Goal: Task Accomplishment & Management: Use online tool/utility

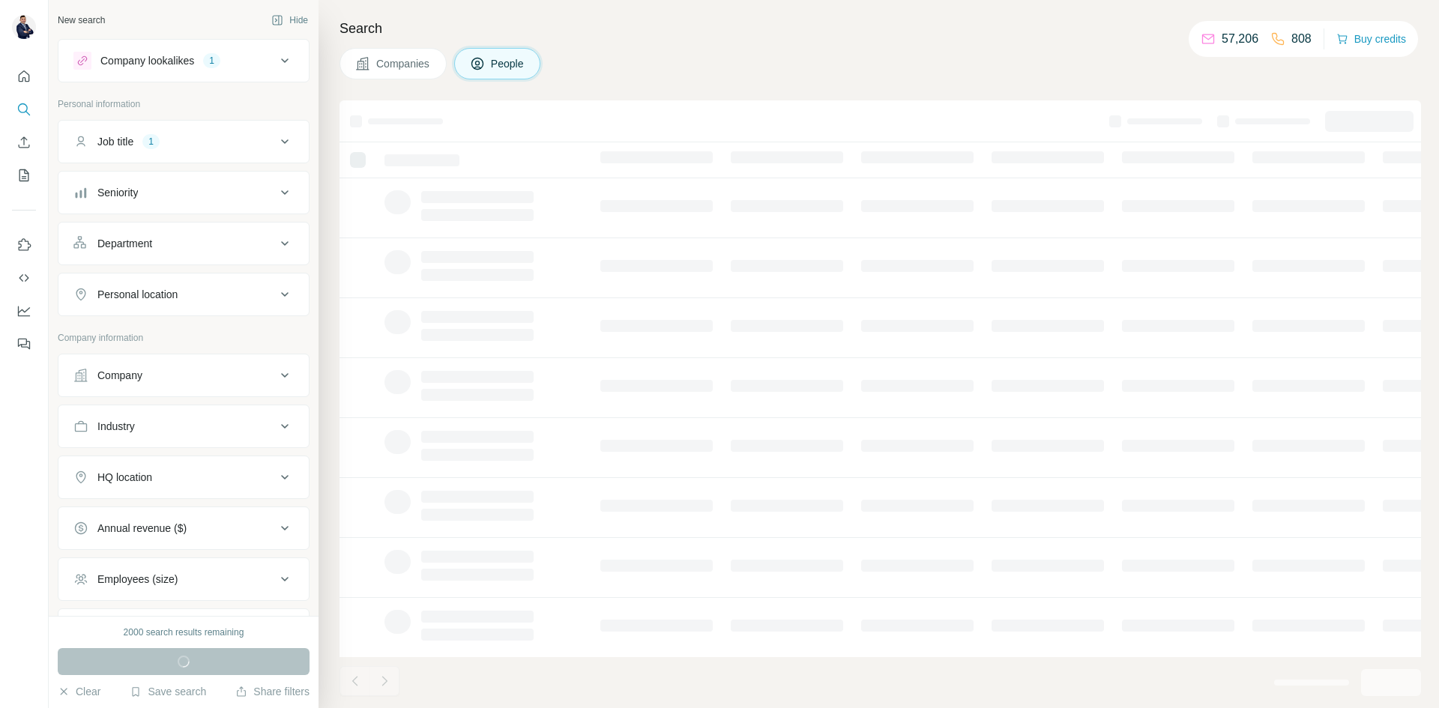
click at [220, 64] on div "1" at bounding box center [211, 60] width 17 height 13
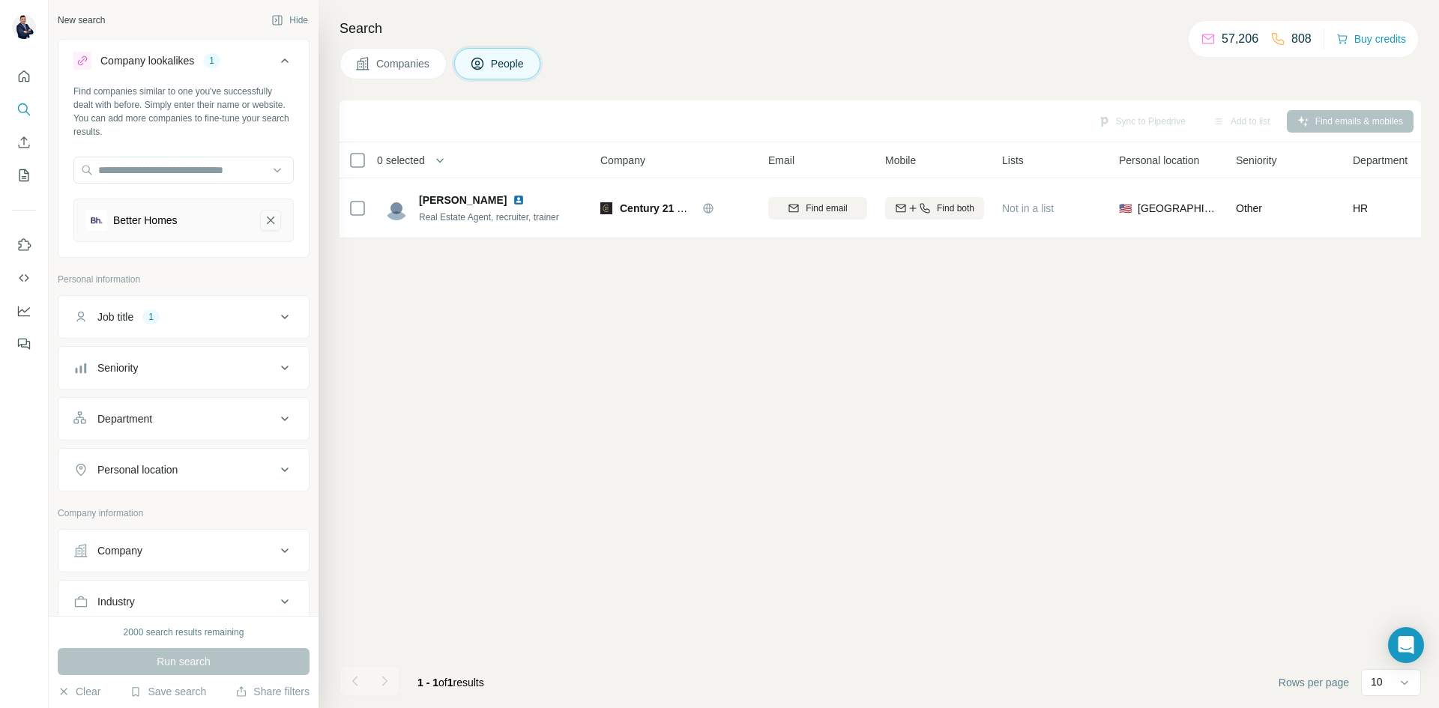
click at [264, 225] on icon "Better Homes-remove-button" at bounding box center [270, 220] width 13 height 15
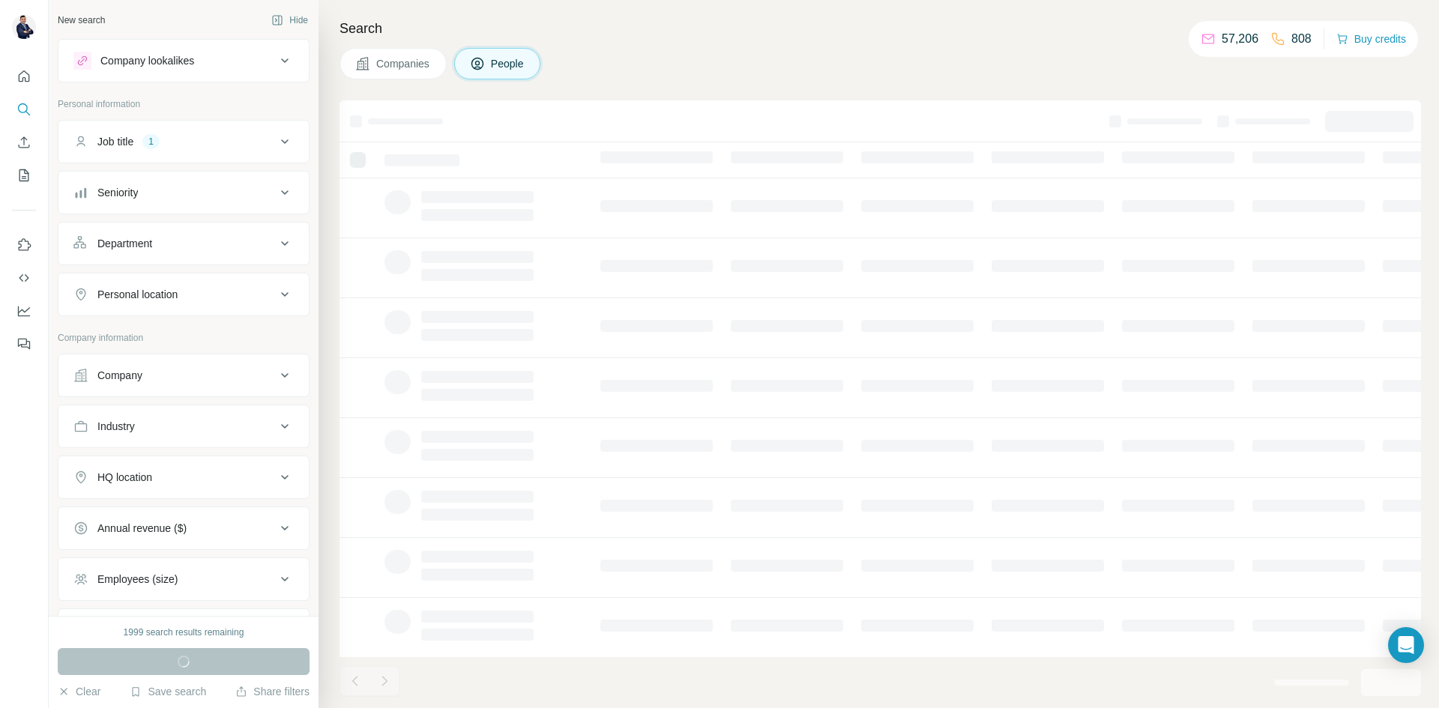
drag, startPoint x: 276, startPoint y: 121, endPoint x: 286, endPoint y: 129, distance: 13.3
drag, startPoint x: 286, startPoint y: 129, endPoint x: 261, endPoint y: 59, distance: 74.2
click at [258, 60] on div "Company lookalikes" at bounding box center [174, 61] width 202 height 18
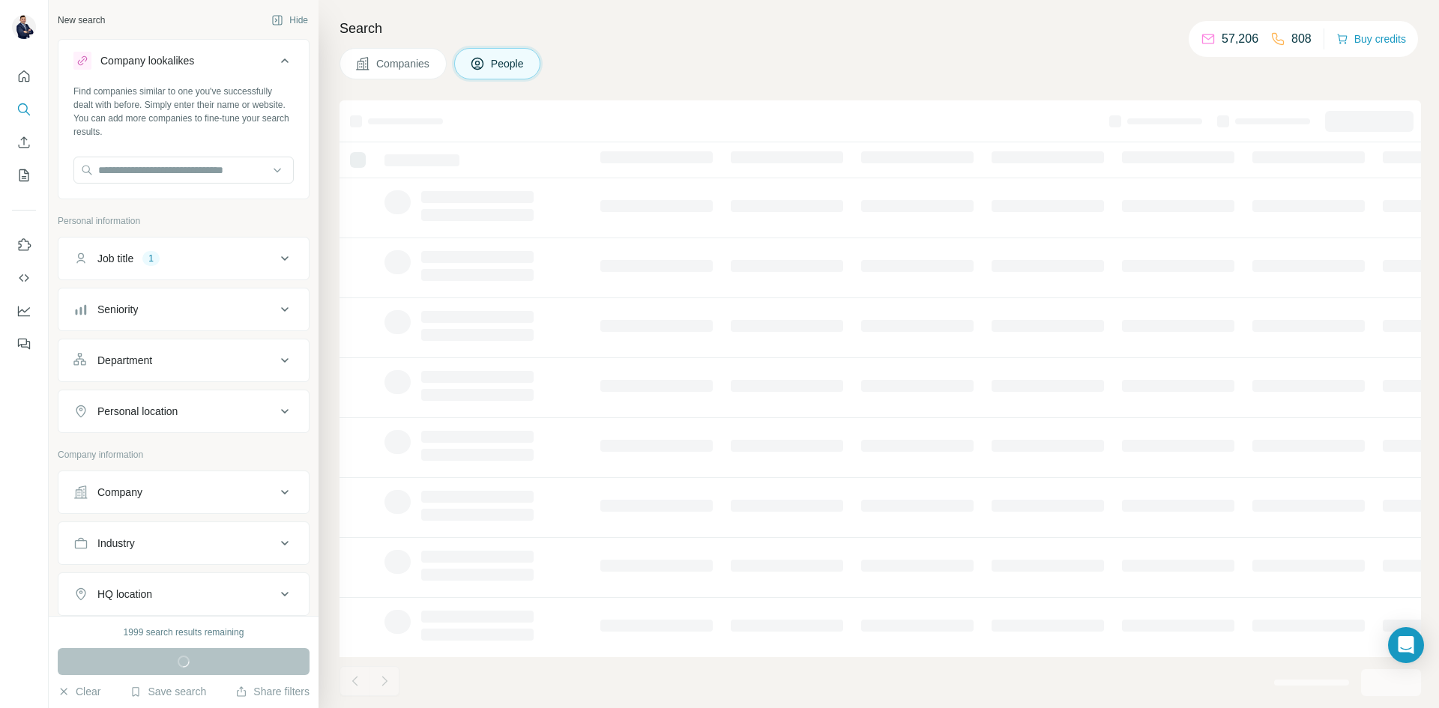
click at [261, 53] on div "Company lookalikes" at bounding box center [174, 61] width 202 height 18
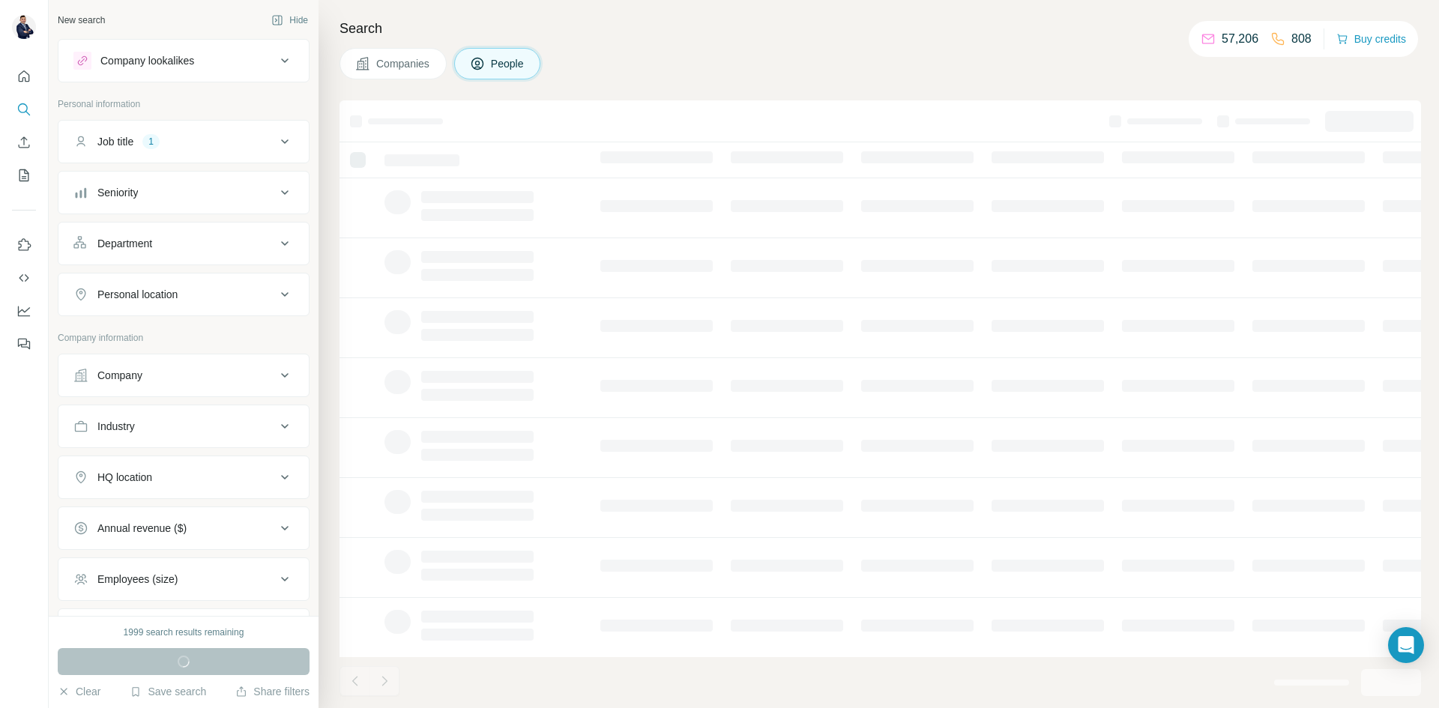
click at [277, 136] on icon at bounding box center [285, 142] width 18 height 18
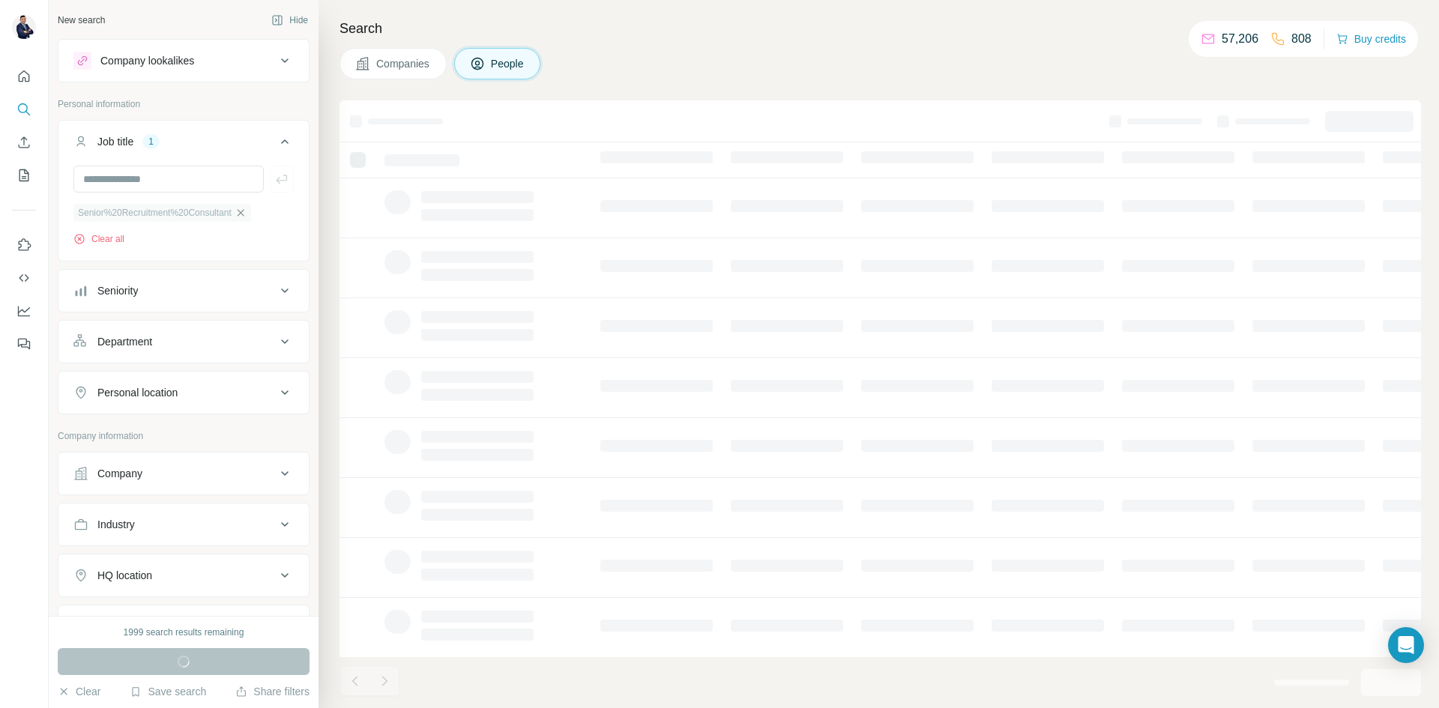
click at [244, 213] on icon "button" at bounding box center [240, 212] width 7 height 7
click at [282, 137] on button "Job title" at bounding box center [183, 145] width 250 height 42
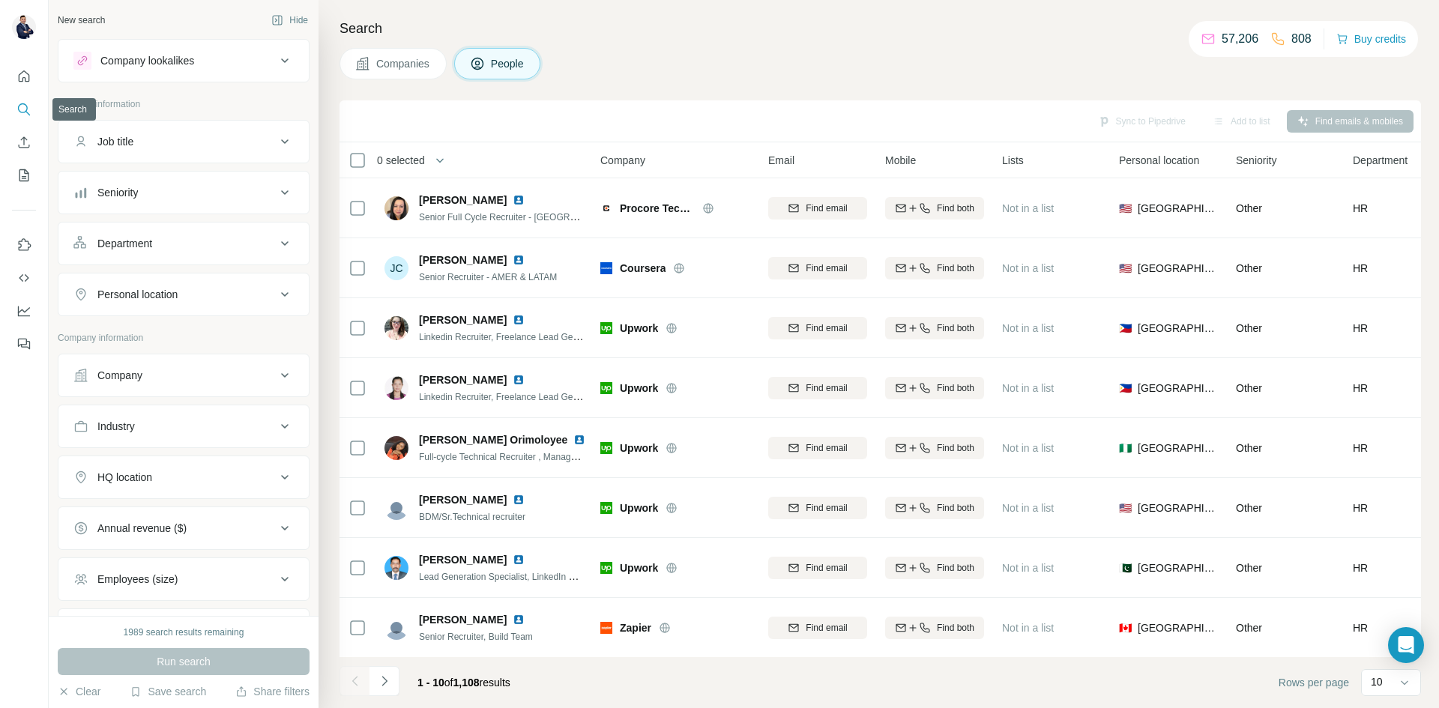
click at [16, 100] on button "Search" at bounding box center [24, 109] width 24 height 27
click at [226, 277] on button "Personal location" at bounding box center [183, 295] width 250 height 36
click at [182, 331] on input "text" at bounding box center [183, 332] width 220 height 27
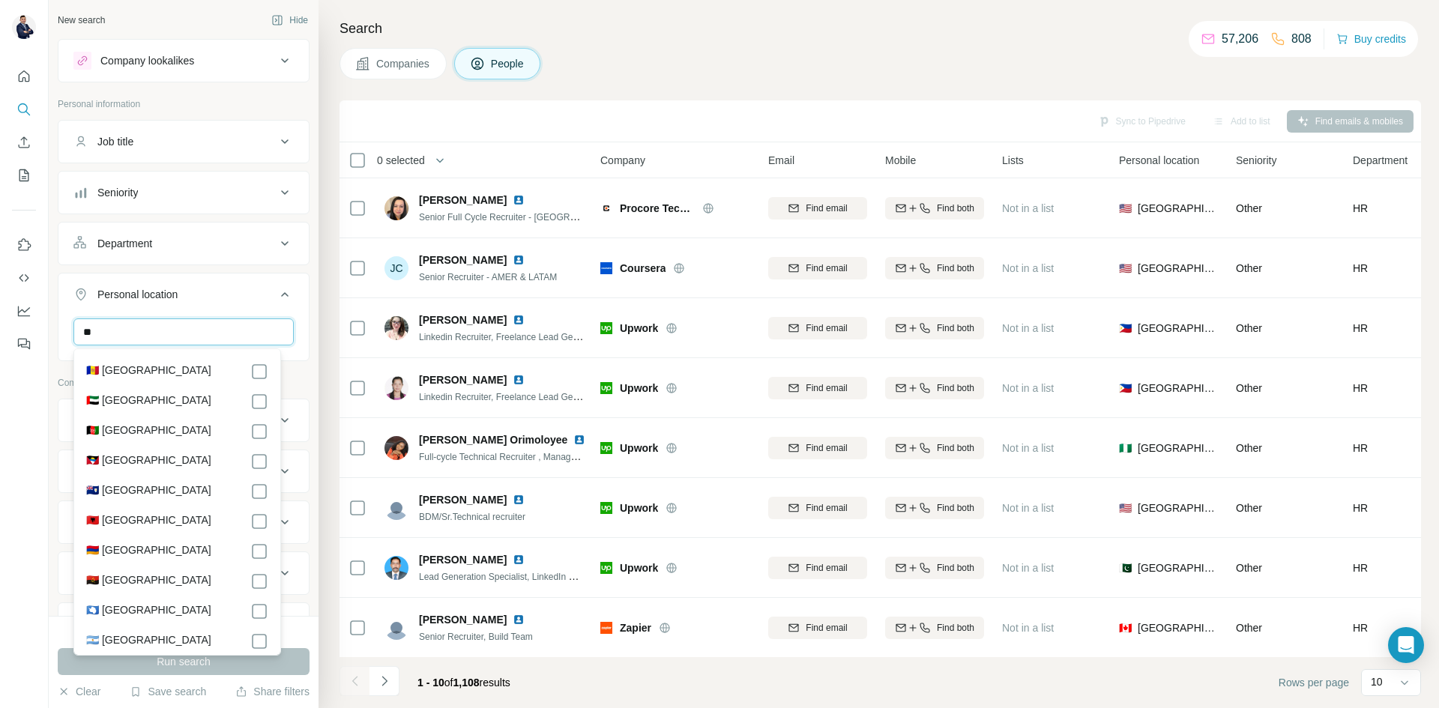
type input "*"
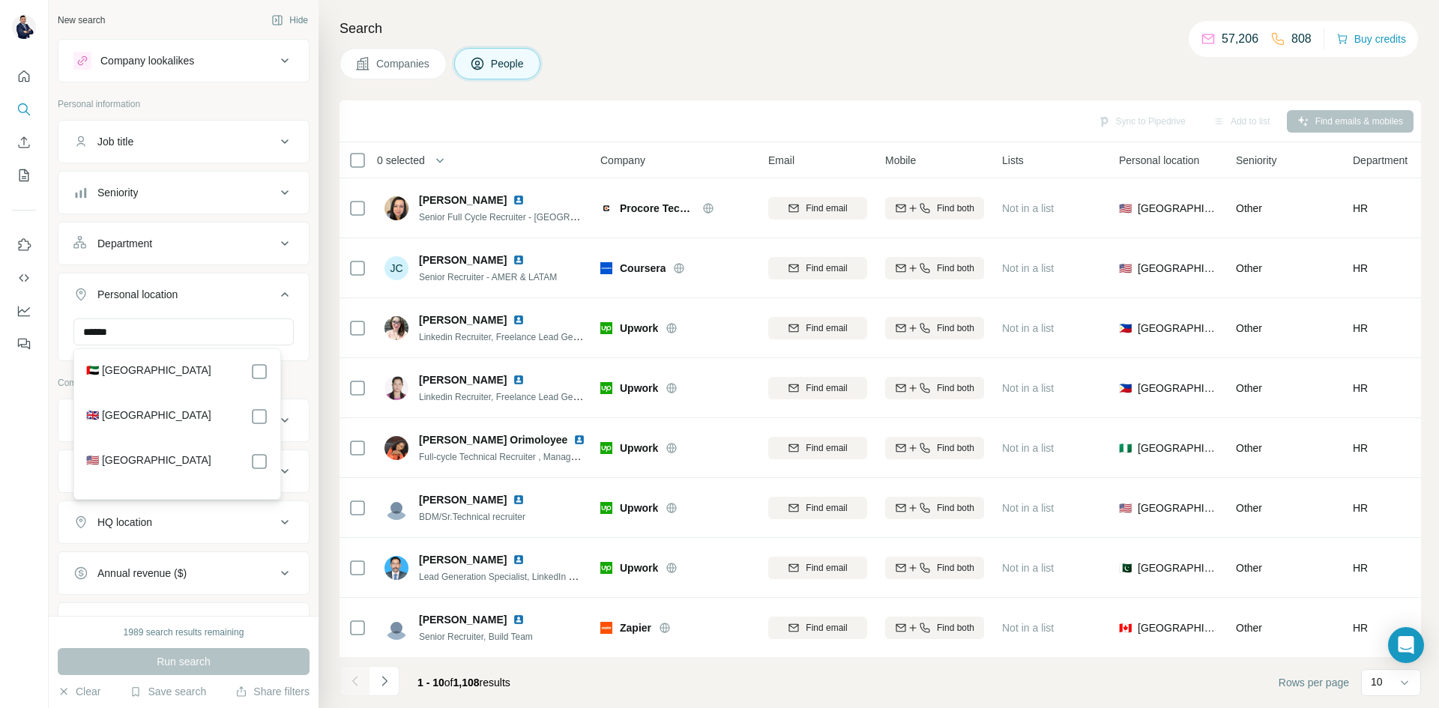
click at [160, 368] on label "🇦🇪 [GEOGRAPHIC_DATA]" at bounding box center [148, 372] width 125 height 18
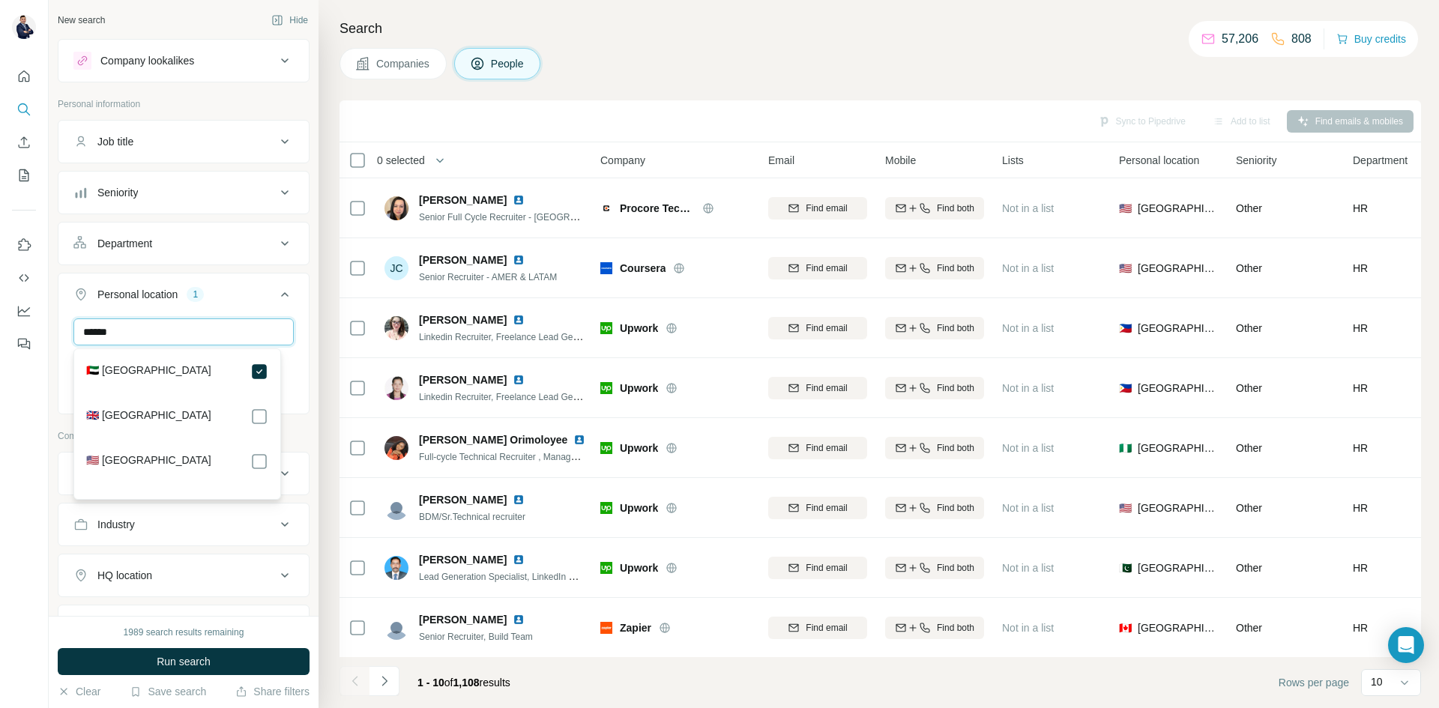
drag, startPoint x: 184, startPoint y: 331, endPoint x: 45, endPoint y: 347, distance: 140.3
click at [45, 347] on div "New search Hide Company lookalikes Personal information Job title Seniority Dep…" at bounding box center [719, 354] width 1439 height 708
type input "*****"
click at [150, 369] on label "🇸🇦 [GEOGRAPHIC_DATA]" at bounding box center [148, 372] width 125 height 18
click at [278, 293] on icon at bounding box center [285, 295] width 18 height 18
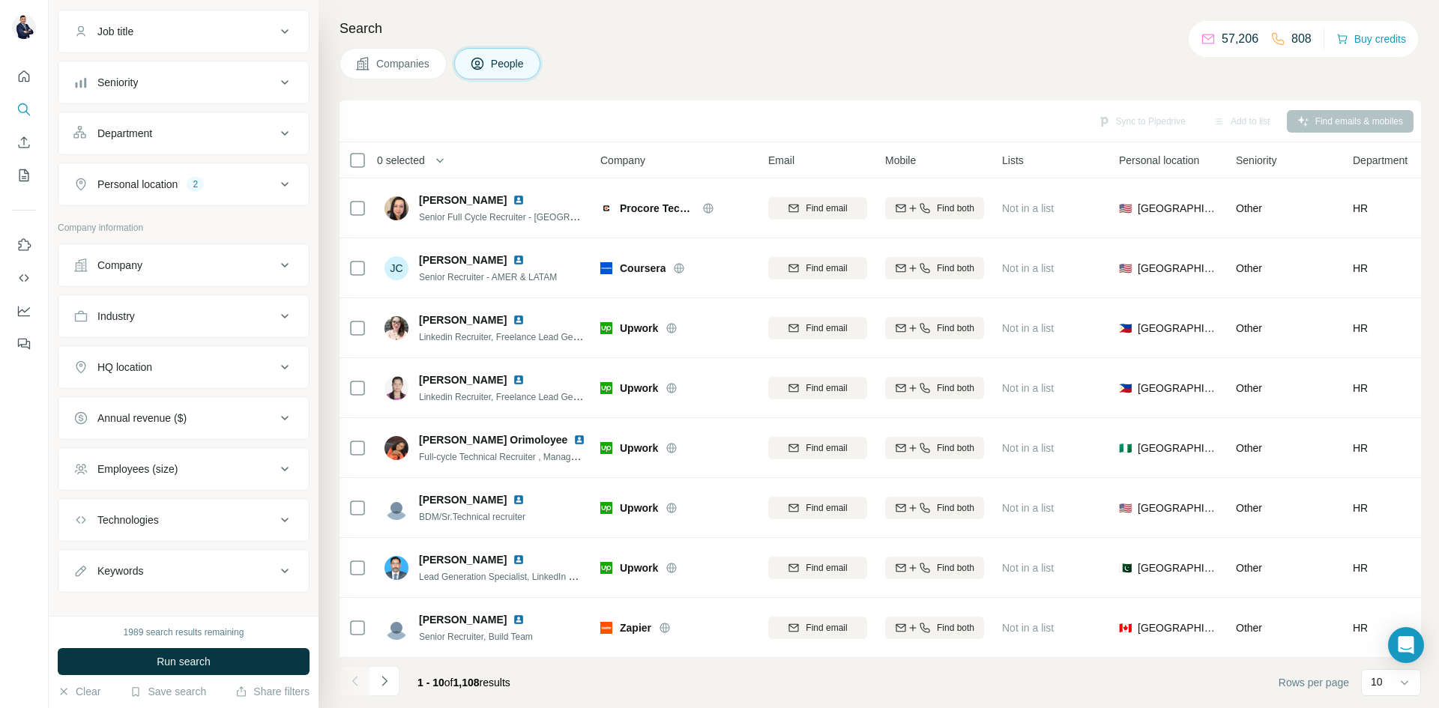
scroll to position [129, 0]
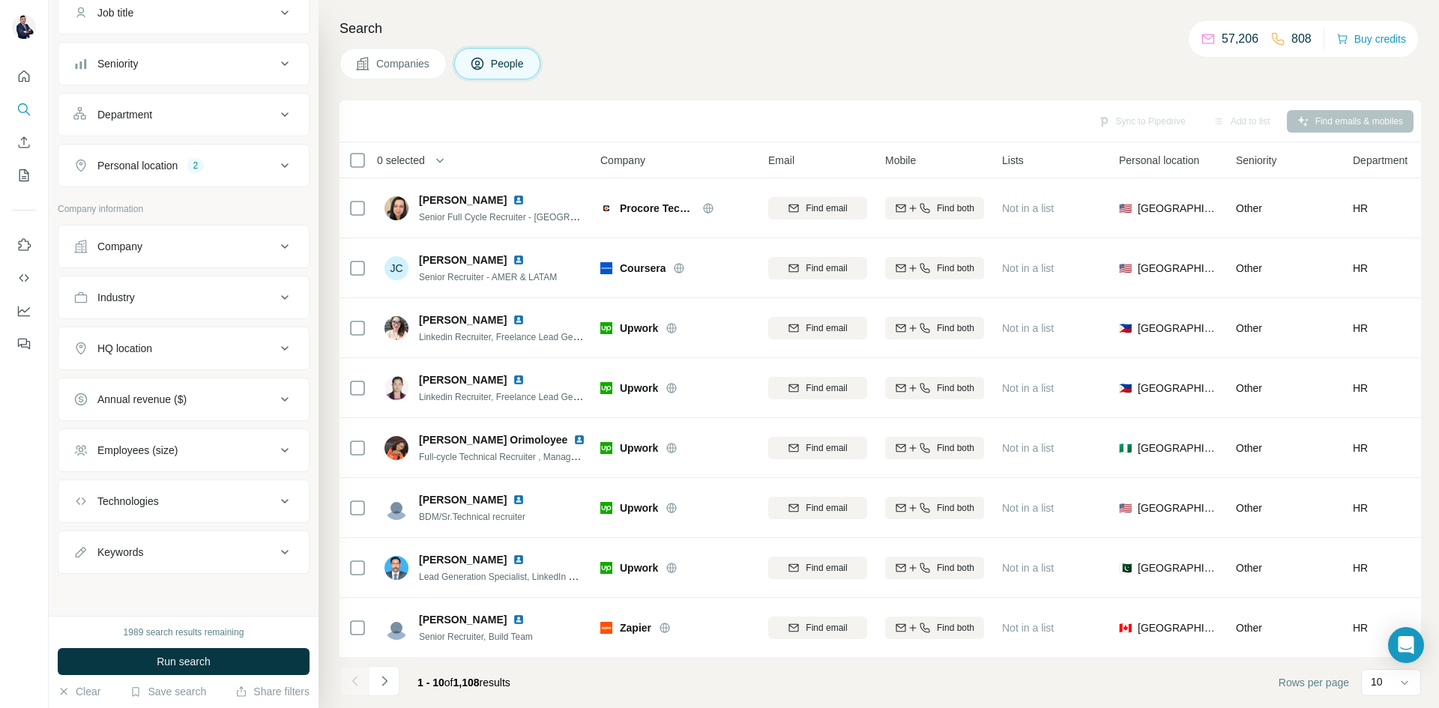
click at [187, 551] on div "Keywords" at bounding box center [174, 552] width 202 height 15
click at [181, 585] on input "text" at bounding box center [168, 589] width 190 height 27
click at [85, 590] on input "******" at bounding box center [168, 589] width 190 height 27
click at [181, 599] on input "**********" at bounding box center [168, 589] width 190 height 27
type input "**********"
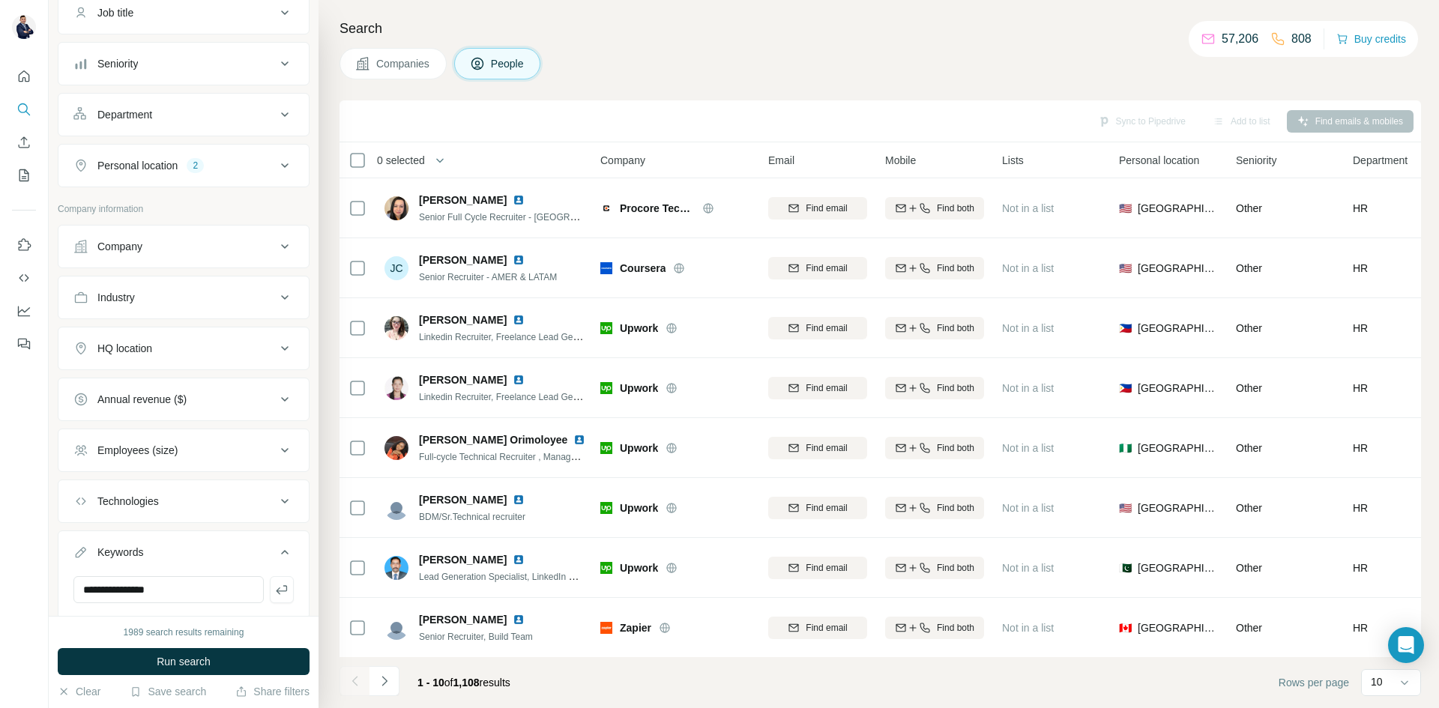
click at [277, 553] on icon at bounding box center [285, 552] width 18 height 18
click at [207, 556] on div "Keywords" at bounding box center [174, 552] width 202 height 15
click at [173, 577] on input "text" at bounding box center [168, 589] width 190 height 27
type input "**********"
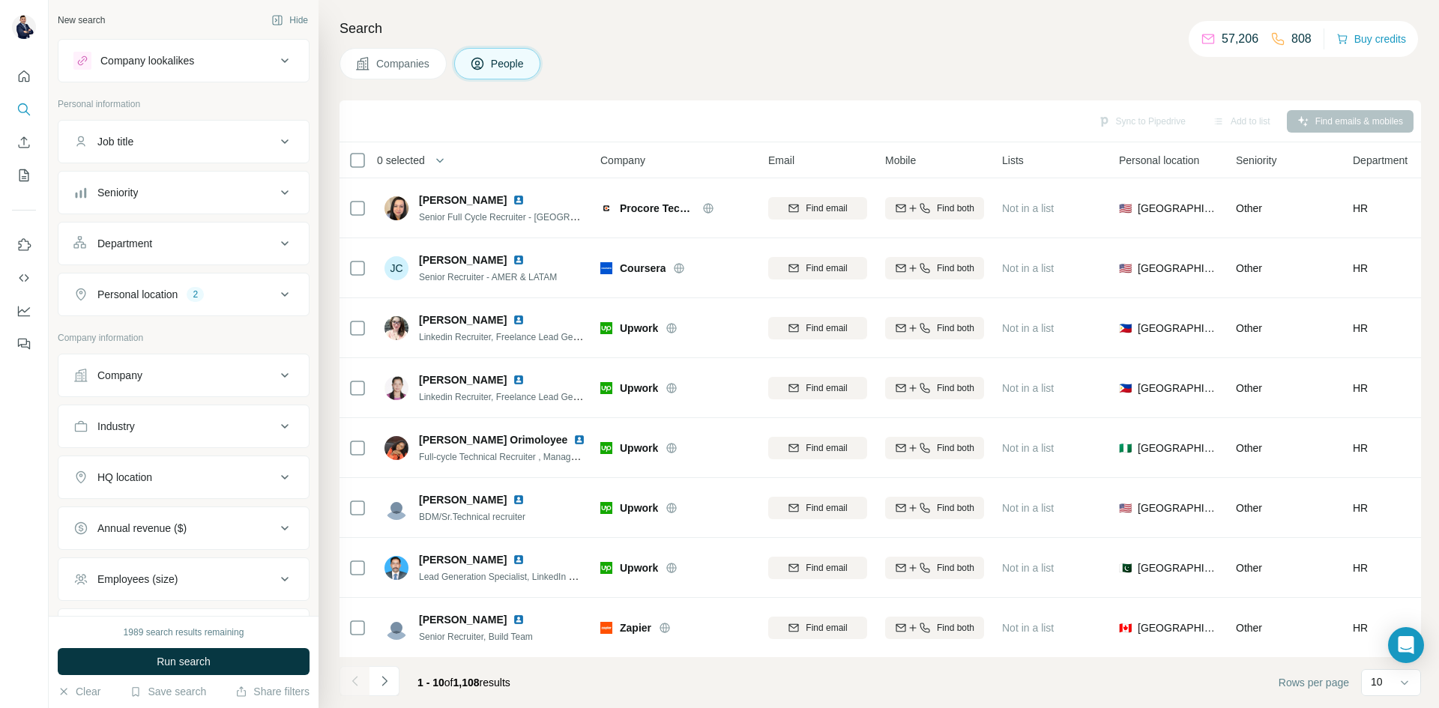
click at [167, 238] on div "Department" at bounding box center [174, 243] width 202 height 15
click at [193, 275] on input at bounding box center [175, 281] width 185 height 16
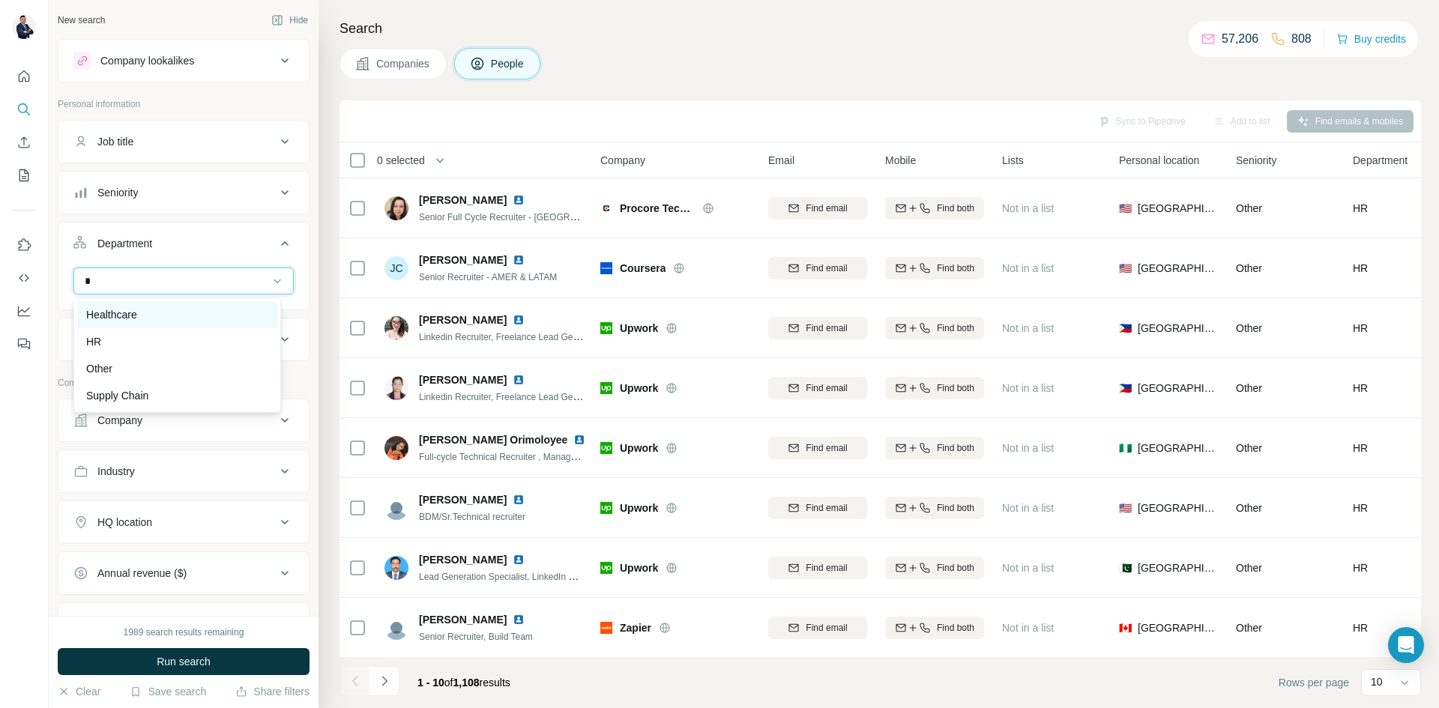
type input "*"
click at [131, 328] on div "Healthcare" at bounding box center [177, 314] width 200 height 27
click at [165, 276] on input at bounding box center [175, 281] width 185 height 16
type input "**"
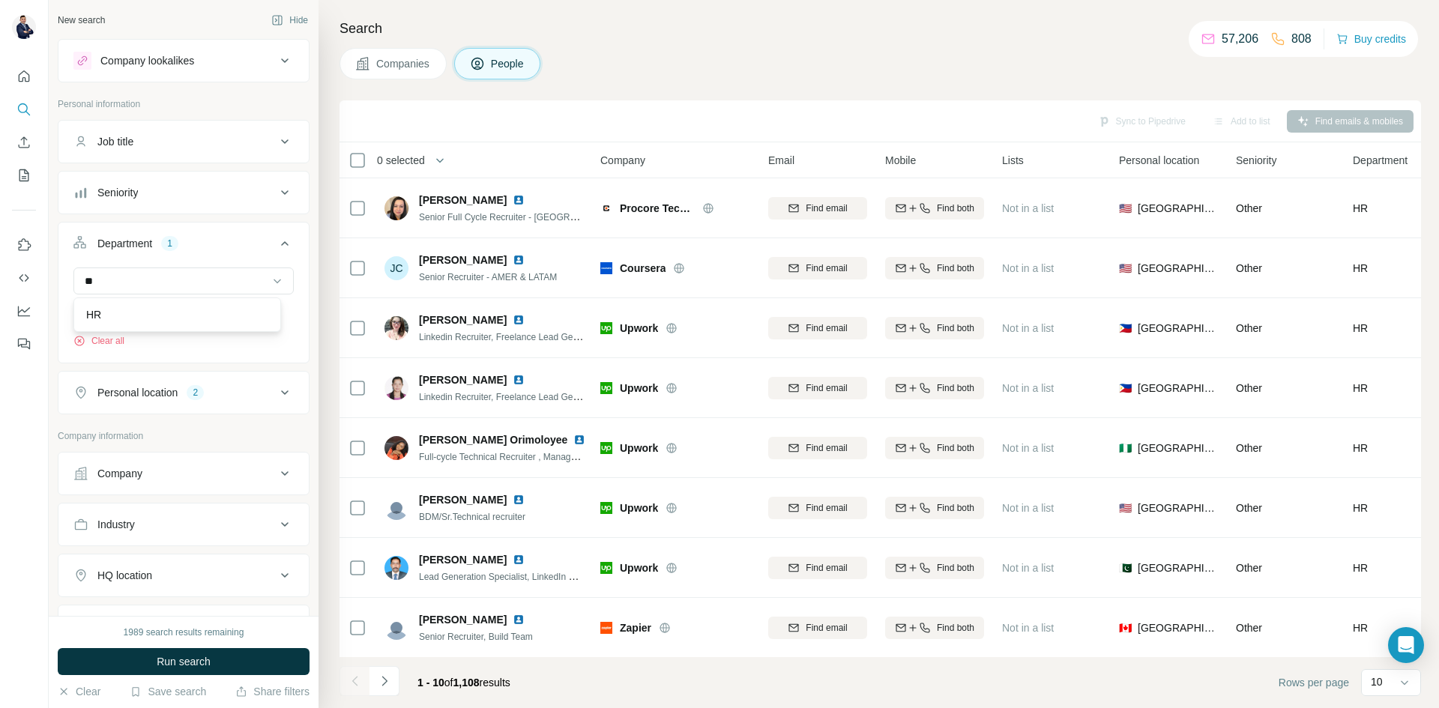
click at [172, 301] on div "HR" at bounding box center [177, 315] width 208 height 34
click at [171, 286] on input at bounding box center [175, 281] width 185 height 16
type input "**"
click at [163, 316] on div "HR" at bounding box center [177, 314] width 182 height 15
click at [259, 256] on button "Department 2" at bounding box center [183, 247] width 250 height 42
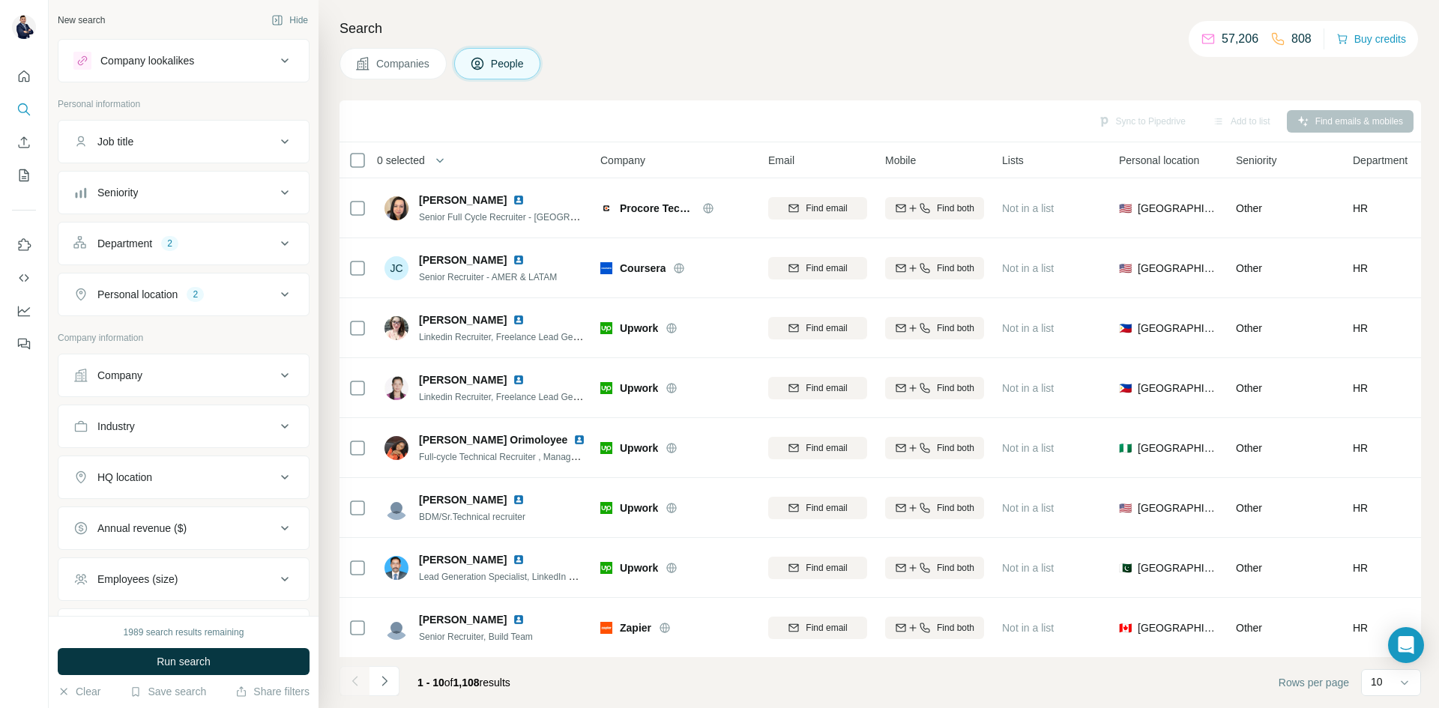
click at [208, 246] on div "Department 2" at bounding box center [174, 243] width 202 height 15
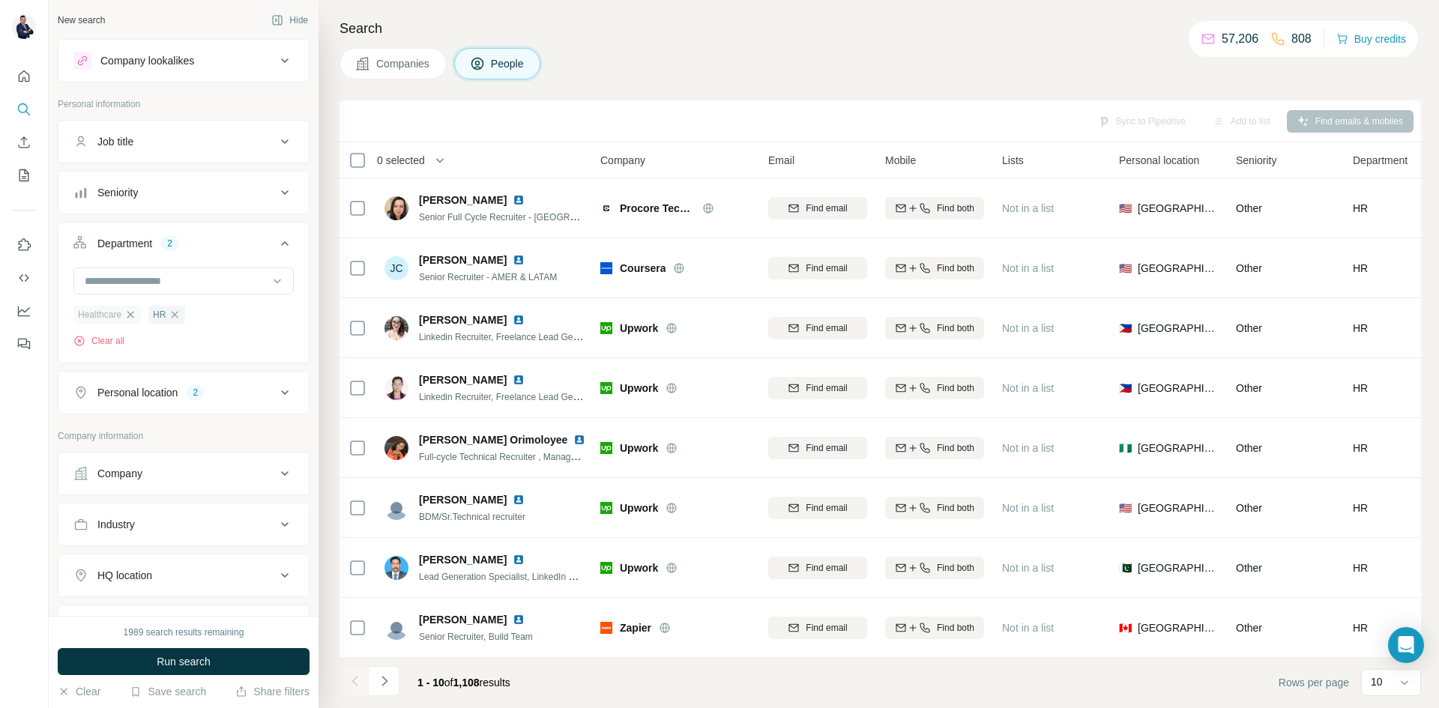
click at [136, 319] on icon "button" at bounding box center [130, 315] width 12 height 12
click at [136, 277] on input at bounding box center [175, 281] width 185 height 16
type input "*"
type input "**"
click at [172, 366] on div "Procurement" at bounding box center [177, 368] width 182 height 15
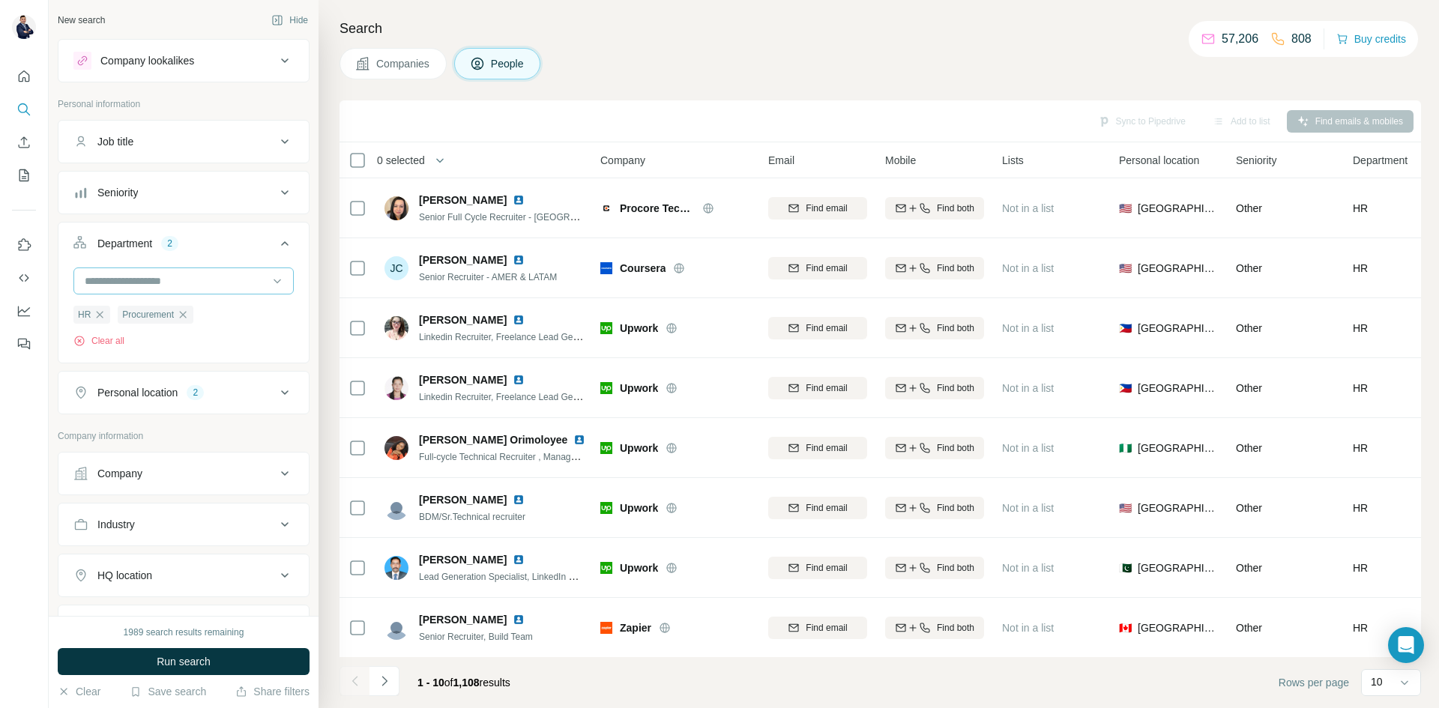
click at [188, 292] on div at bounding box center [175, 280] width 185 height 25
type input "*"
click at [276, 247] on icon at bounding box center [285, 244] width 18 height 18
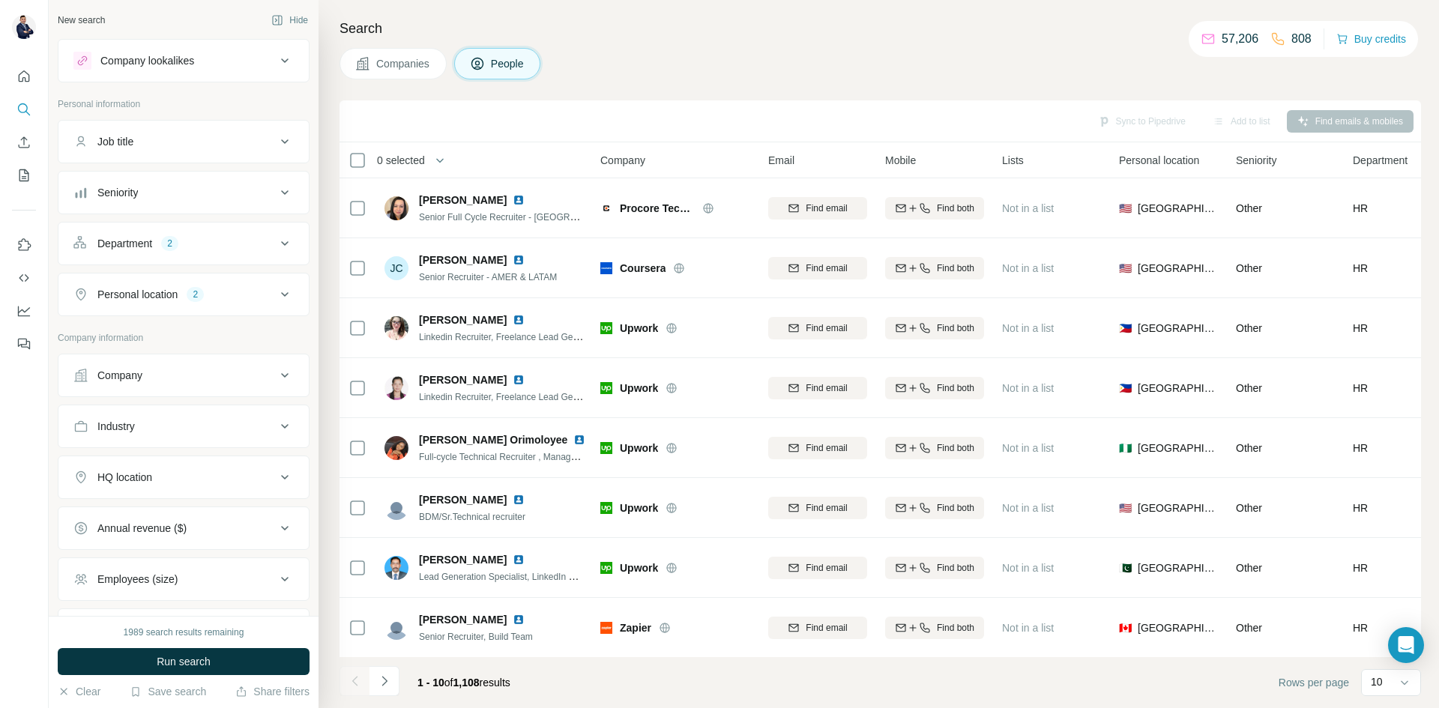
click at [276, 195] on icon at bounding box center [285, 193] width 18 height 18
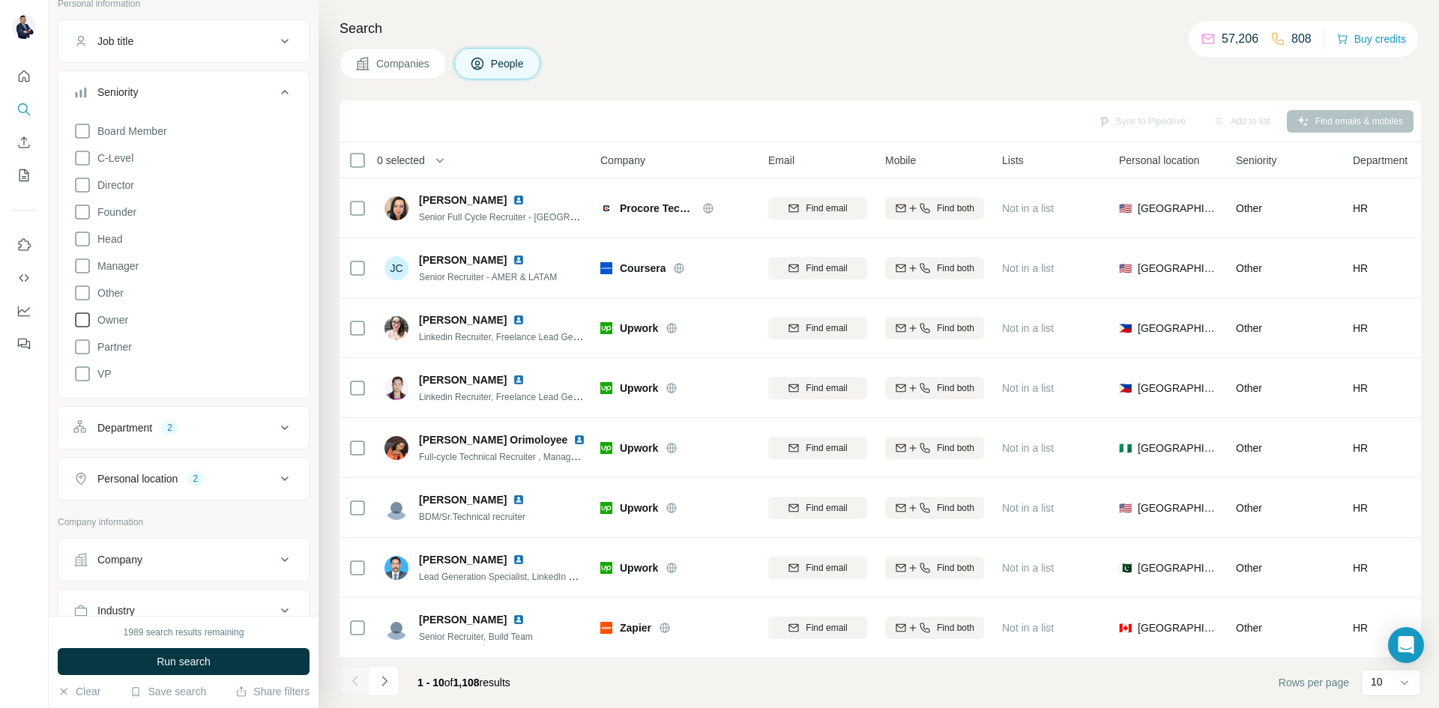
scroll to position [75, 0]
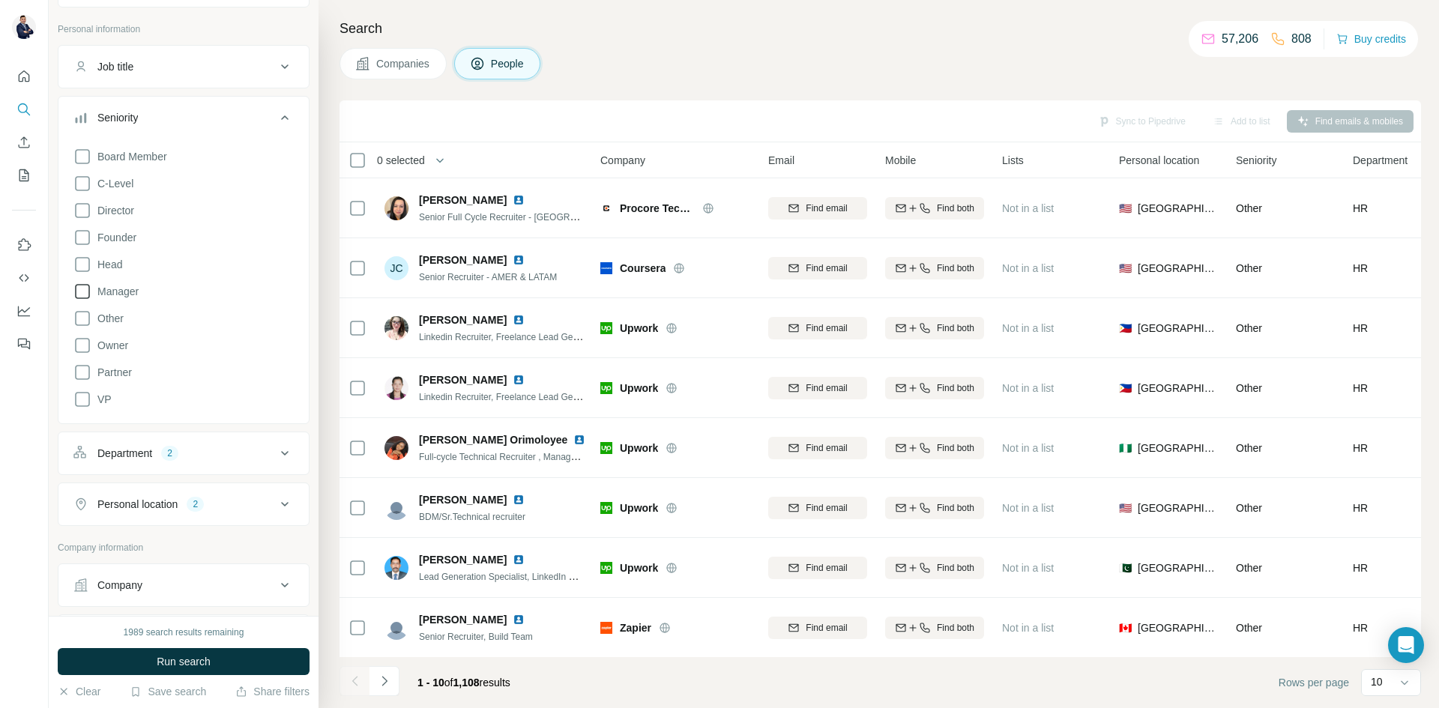
click at [118, 290] on span "Manager" at bounding box center [114, 291] width 47 height 15
click at [276, 119] on icon at bounding box center [285, 118] width 18 height 18
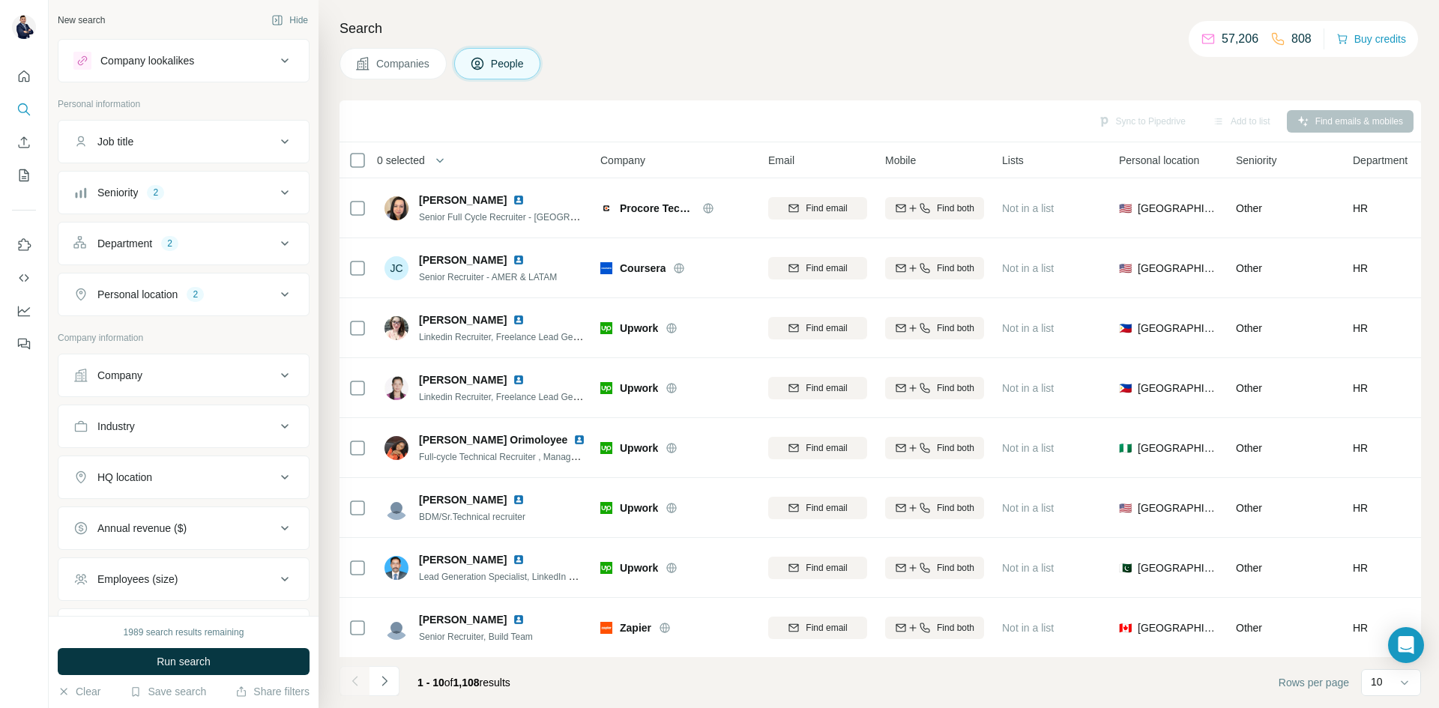
click at [216, 151] on button "Job title" at bounding box center [183, 142] width 250 height 36
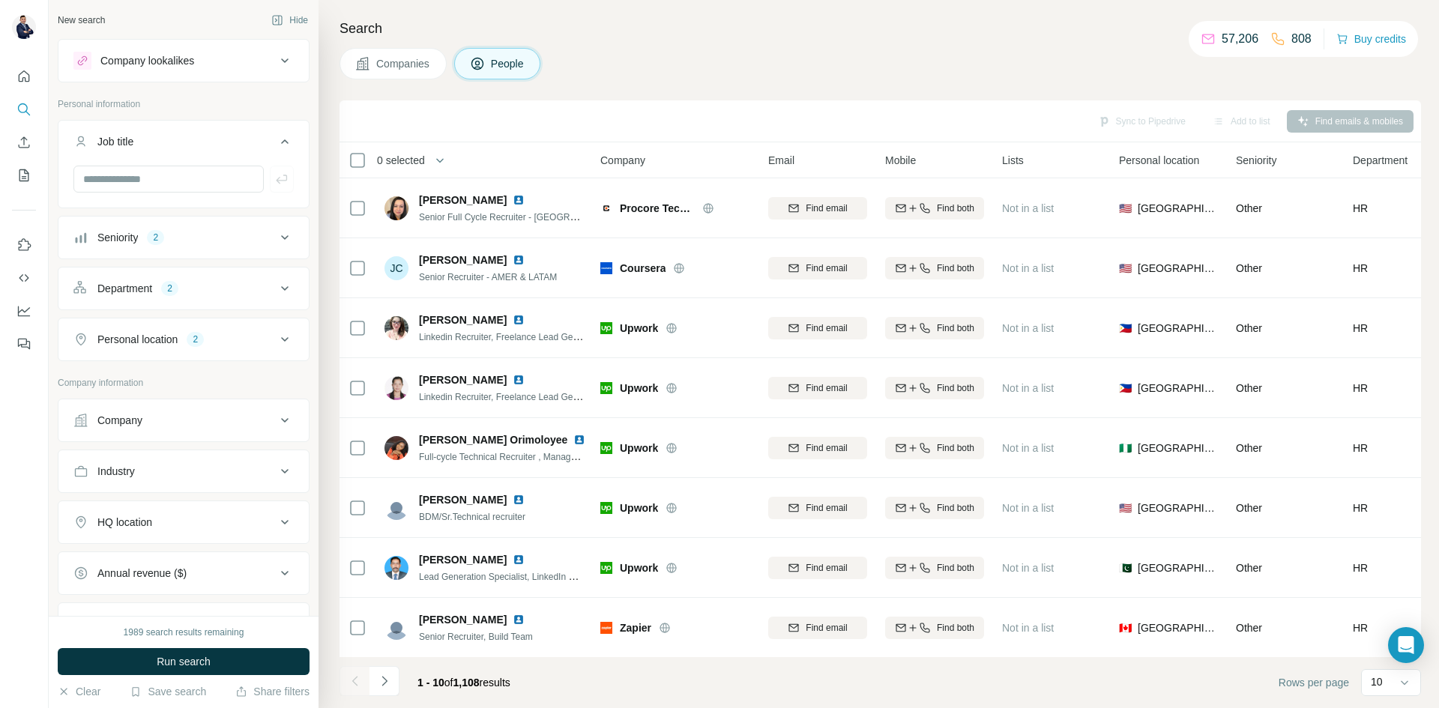
click at [276, 141] on icon at bounding box center [285, 142] width 18 height 18
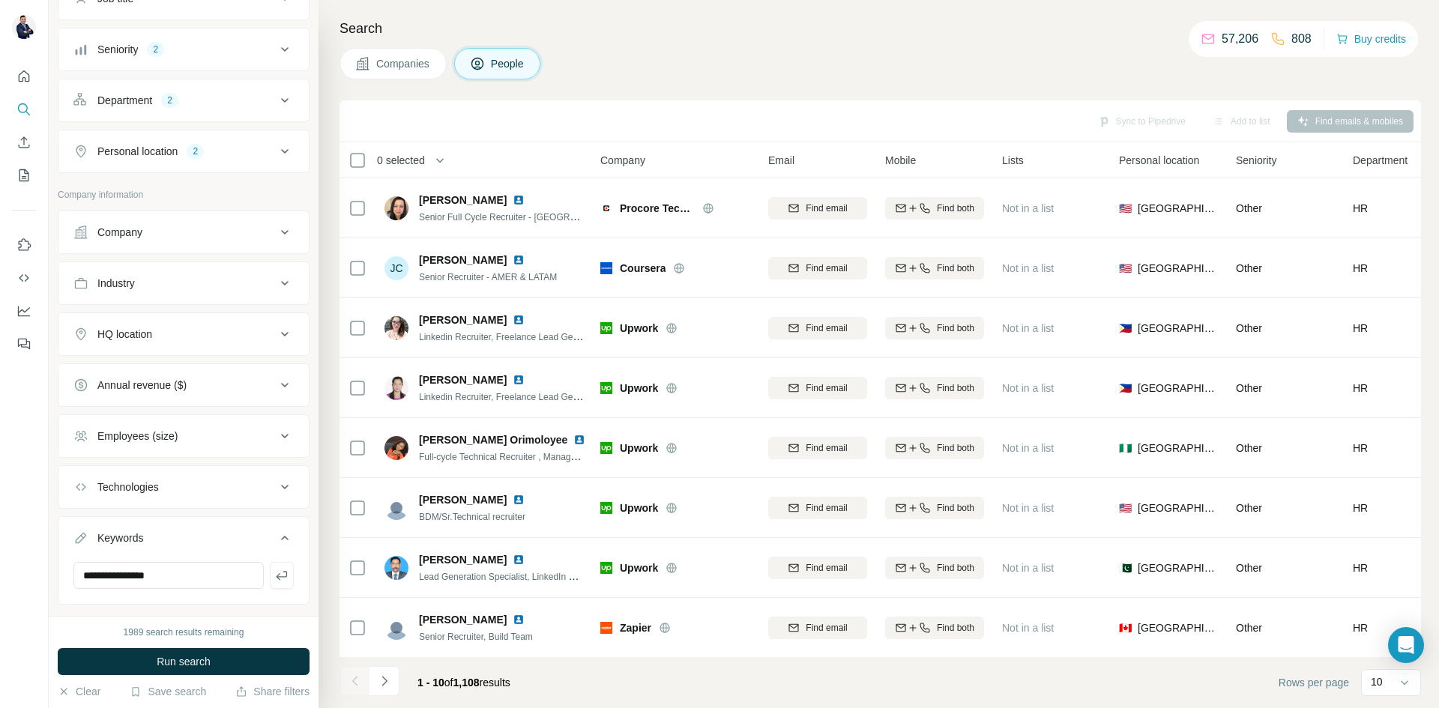
scroll to position [150, 0]
click at [208, 274] on div "Industry" at bounding box center [174, 276] width 202 height 15
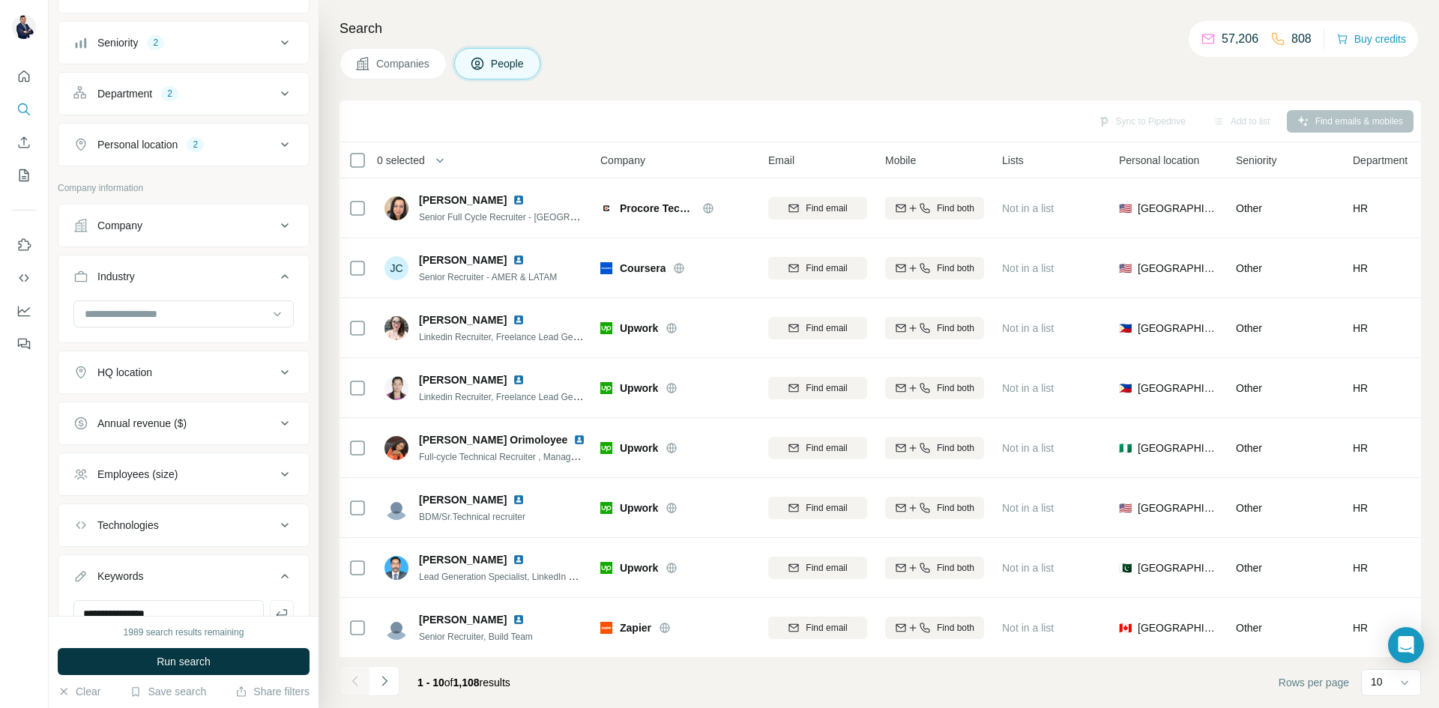
click at [235, 265] on button "Industry" at bounding box center [183, 280] width 250 height 42
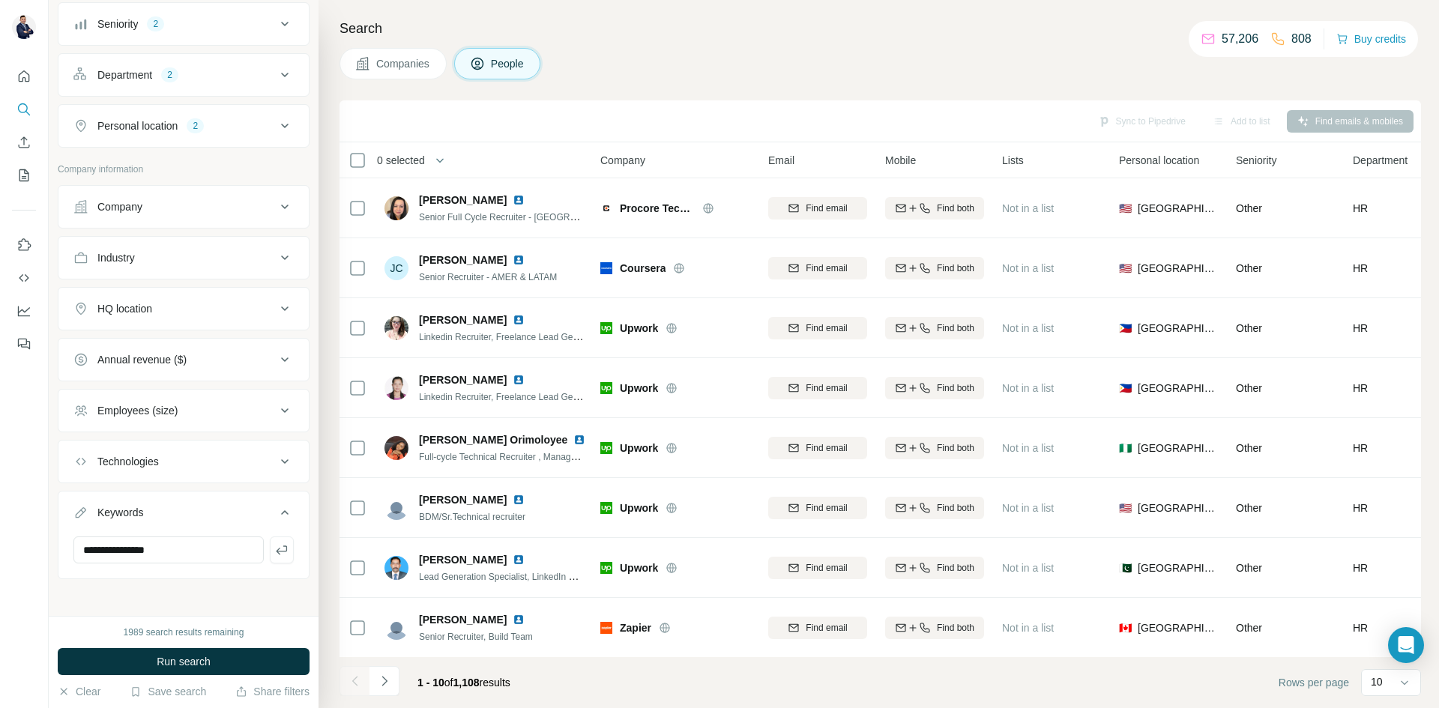
scroll to position [174, 0]
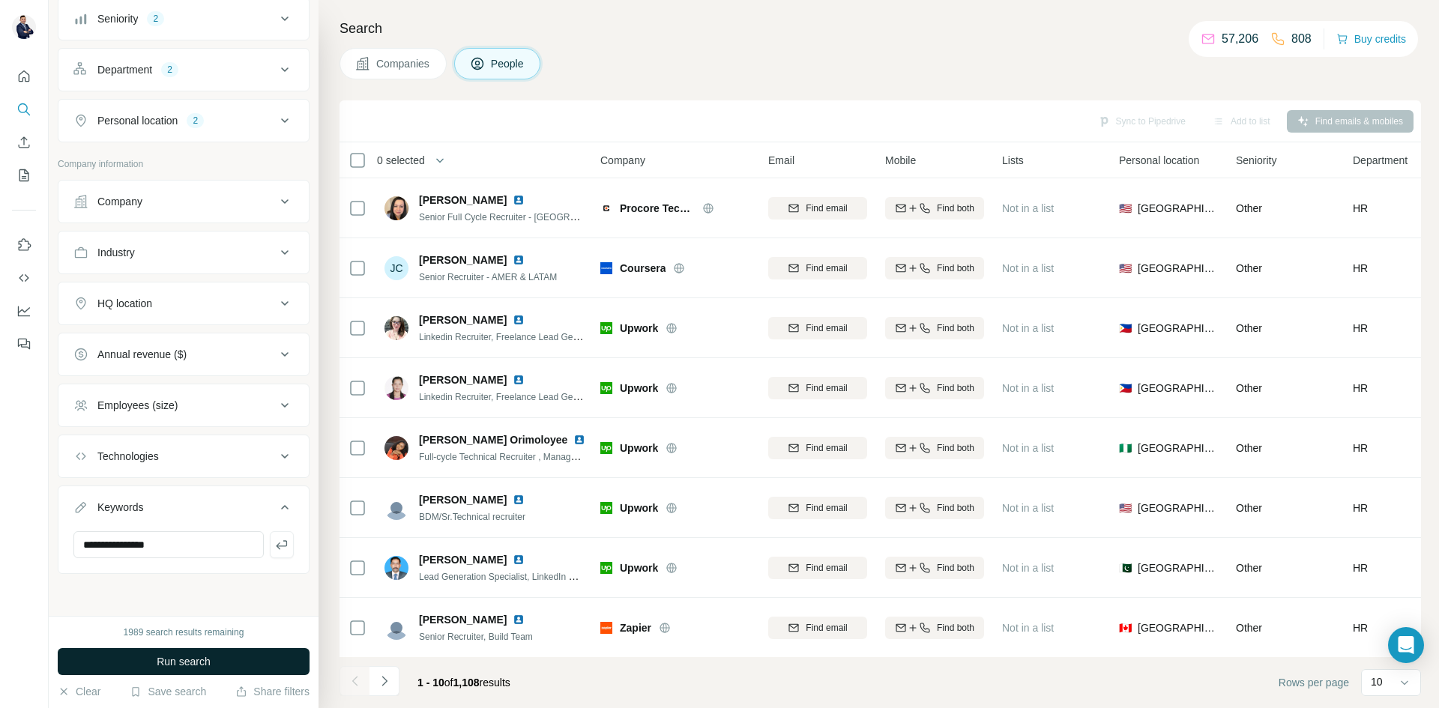
click at [198, 657] on span "Run search" at bounding box center [184, 661] width 54 height 15
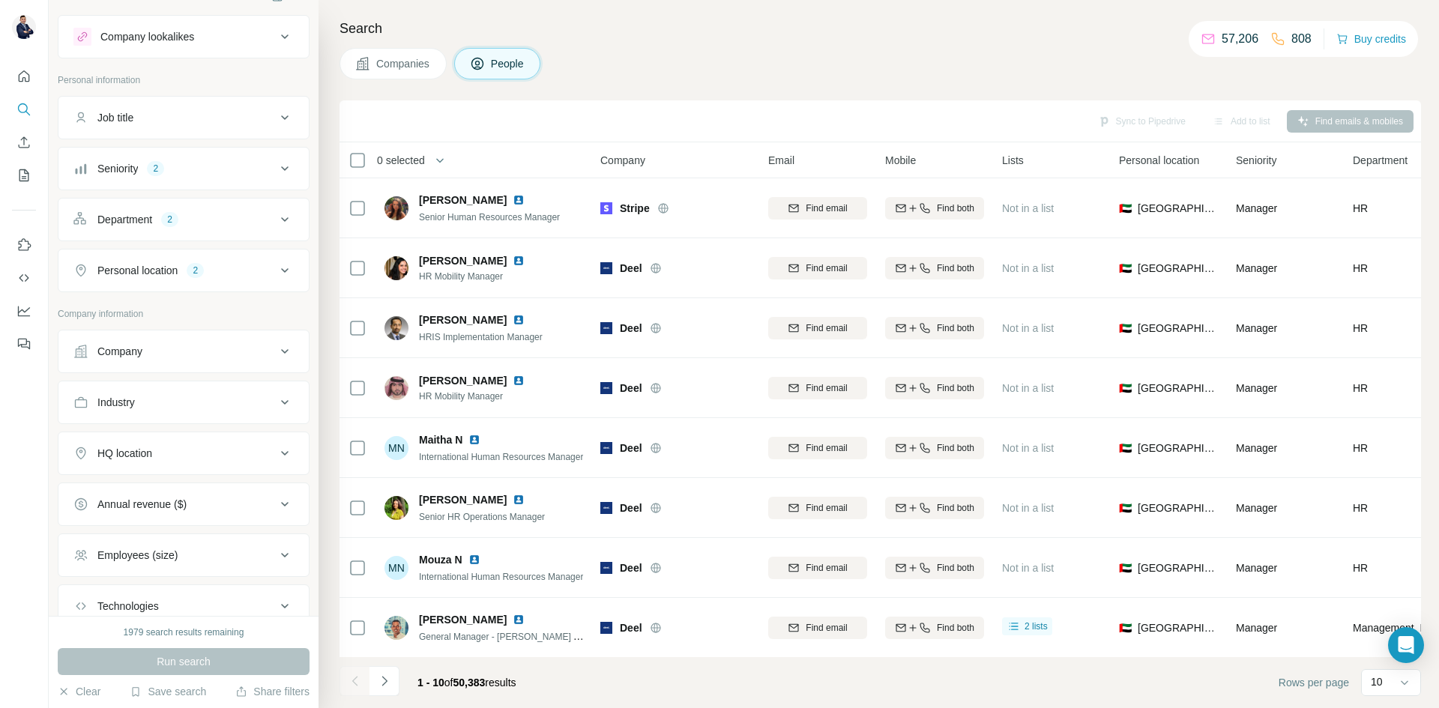
scroll to position [0, 0]
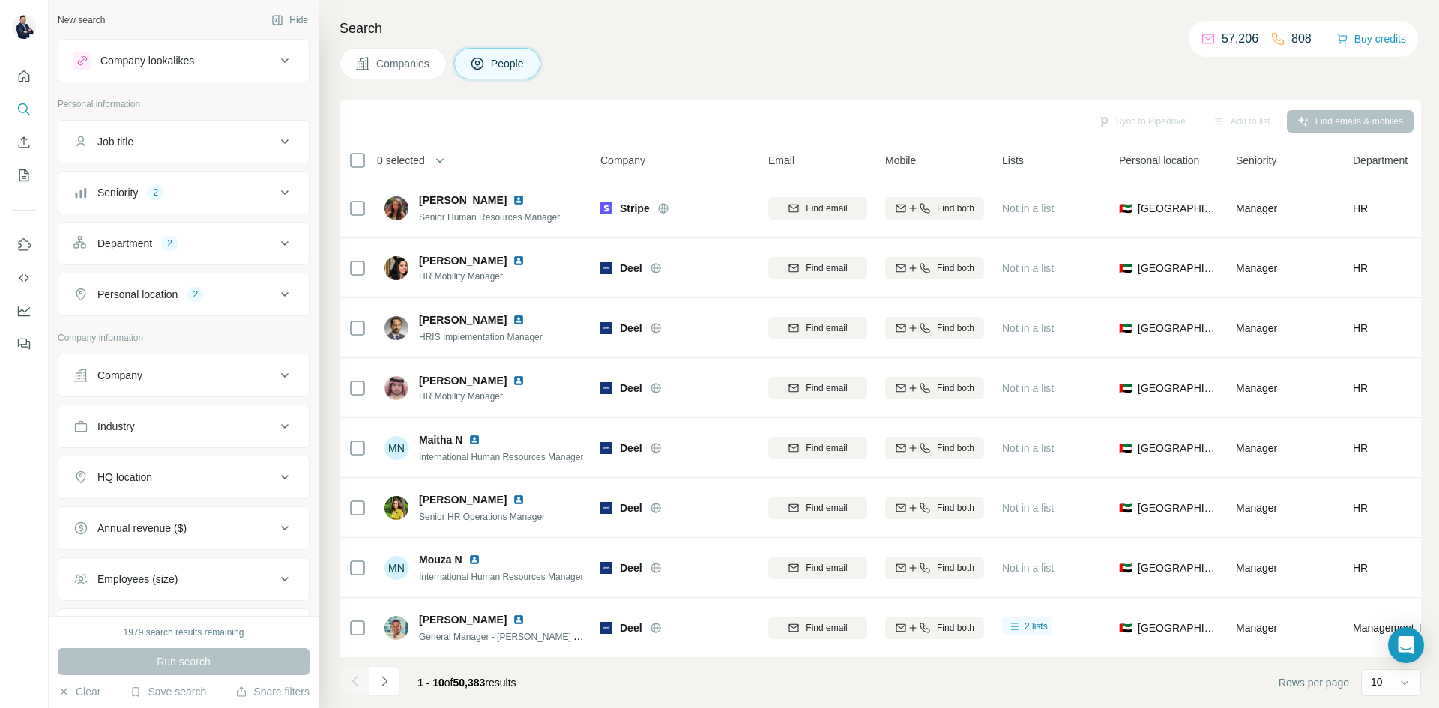
drag, startPoint x: 267, startPoint y: 416, endPoint x: 268, endPoint y: 495, distance: 79.5
click at [265, 416] on button "Industry" at bounding box center [183, 426] width 250 height 36
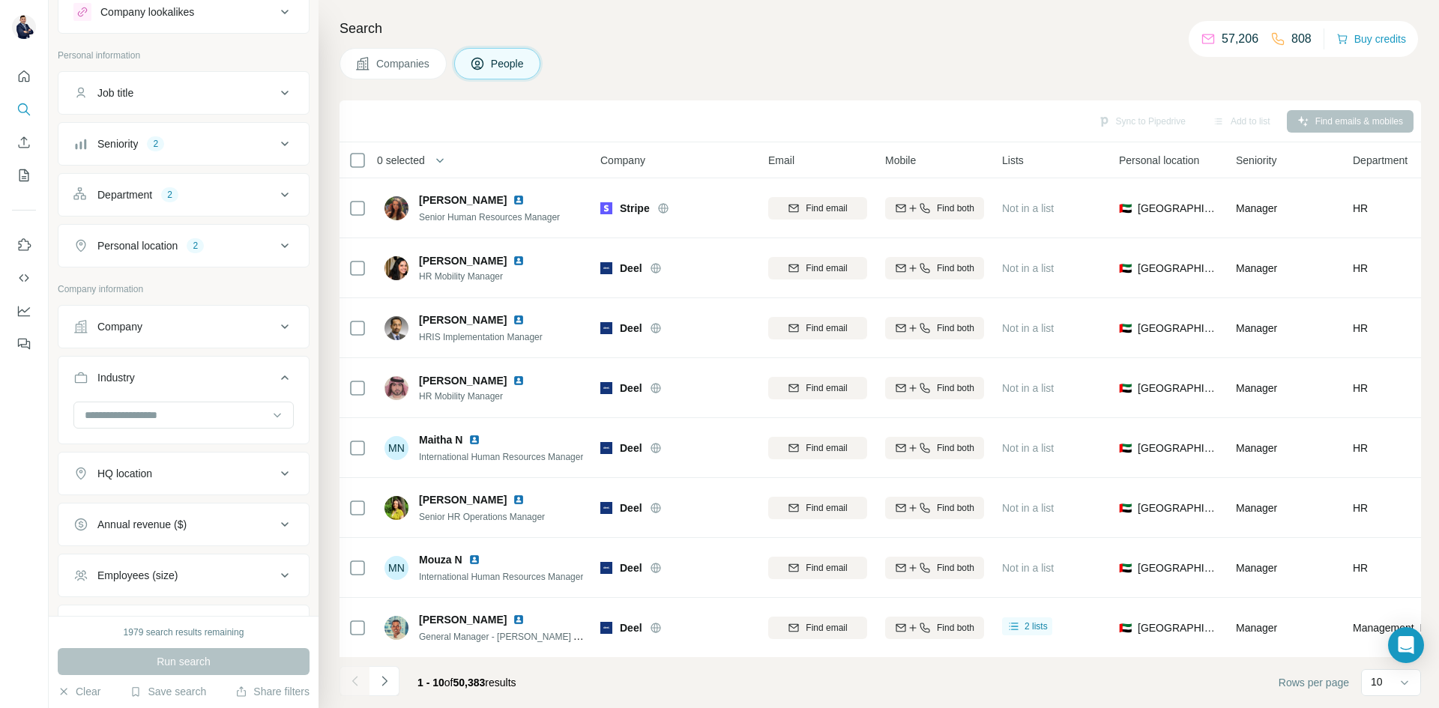
scroll to position [75, 0]
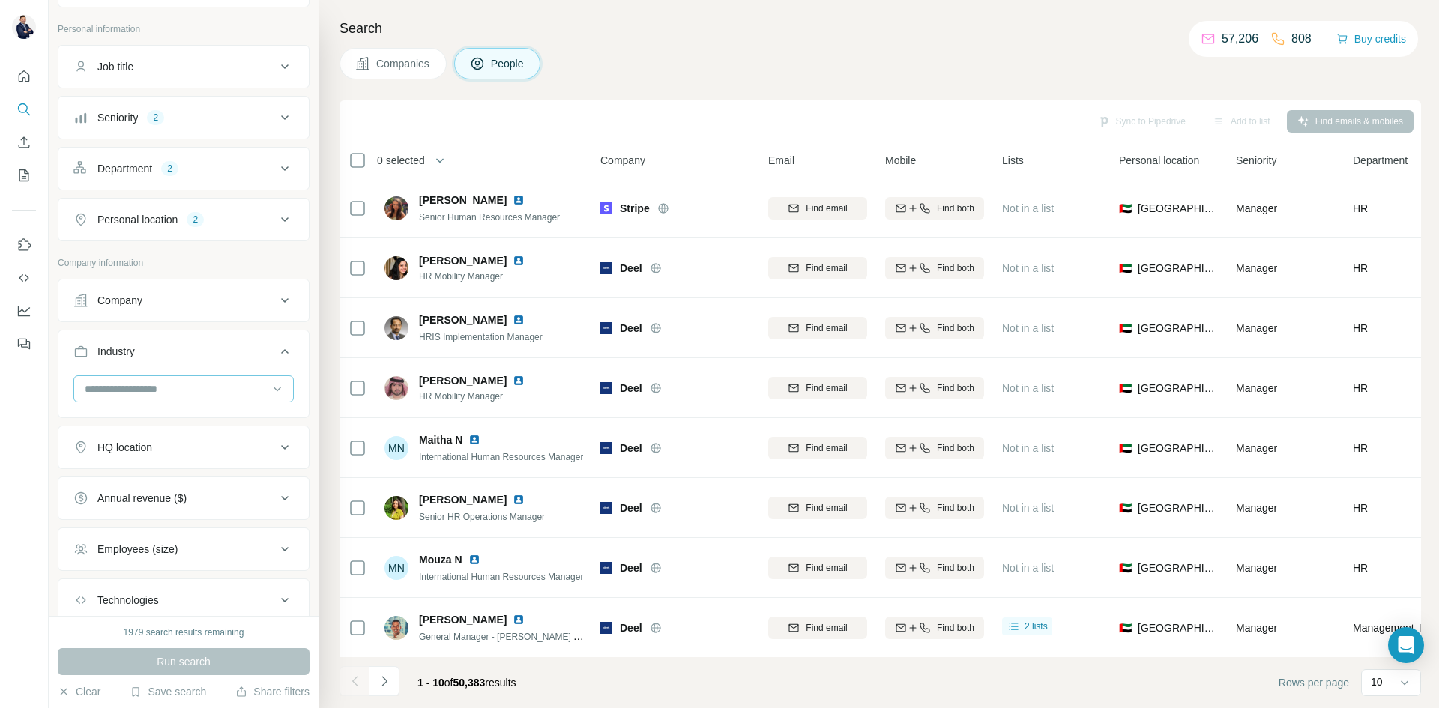
click at [157, 392] on input at bounding box center [175, 389] width 185 height 16
click at [274, 390] on icon at bounding box center [277, 389] width 7 height 4
click at [271, 363] on button "Industry" at bounding box center [183, 355] width 250 height 42
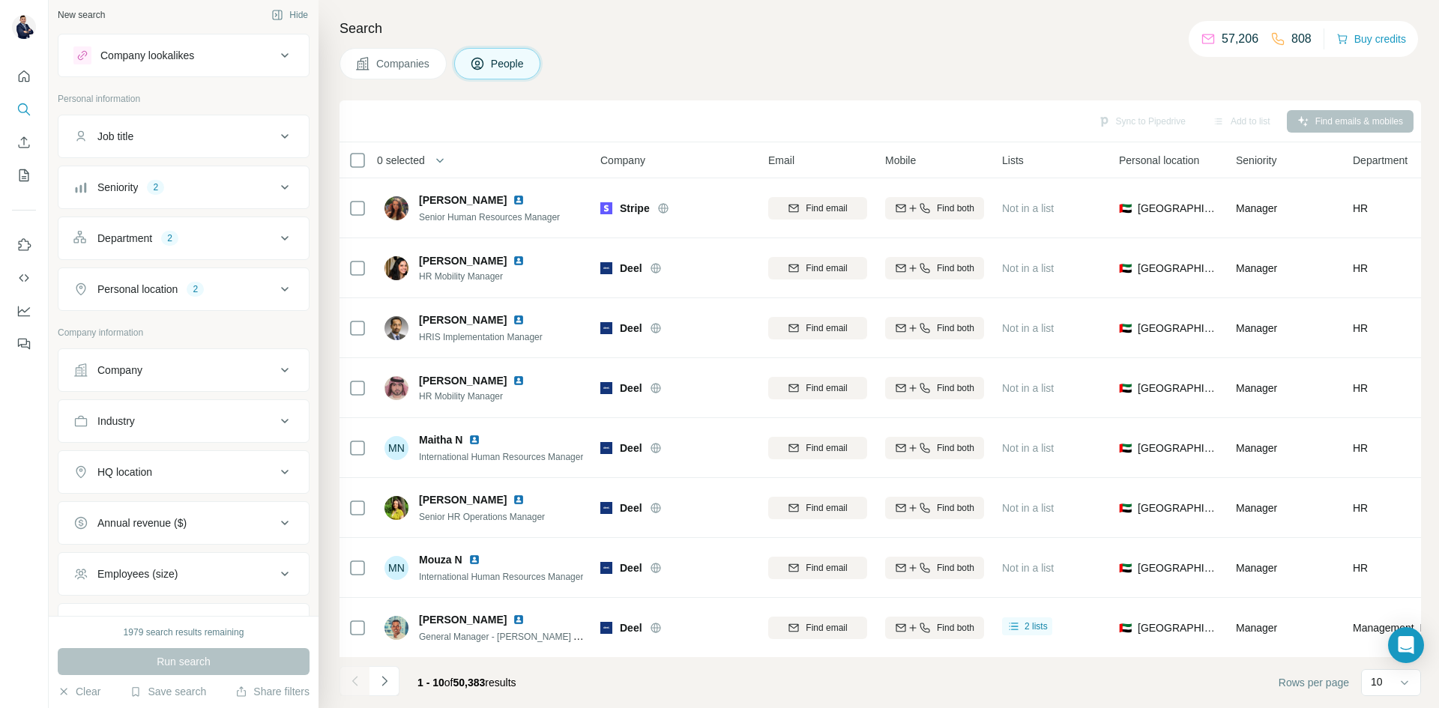
scroll to position [0, 0]
click at [402, 54] on button "Companies" at bounding box center [393, 63] width 107 height 31
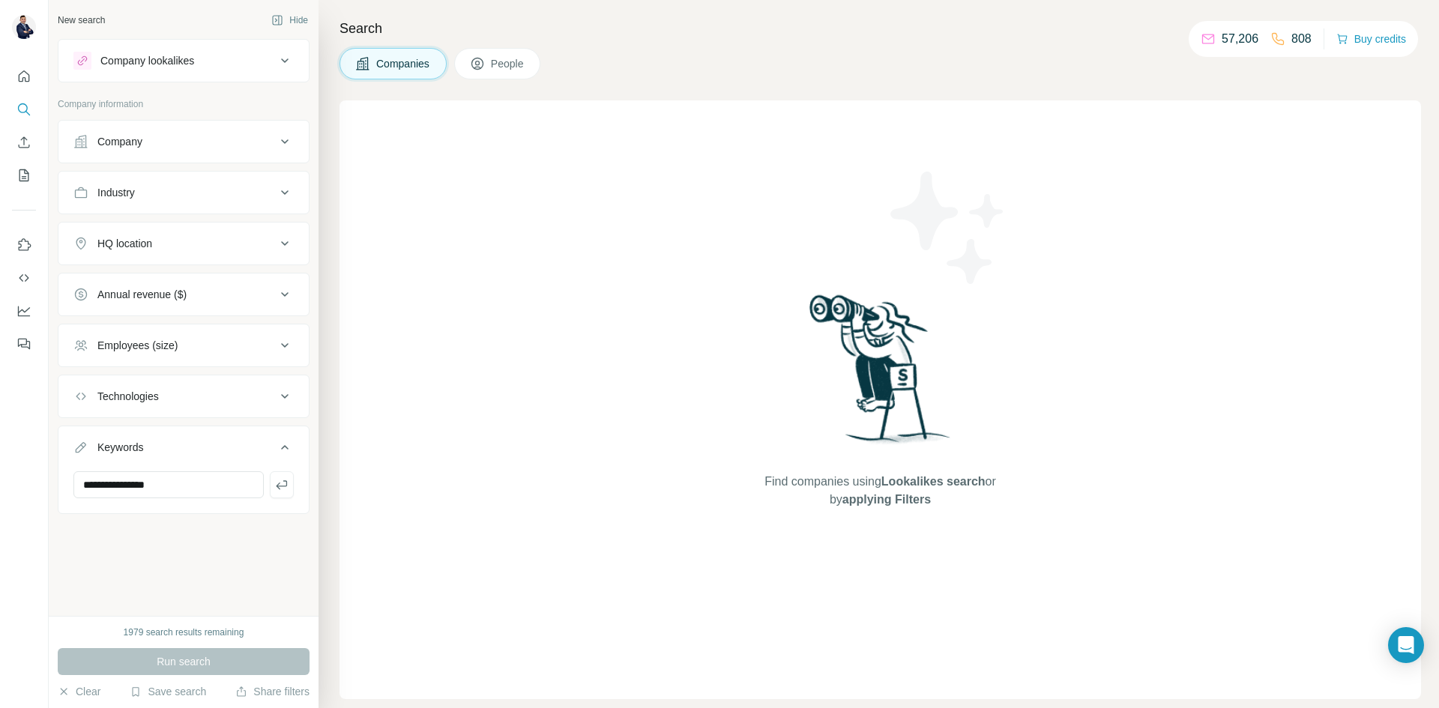
click at [459, 57] on button "People" at bounding box center [497, 63] width 87 height 31
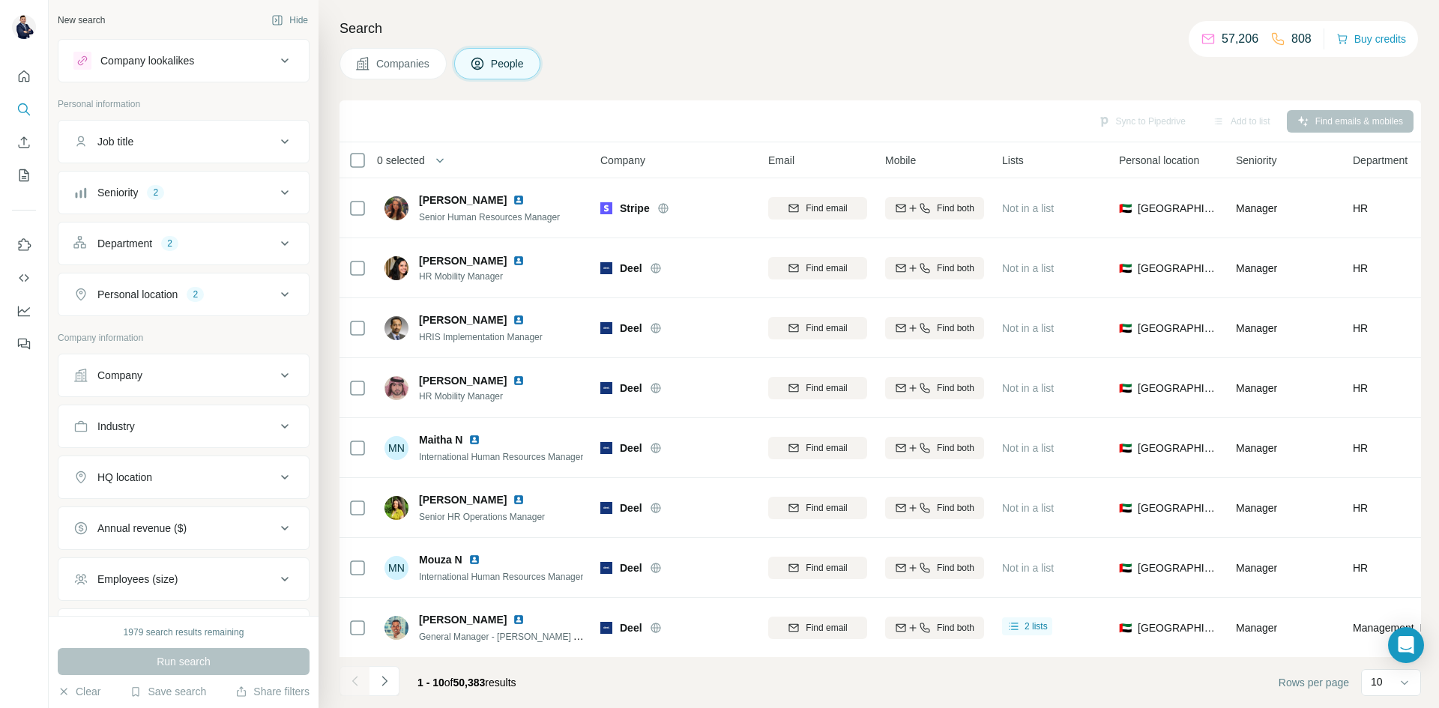
click at [474, 59] on icon at bounding box center [477, 63] width 15 height 15
click at [381, 72] on button "Companies" at bounding box center [393, 63] width 107 height 31
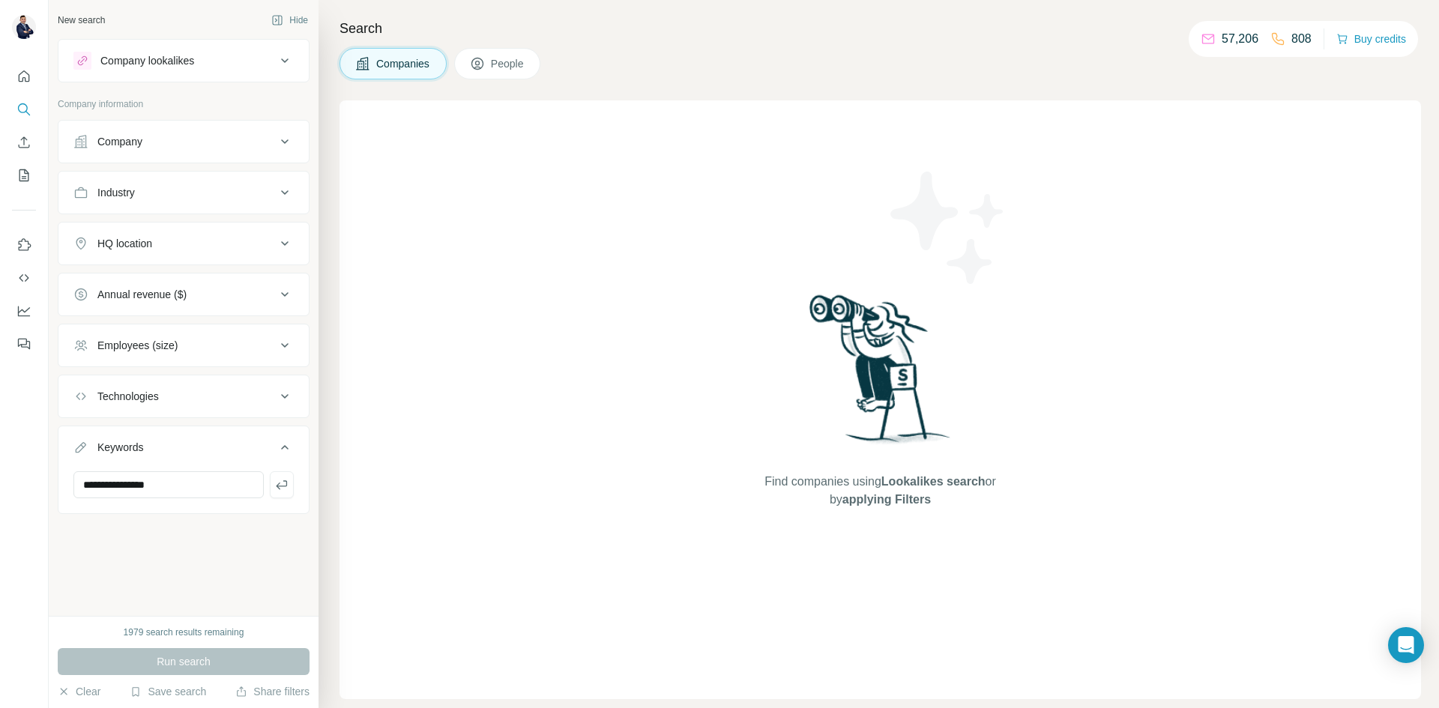
click at [513, 64] on span "People" at bounding box center [508, 63] width 34 height 15
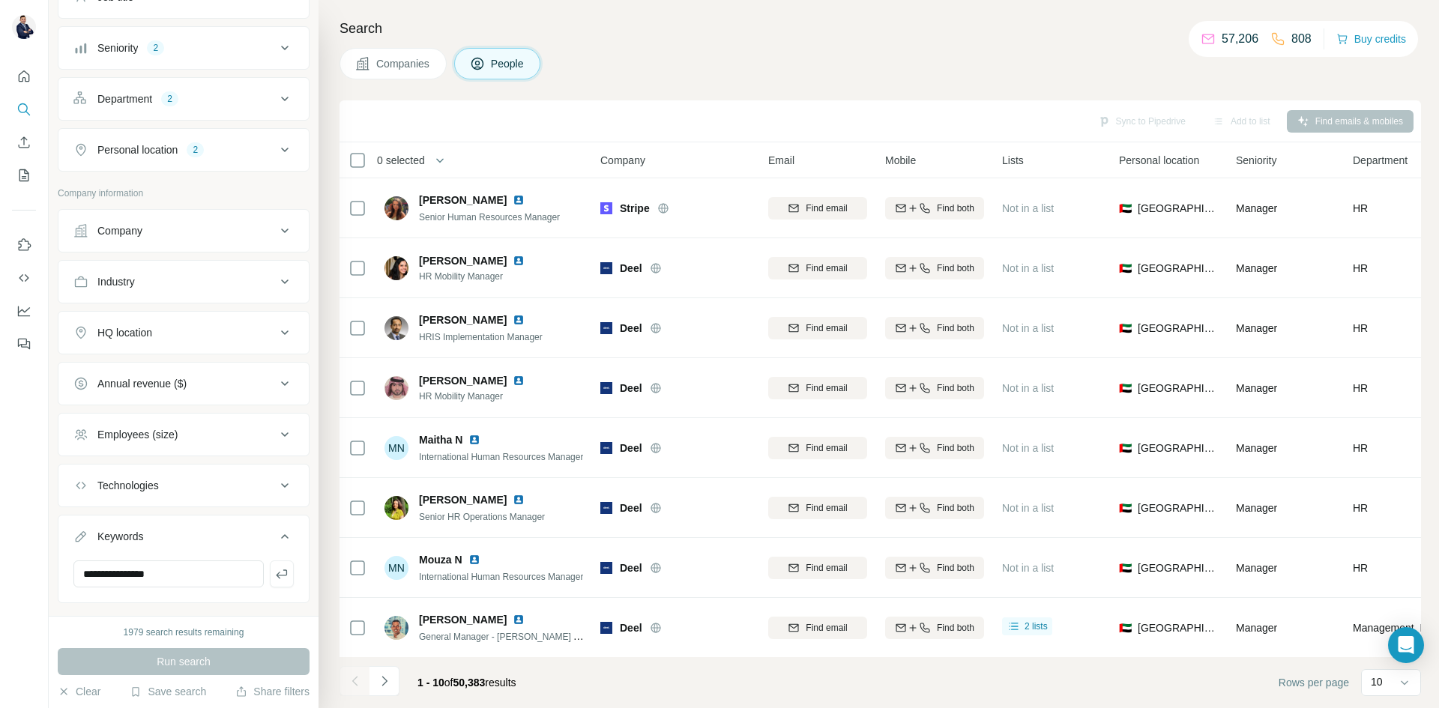
scroll to position [150, 0]
click at [201, 271] on div "Industry" at bounding box center [174, 276] width 202 height 15
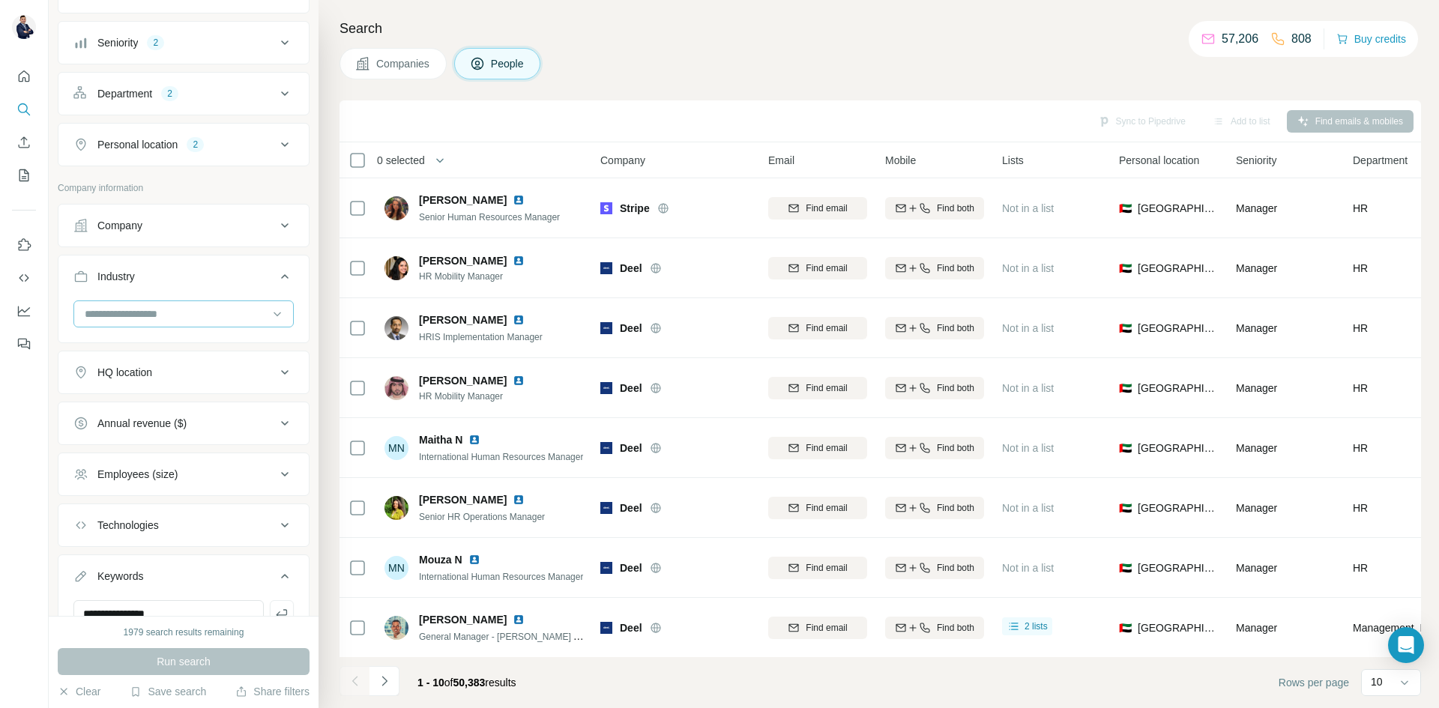
click at [163, 304] on div at bounding box center [175, 313] width 185 height 25
type input "*****"
click at [155, 402] on div "Software" at bounding box center [177, 401] width 182 height 15
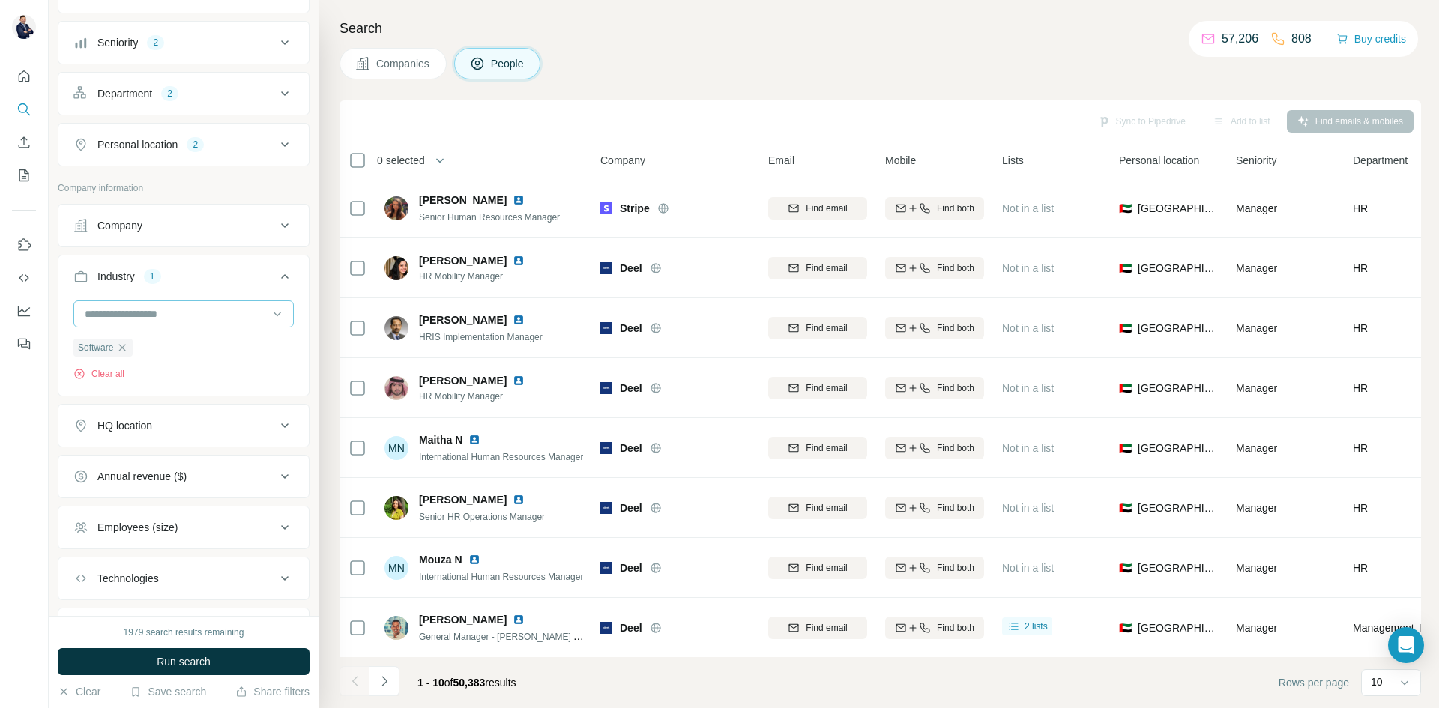
click at [144, 322] on input at bounding box center [175, 314] width 185 height 16
type input "**"
click at [166, 358] on div "IT Management" at bounding box center [177, 353] width 182 height 15
click at [172, 319] on input at bounding box center [175, 314] width 185 height 16
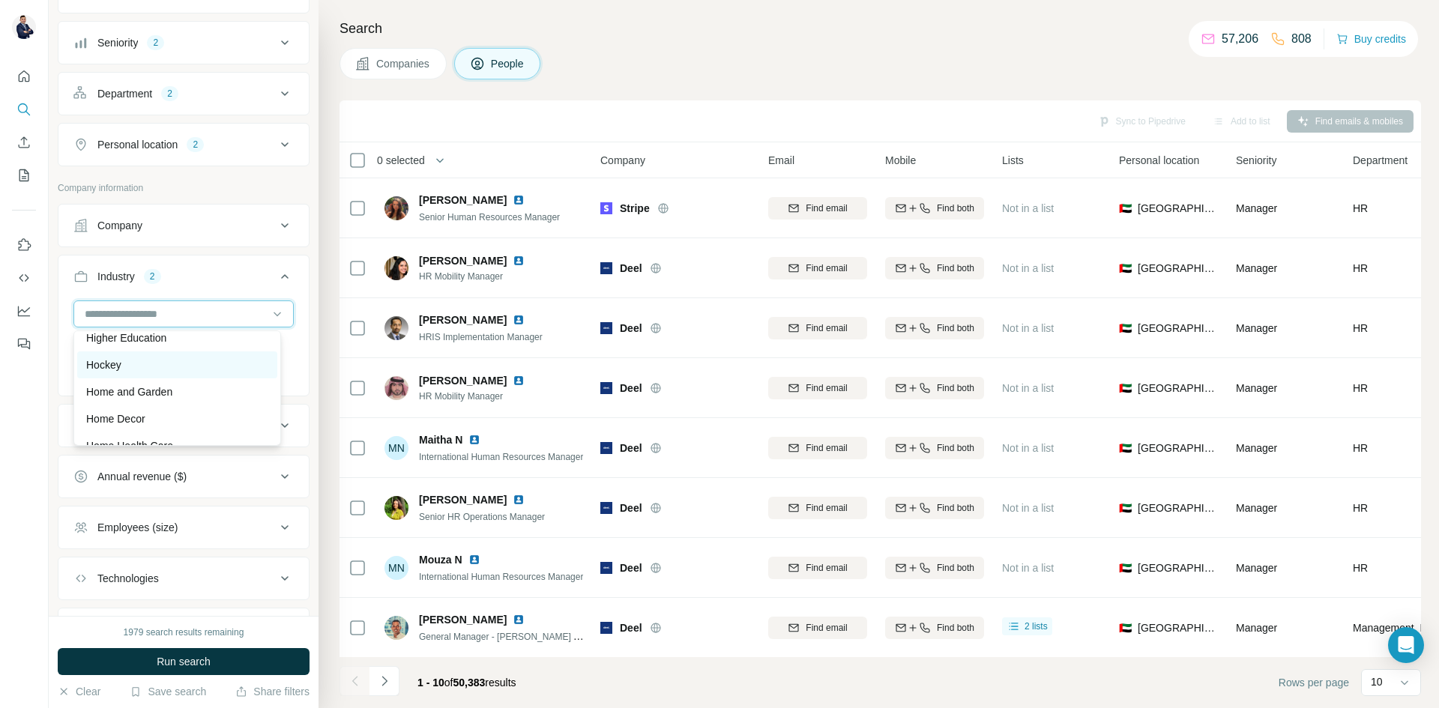
scroll to position [7372, 0]
click at [132, 300] on button "Industry 2" at bounding box center [183, 280] width 250 height 42
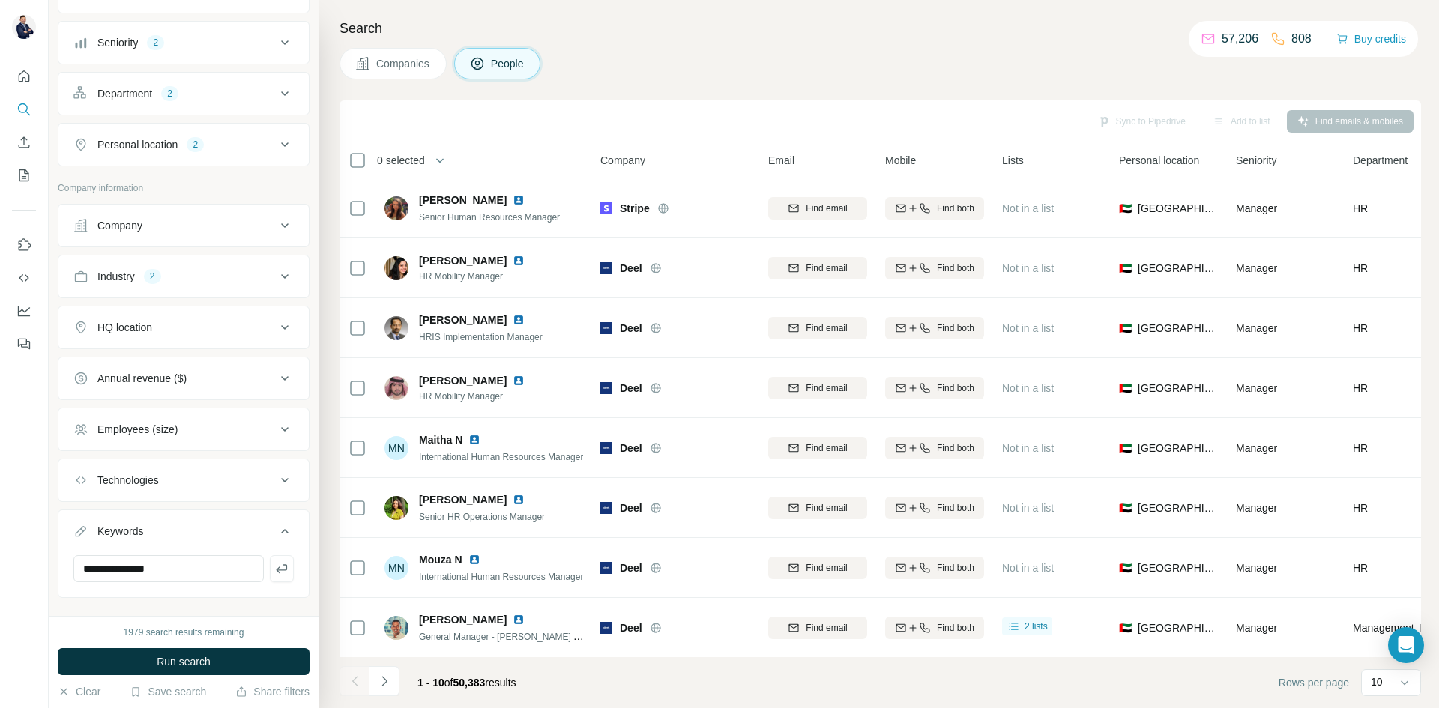
click at [127, 316] on button "HQ location" at bounding box center [183, 328] width 250 height 36
click at [147, 285] on button "Industry 2" at bounding box center [183, 277] width 250 height 36
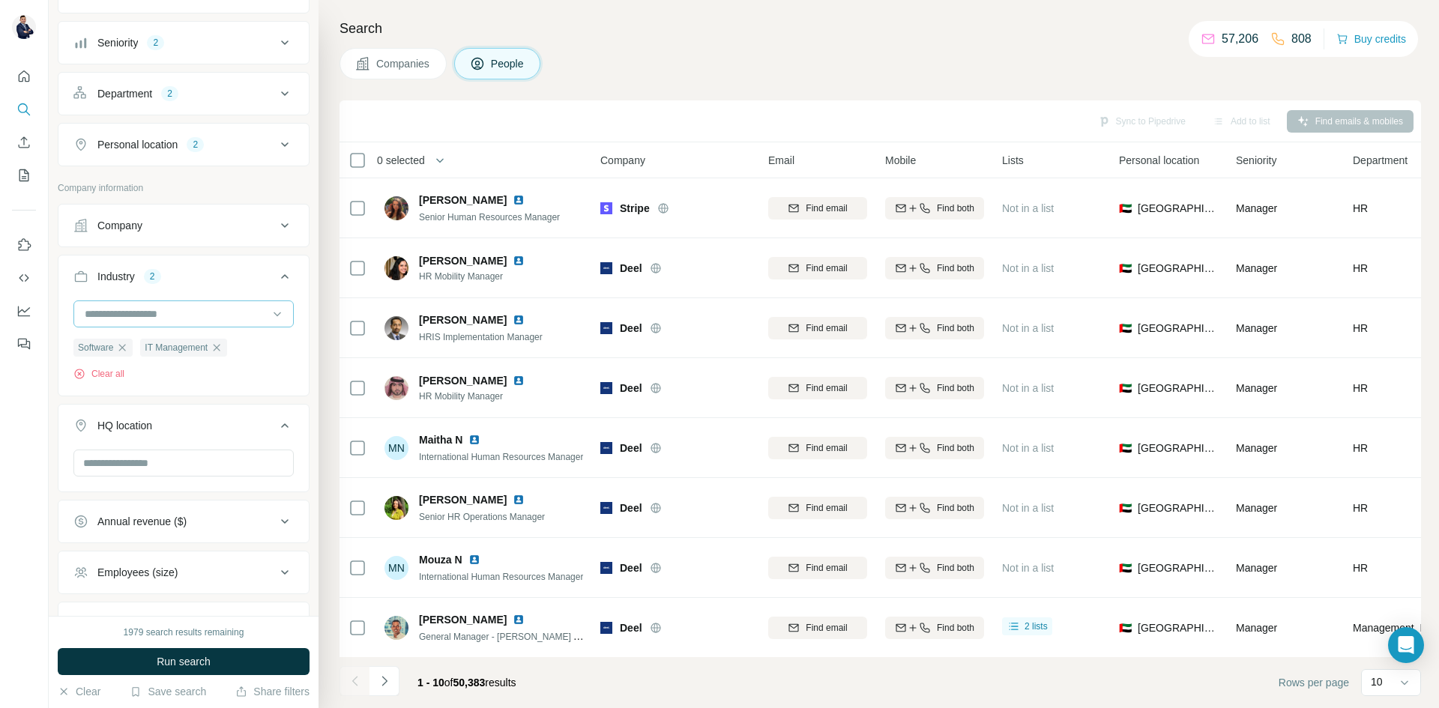
click at [133, 315] on input at bounding box center [175, 314] width 185 height 16
type input "******"
click at [148, 349] on div "Retail" at bounding box center [177, 347] width 182 height 15
click at [148, 337] on div "Software IT Management Retail Clear all" at bounding box center [183, 341] width 220 height 80
click at [165, 285] on button "Industry 3" at bounding box center [183, 280] width 250 height 42
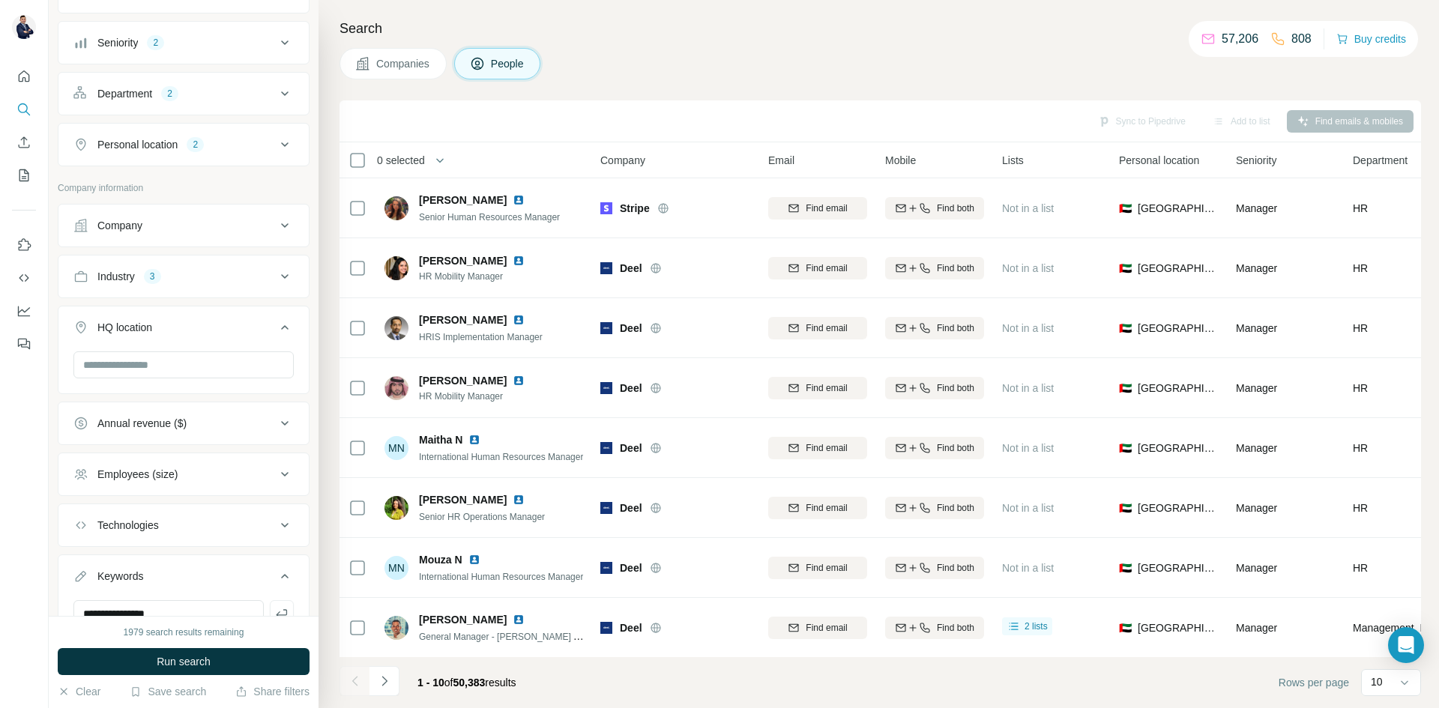
click at [183, 288] on button "Industry 3" at bounding box center [183, 277] width 250 height 36
click at [178, 306] on input at bounding box center [175, 314] width 185 height 16
click at [150, 399] on div "Accounting" at bounding box center [177, 401] width 182 height 15
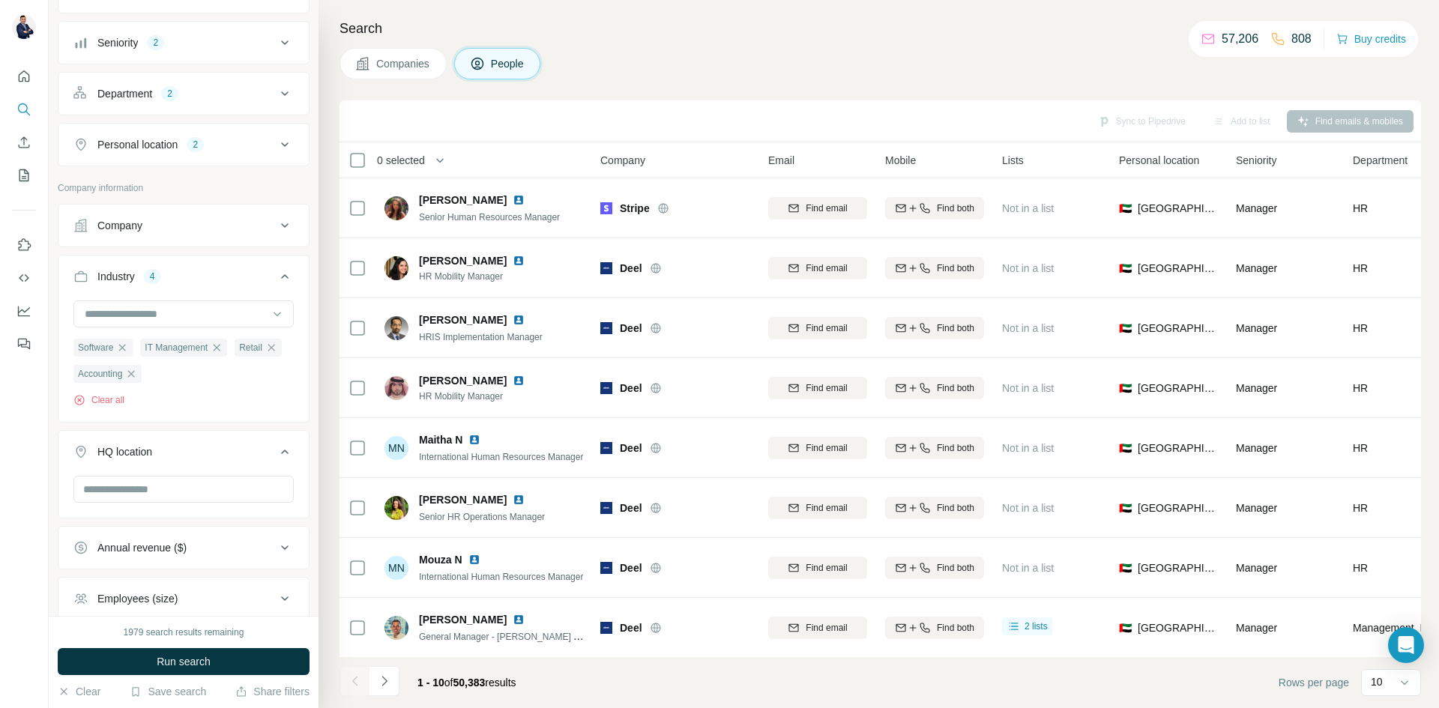
click at [167, 299] on button "Industry 4" at bounding box center [183, 280] width 250 height 42
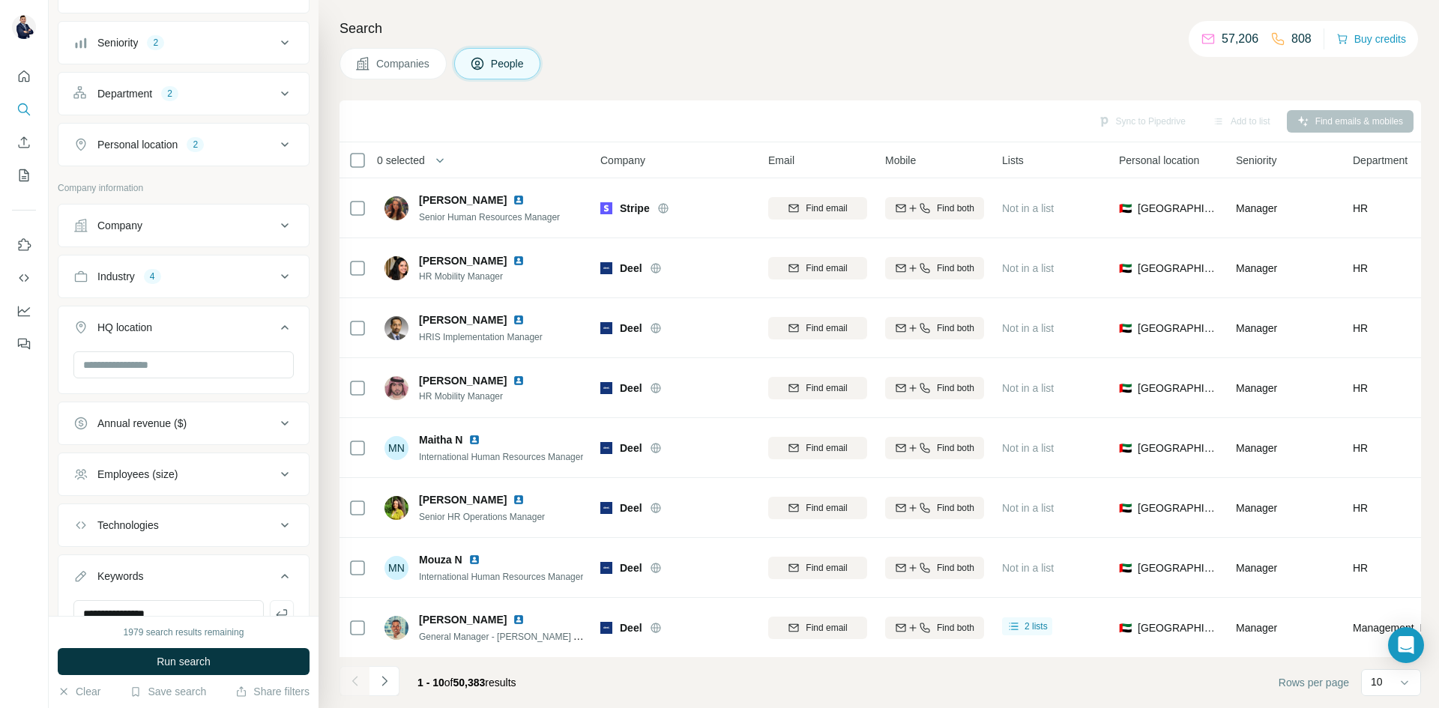
click at [172, 313] on button "HQ location" at bounding box center [183, 331] width 250 height 42
click at [179, 298] on ul "**********" at bounding box center [184, 401] width 252 height 394
click at [186, 284] on button "Industry 4" at bounding box center [183, 277] width 250 height 36
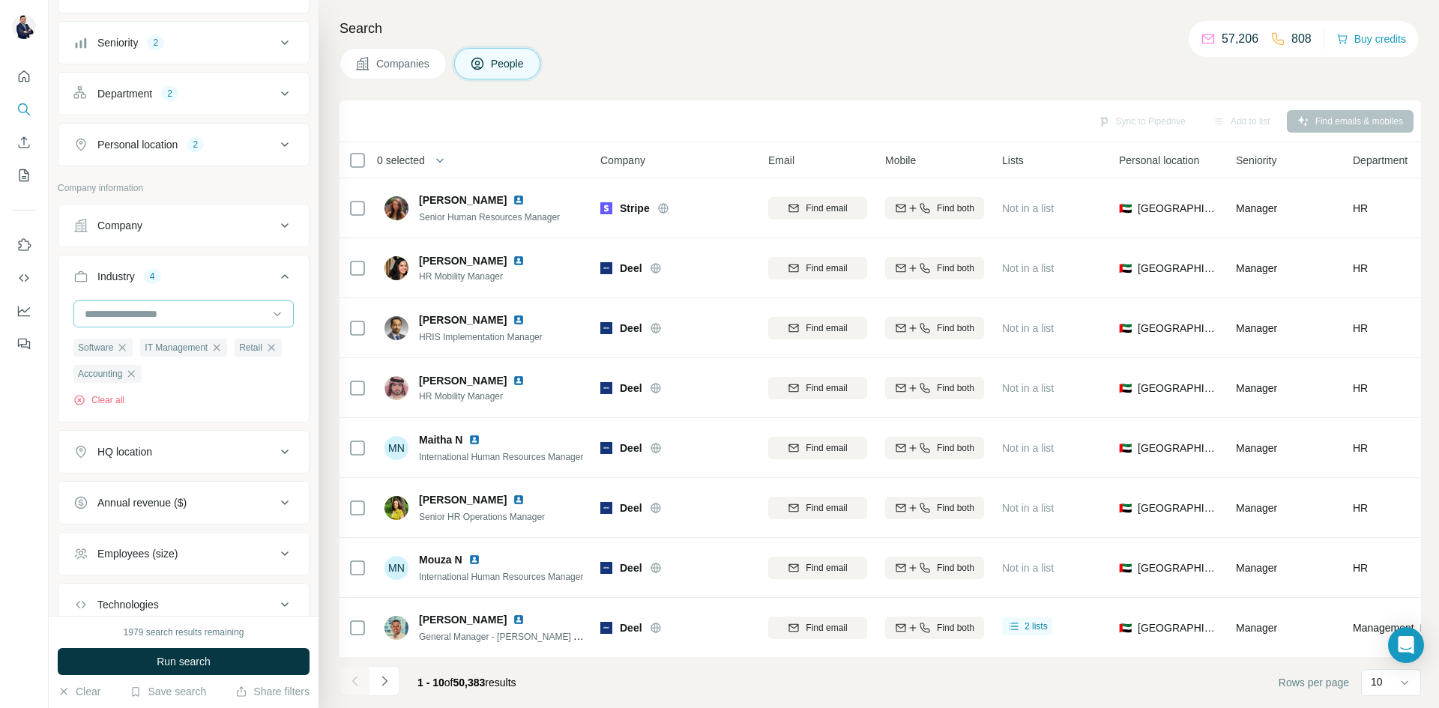
click at [175, 317] on input at bounding box center [175, 314] width 185 height 16
type input "****"
click at [178, 349] on p "Food and Beverage" at bounding box center [132, 347] width 92 height 15
click at [181, 316] on input at bounding box center [175, 314] width 185 height 16
click at [171, 313] on input at bounding box center [175, 314] width 185 height 16
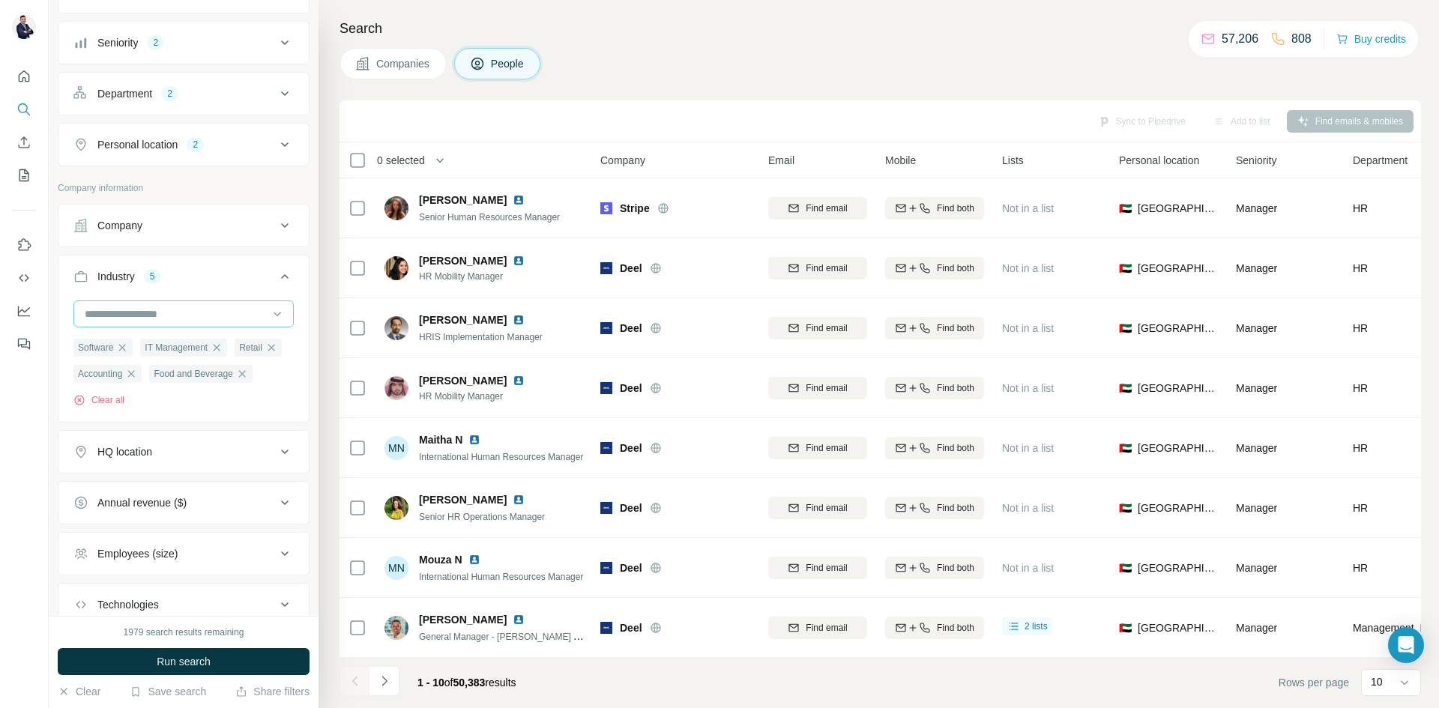
click at [162, 315] on input at bounding box center [175, 314] width 185 height 16
type input "****"
click at [179, 351] on p "Telecommunications" at bounding box center [133, 347] width 95 height 15
click at [184, 312] on input at bounding box center [175, 314] width 185 height 16
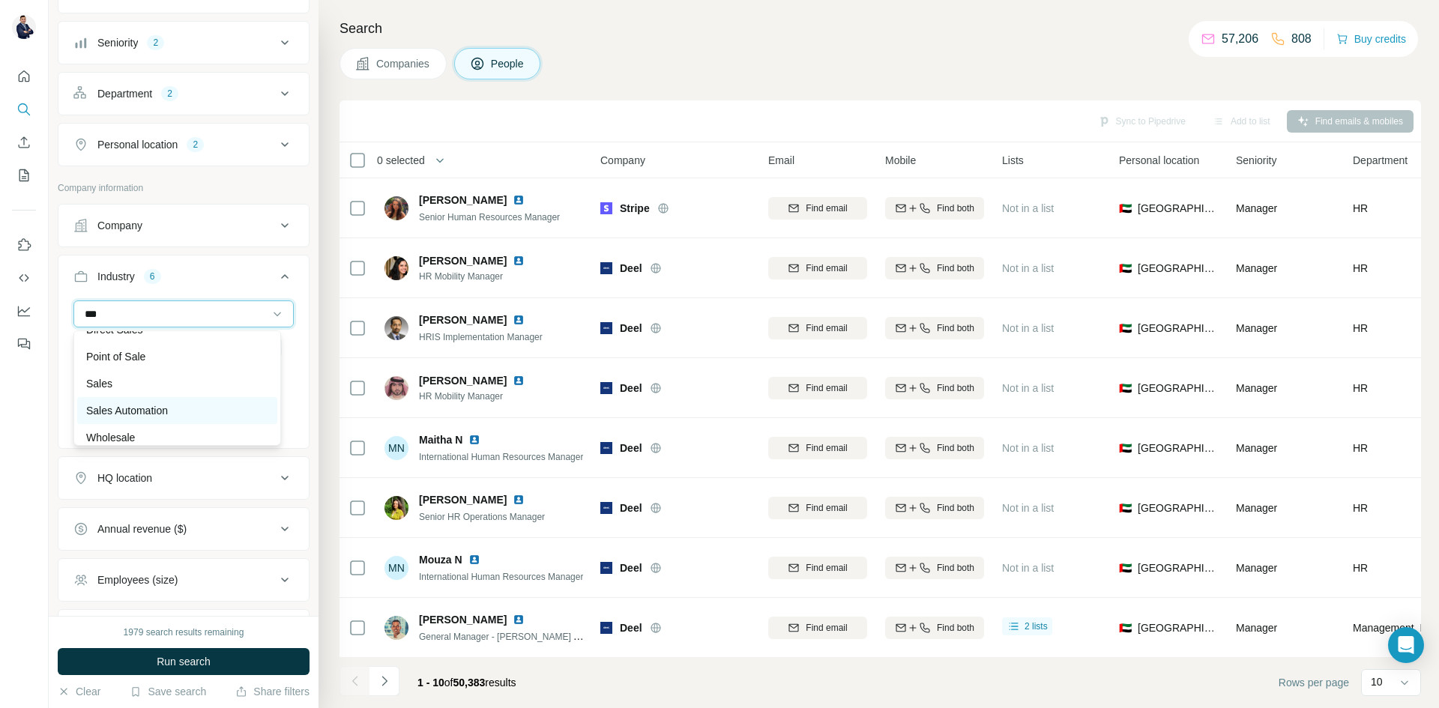
scroll to position [27, 0]
type input "***"
click at [151, 428] on div "Wholesale" at bounding box center [177, 428] width 182 height 15
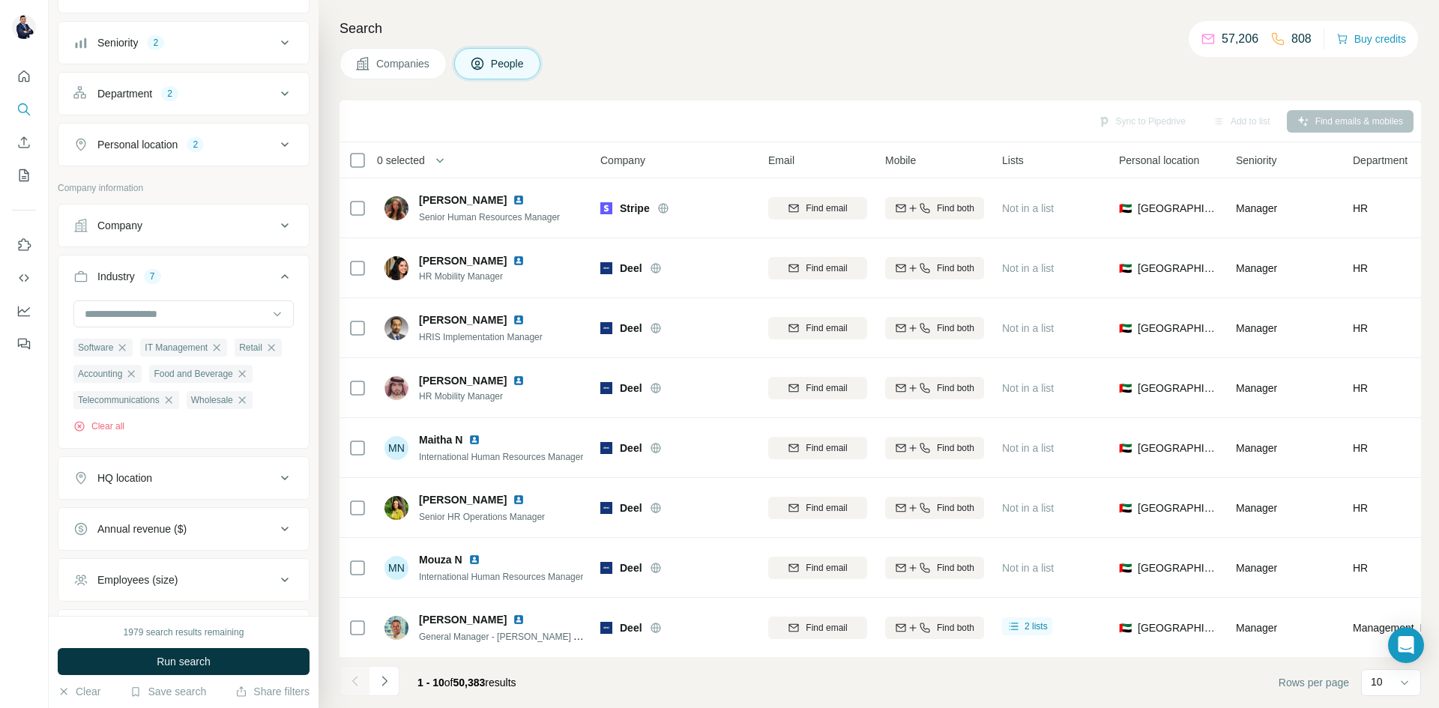
drag, startPoint x: 190, startPoint y: 672, endPoint x: 191, endPoint y: 665, distance: 7.5
click at [190, 672] on button "Run search" at bounding box center [184, 661] width 252 height 27
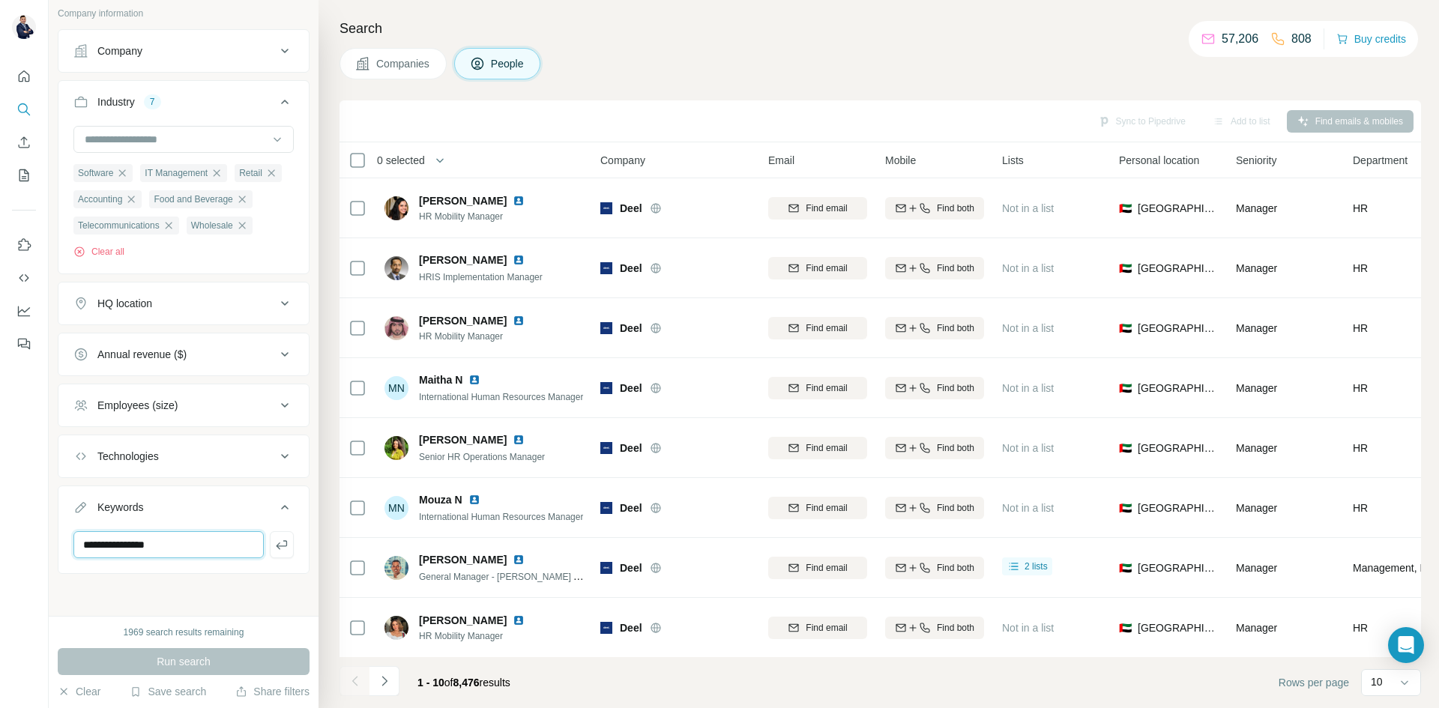
drag, startPoint x: 121, startPoint y: 545, endPoint x: 128, endPoint y: 560, distance: 16.4
click at [122, 552] on input "**********" at bounding box center [168, 544] width 190 height 27
click at [178, 656] on div "Run search" at bounding box center [184, 661] width 252 height 27
click at [201, 666] on div "Run search" at bounding box center [184, 661] width 252 height 27
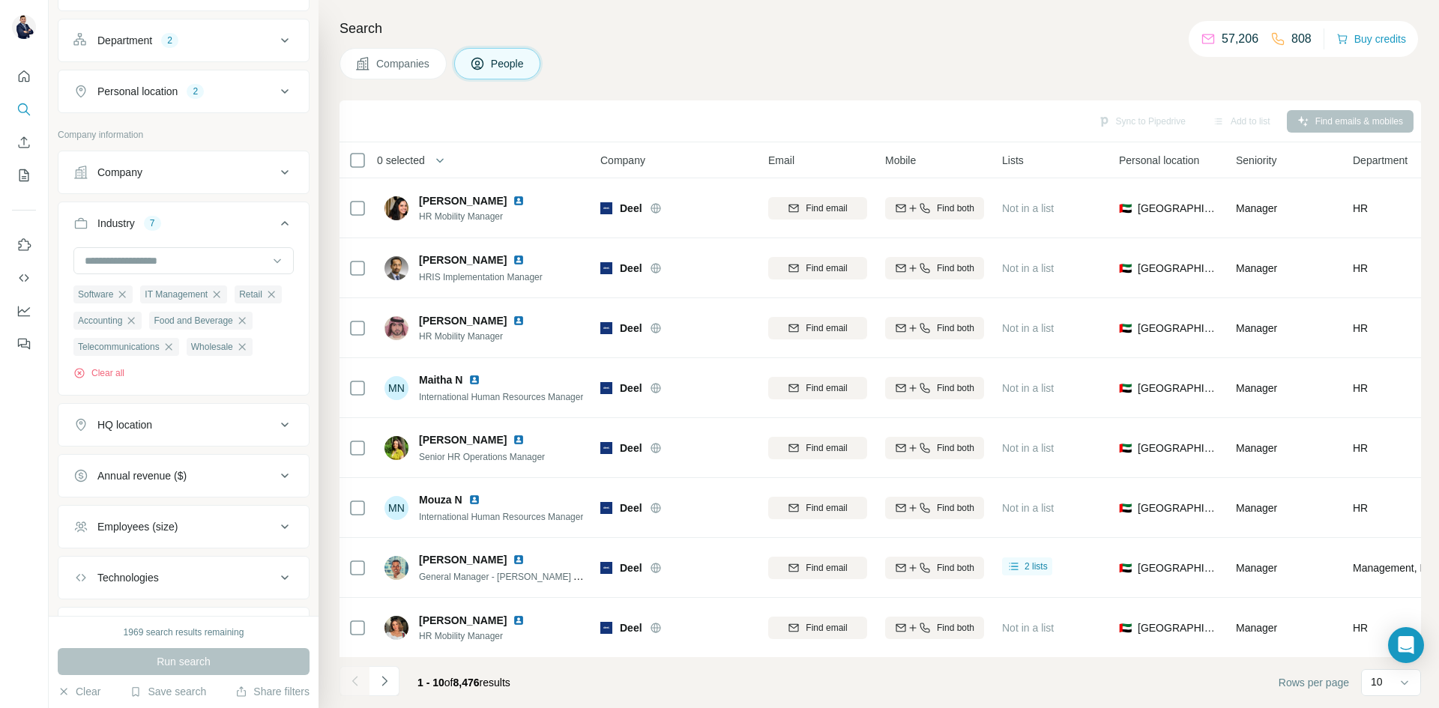
scroll to position [354, 0]
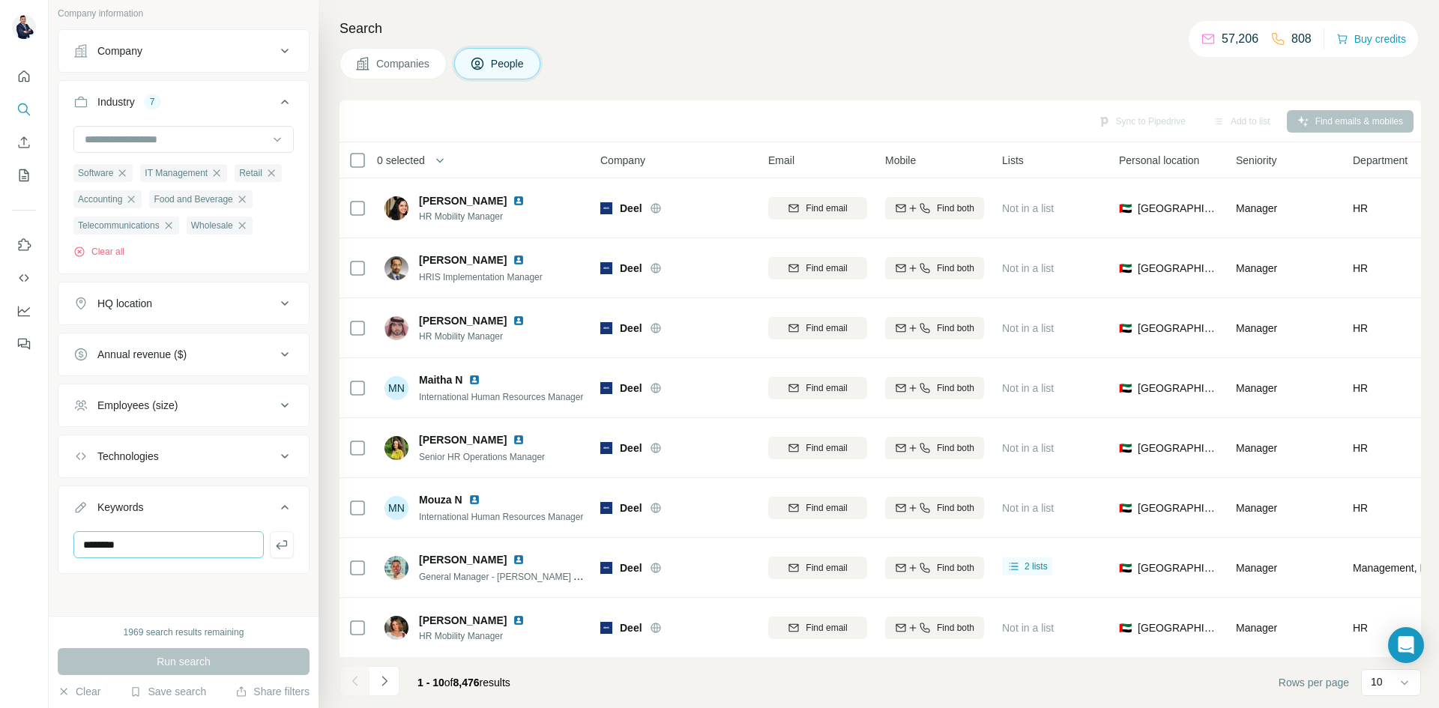
drag, startPoint x: 197, startPoint y: 576, endPoint x: 193, endPoint y: 552, distance: 24.4
click at [197, 577] on div "New search Hide Company lookalikes Personal information Job title Seniority 2 D…" at bounding box center [184, 308] width 270 height 616
click at [199, 437] on div "Technologies" at bounding box center [184, 456] width 252 height 43
click at [186, 478] on ul "Company Industry 7 Software IT Management Retail Accounting Food and Beverage T…" at bounding box center [184, 301] width 252 height 545
click at [198, 455] on div "Technologies" at bounding box center [174, 456] width 202 height 15
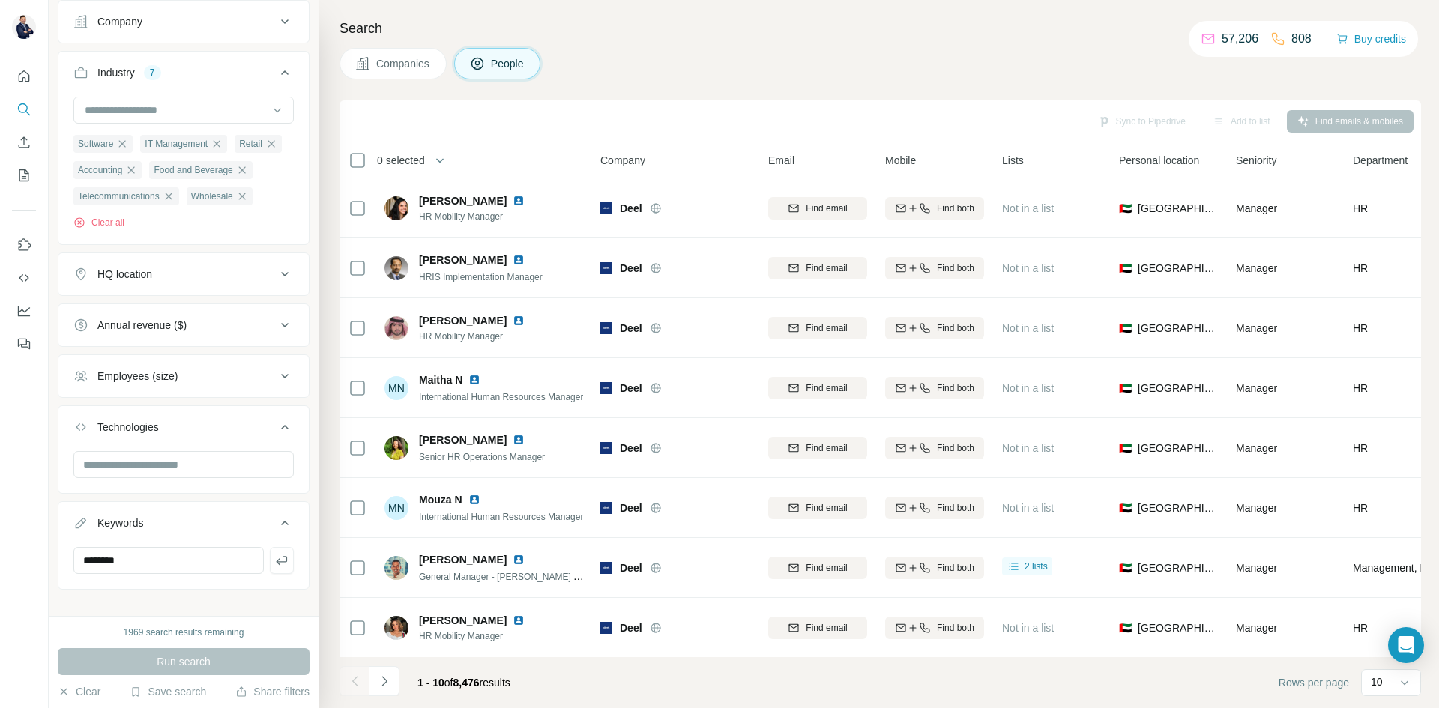
click at [202, 394] on button "Employees (size)" at bounding box center [183, 376] width 250 height 36
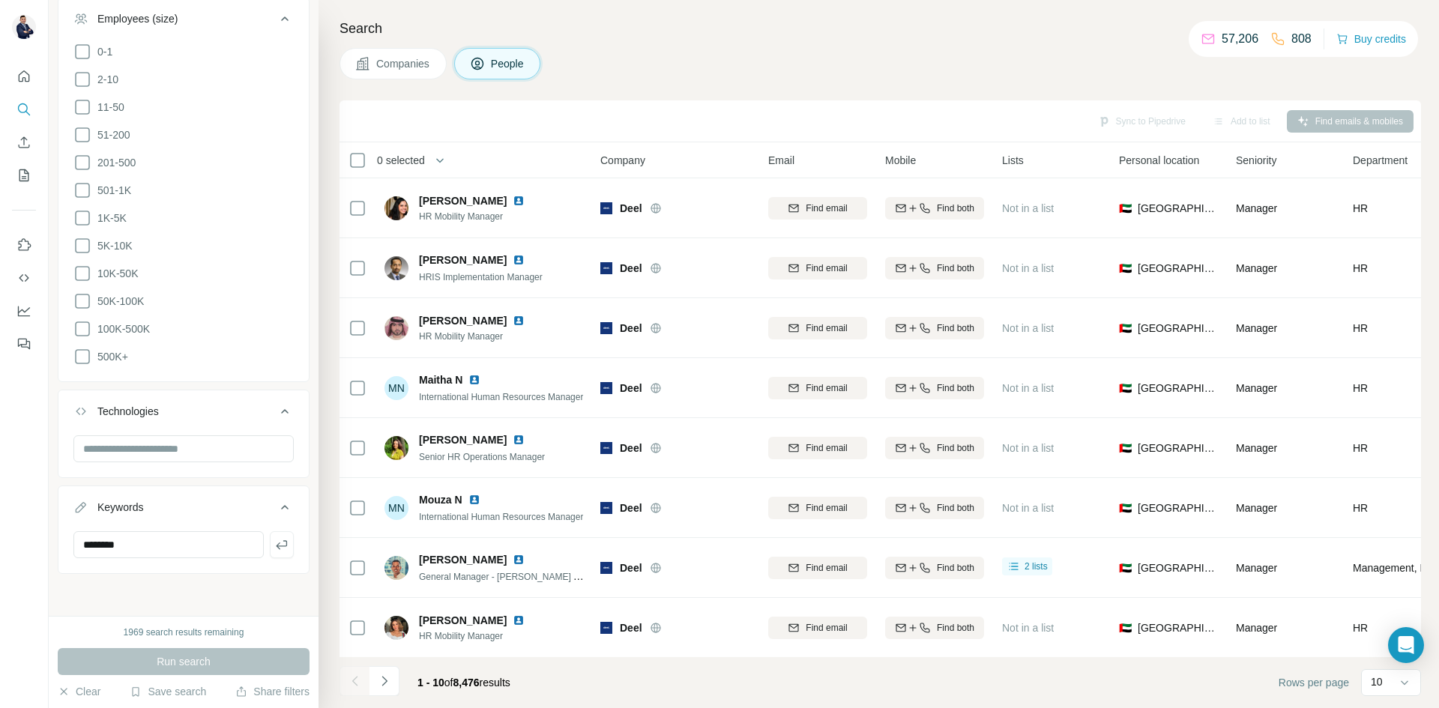
scroll to position [731, 0]
click at [162, 655] on div "1969 search results remaining Run search Clear Save search Share filters" at bounding box center [184, 662] width 270 height 92
click at [221, 599] on div "New search Hide Company lookalikes Personal information Job title Seniority 2 D…" at bounding box center [184, 308] width 270 height 616
click at [208, 555] on input "******" at bounding box center [168, 544] width 190 height 27
click at [89, 543] on input "******" at bounding box center [168, 544] width 190 height 27
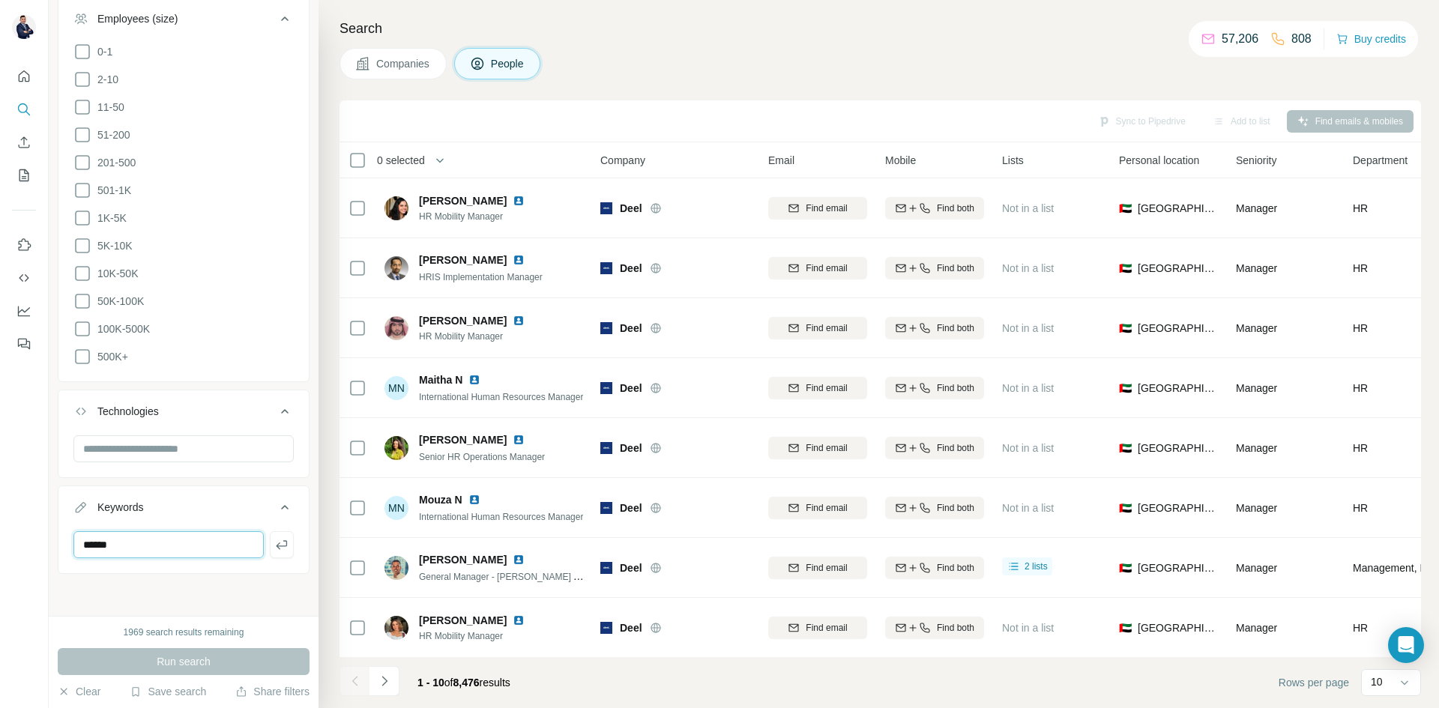
type input "******"
click at [223, 590] on div "New search Hide Company lookalikes Personal information Job title Seniority 2 D…" at bounding box center [184, 308] width 270 height 616
click at [289, 540] on div "******" at bounding box center [183, 550] width 250 height 39
click at [280, 542] on button "button" at bounding box center [282, 544] width 24 height 27
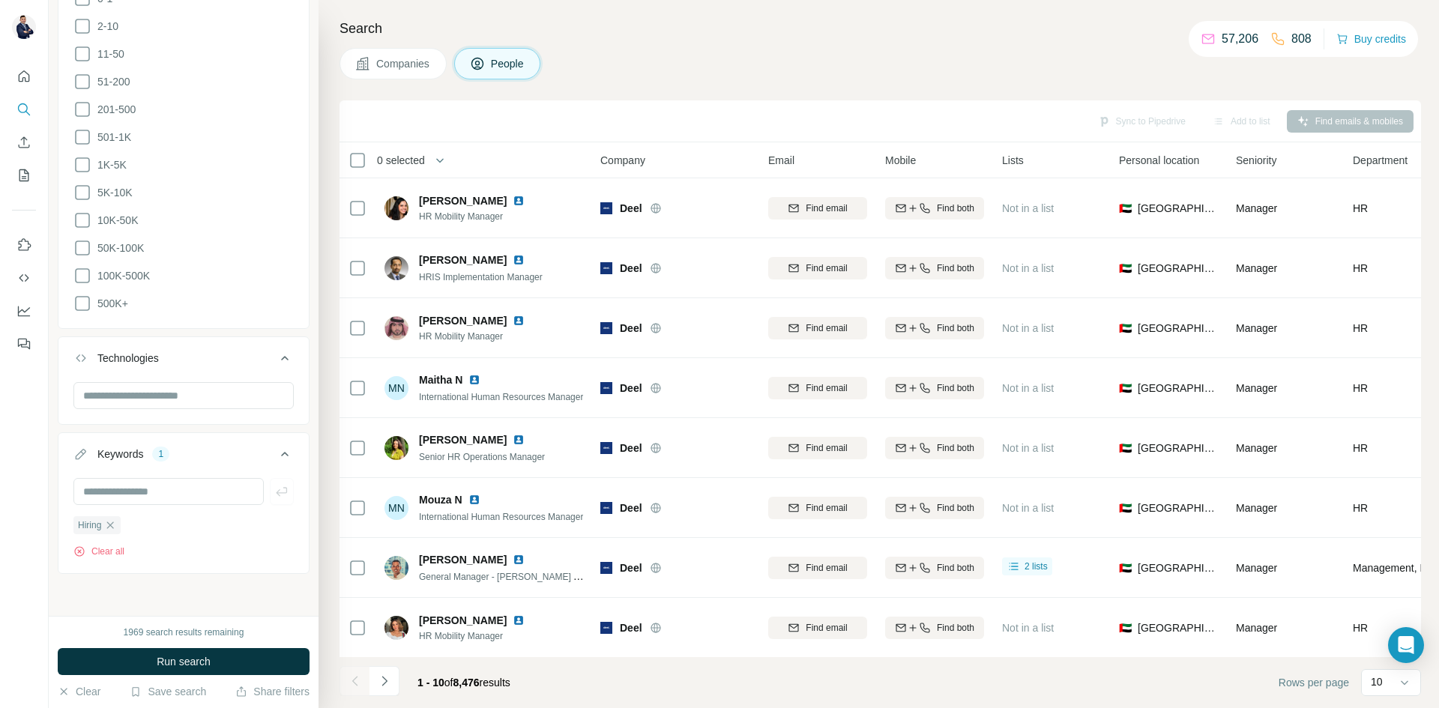
scroll to position [785, 0]
click at [131, 494] on input "text" at bounding box center [168, 491] width 190 height 27
type input "**********"
click at [274, 490] on icon "button" at bounding box center [281, 491] width 15 height 15
click at [256, 554] on div "Clear all" at bounding box center [183, 551] width 220 height 13
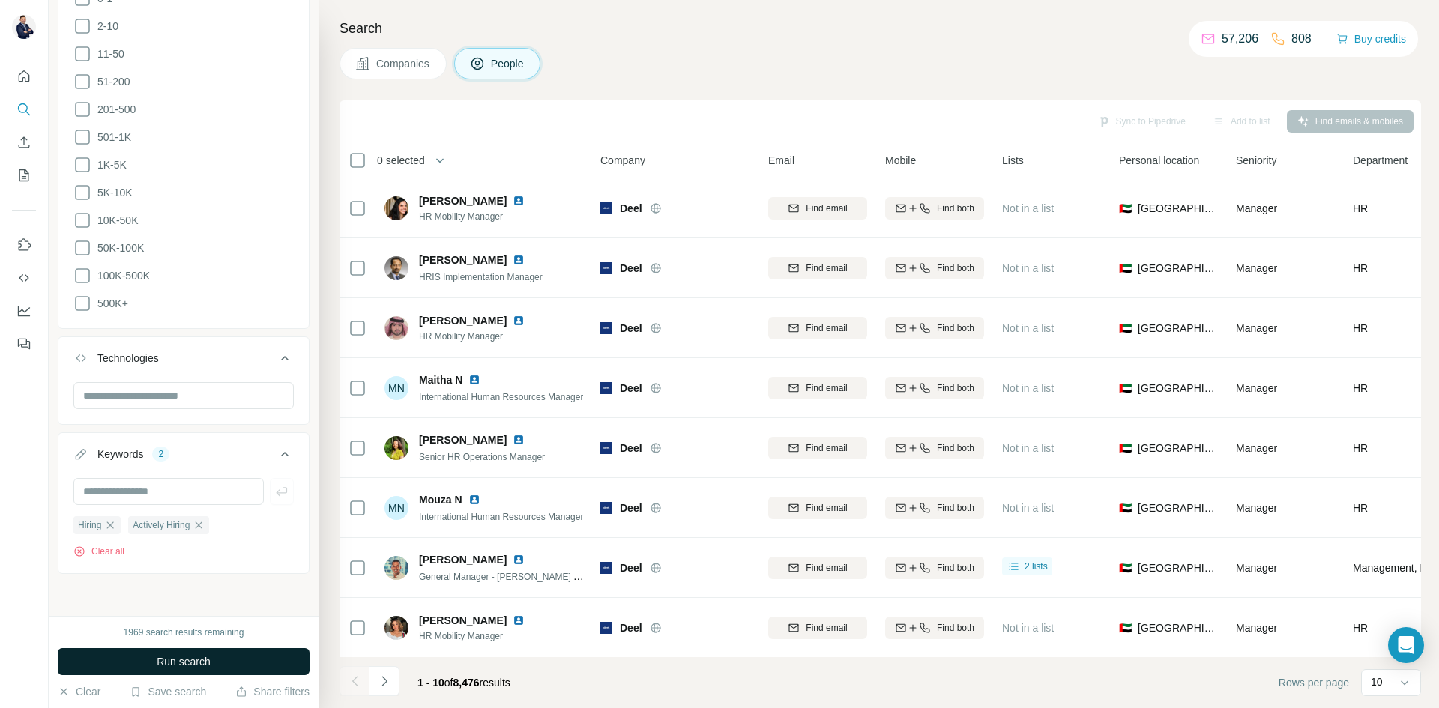
click at [187, 659] on span "Run search" at bounding box center [184, 661] width 54 height 15
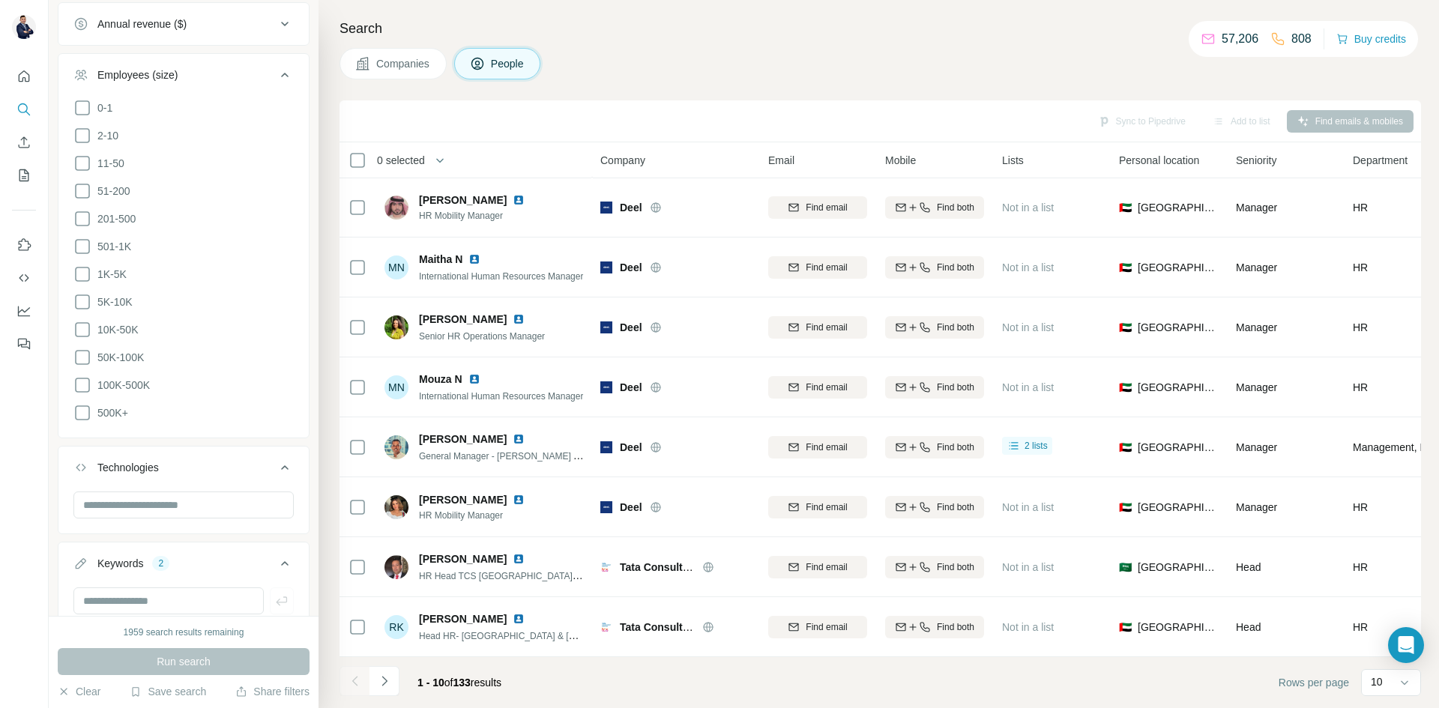
scroll to position [411, 0]
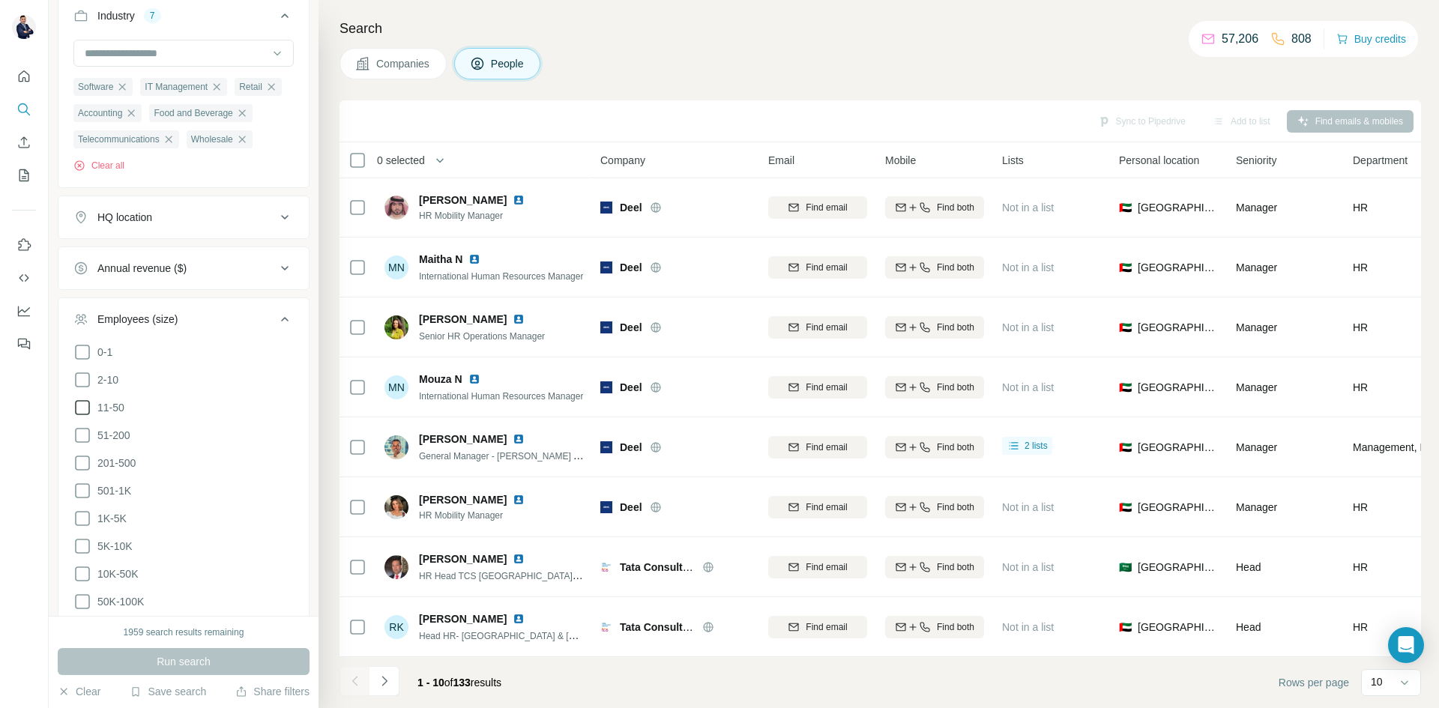
click at [75, 417] on icon at bounding box center [82, 408] width 18 height 18
click at [81, 444] on icon at bounding box center [82, 435] width 18 height 18
click at [209, 661] on span "Run search" at bounding box center [184, 661] width 54 height 15
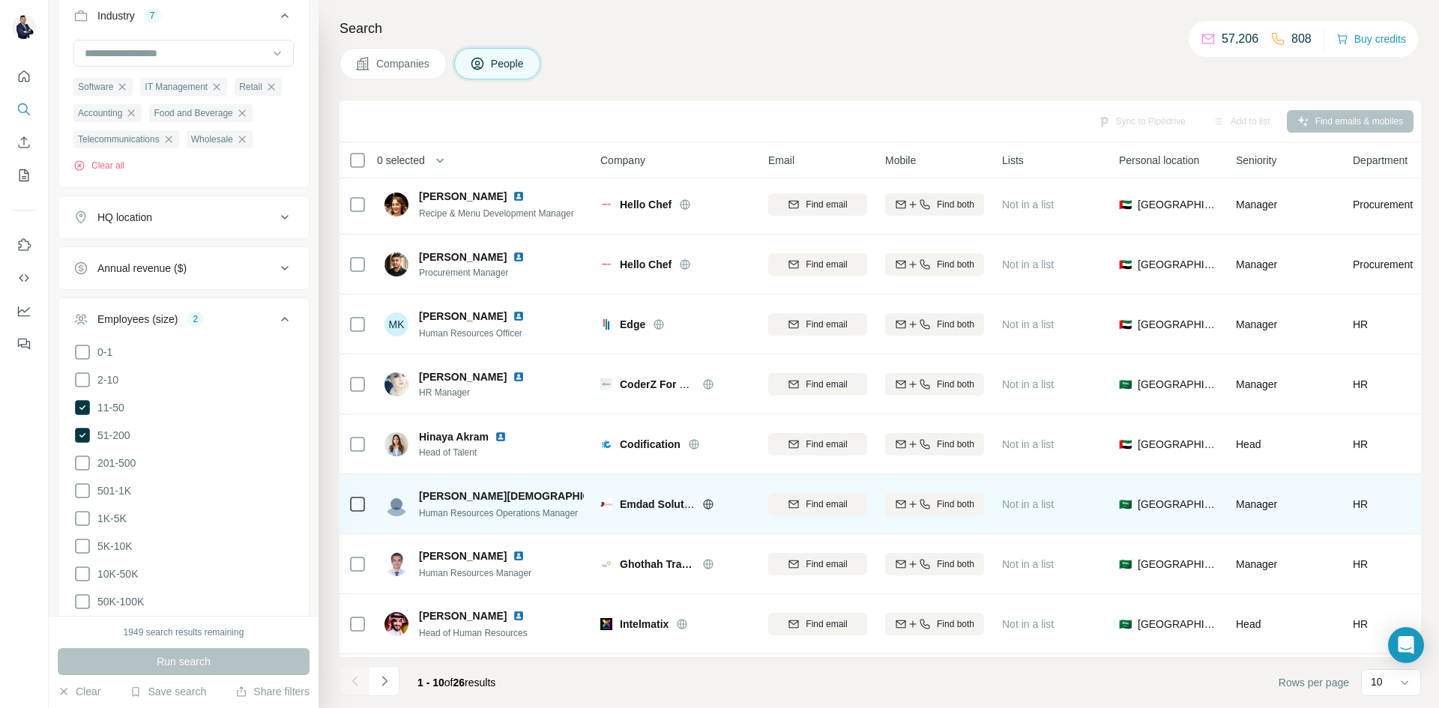
scroll to position [129, 0]
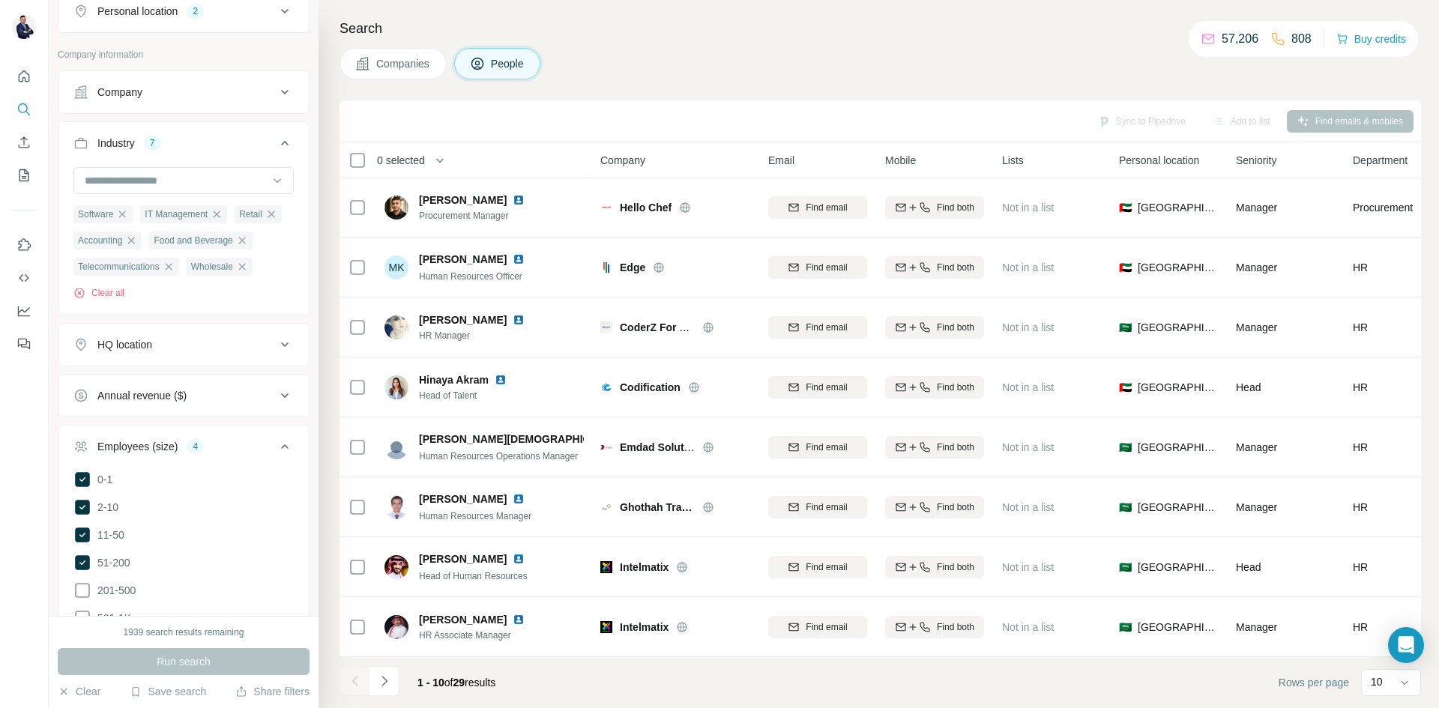
scroll to position [186, 0]
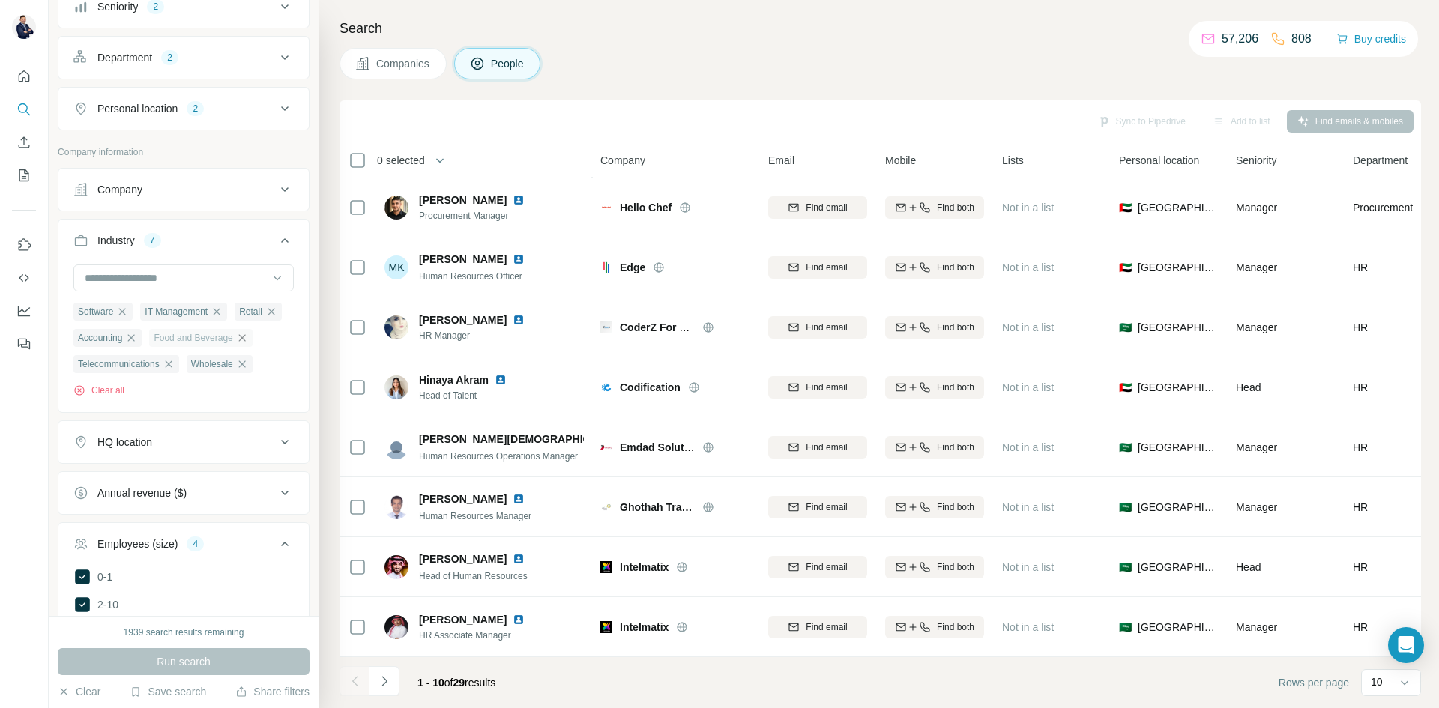
click at [236, 344] on icon "button" at bounding box center [242, 338] width 12 height 12
click at [241, 341] on icon "button" at bounding box center [244, 337] width 7 height 7
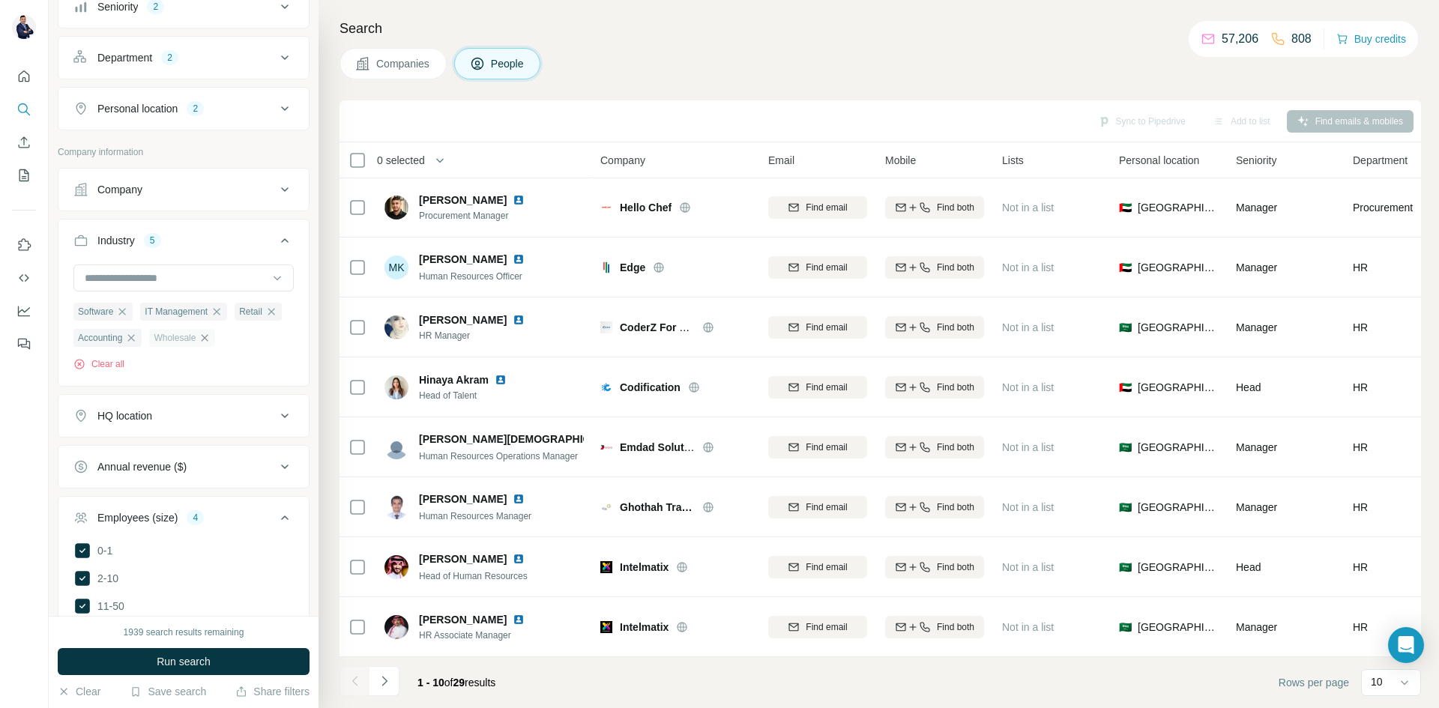
click at [208, 341] on icon "button" at bounding box center [205, 337] width 7 height 7
click at [213, 661] on button "Run search" at bounding box center [184, 661] width 252 height 27
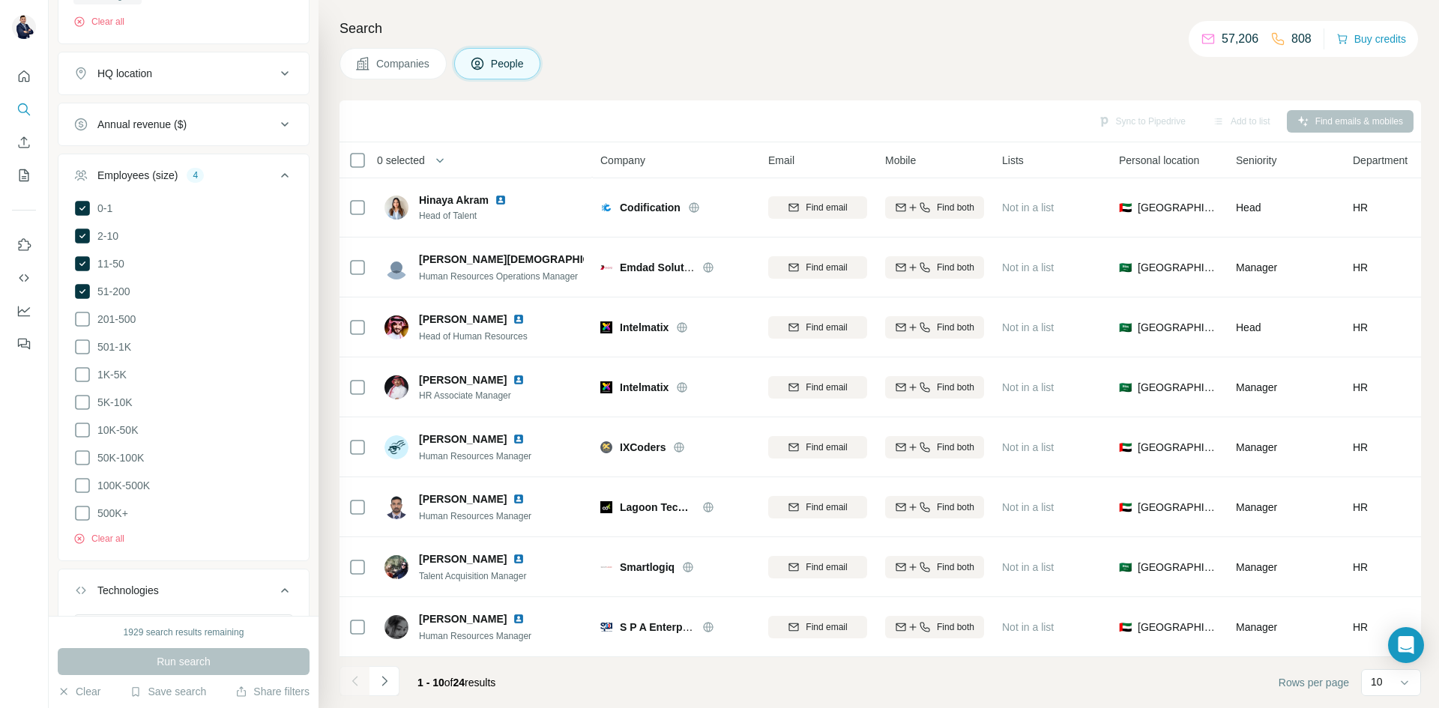
scroll to position [561, 0]
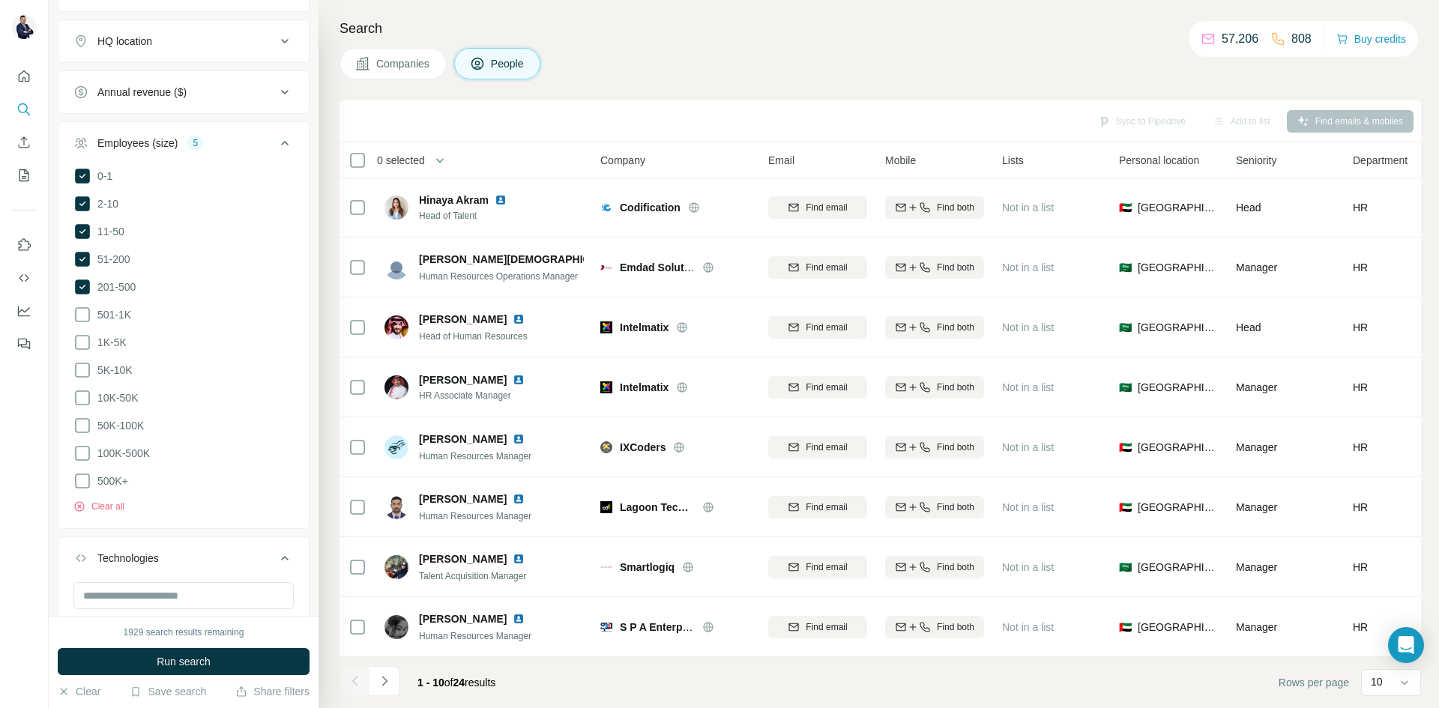
click at [102, 323] on ul "0-1 2-10 11-50 [PHONE_NUMBER] 501-1K 1K-5K 5K-10K 10K-50K 50K-100K 100K-500K 50…" at bounding box center [183, 329] width 220 height 324
click at [221, 654] on button "Run search" at bounding box center [184, 661] width 252 height 27
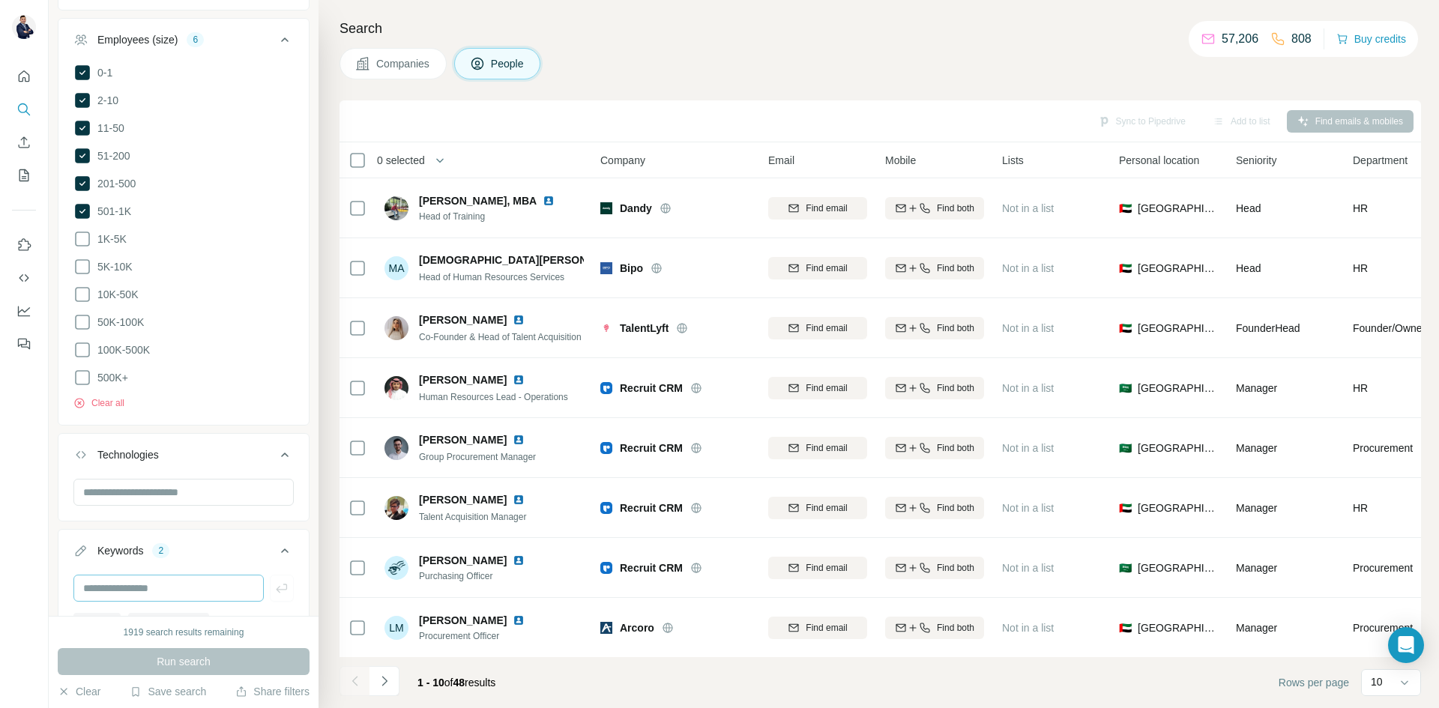
scroll to position [754, 0]
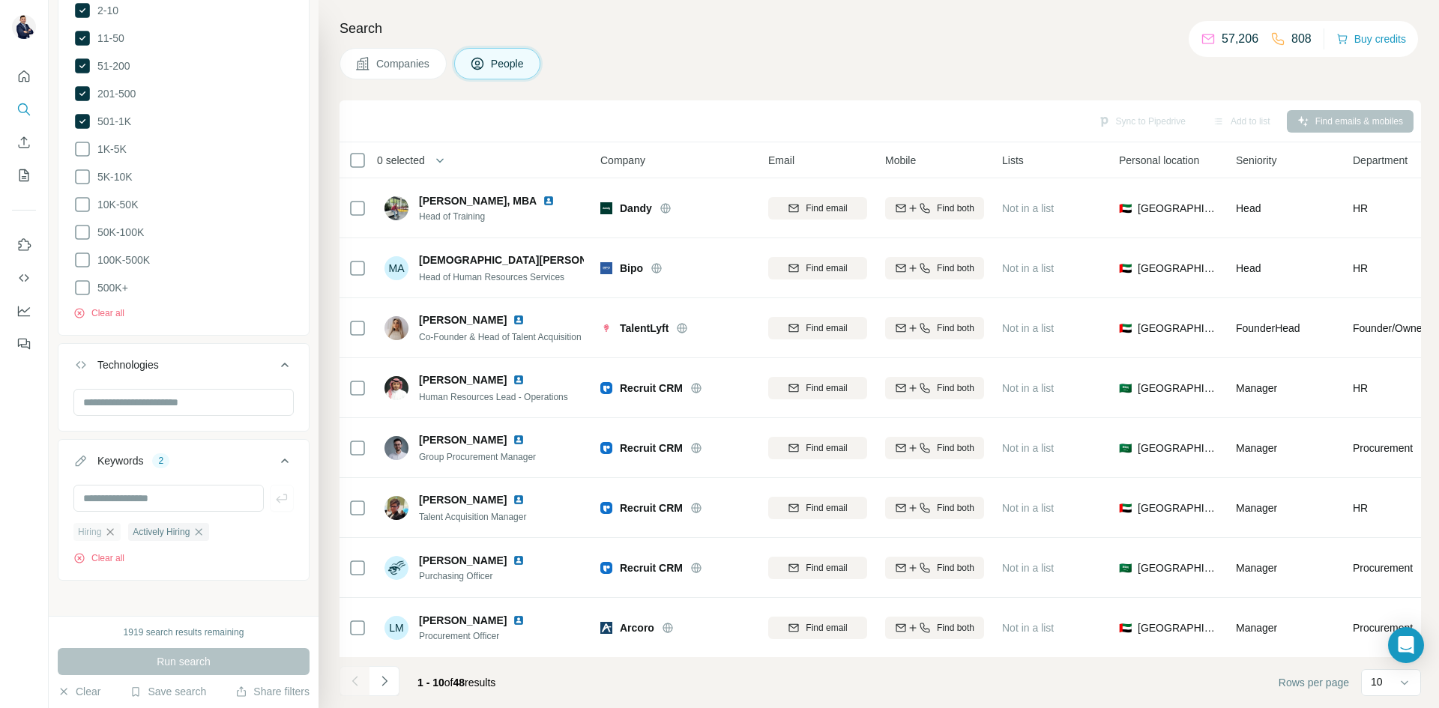
click at [109, 526] on icon "button" at bounding box center [110, 532] width 12 height 12
click at [148, 527] on icon "button" at bounding box center [144, 532] width 12 height 12
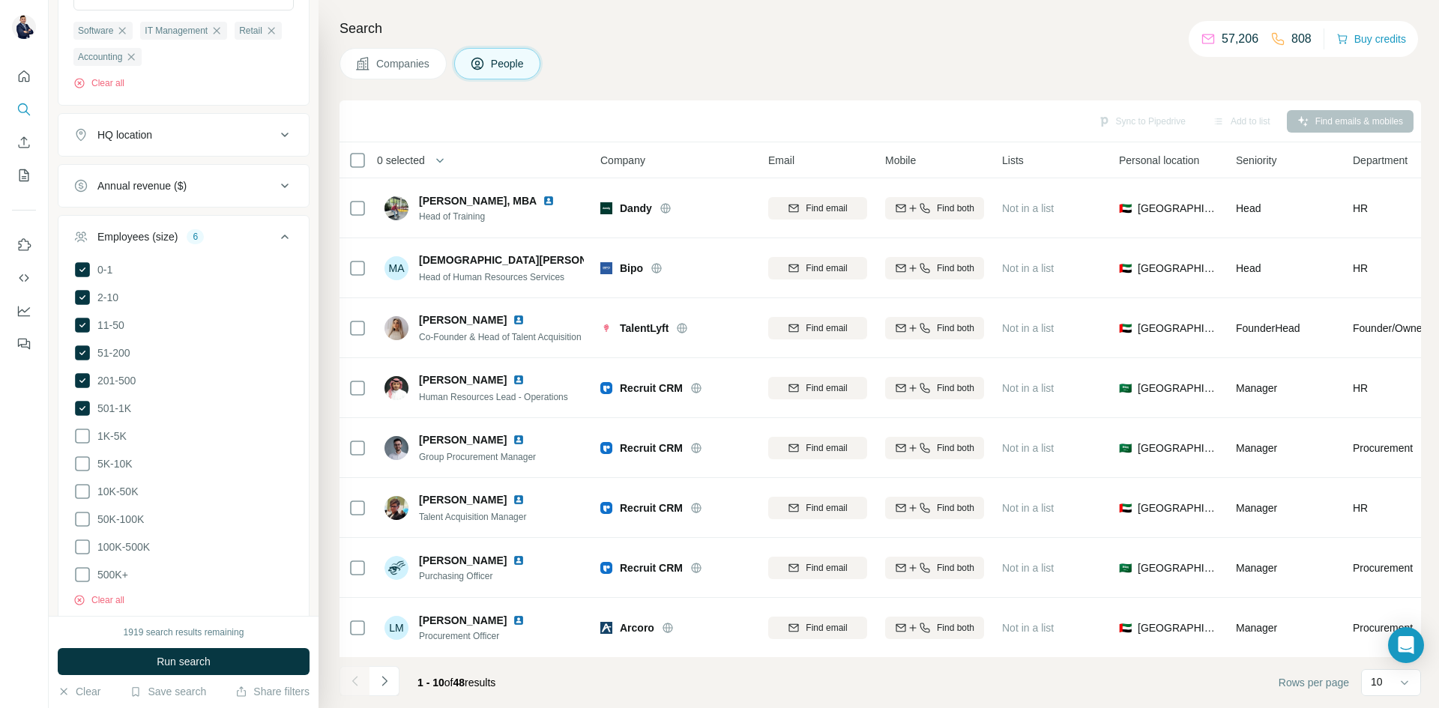
scroll to position [475, 0]
click at [197, 663] on span "Run search" at bounding box center [184, 661] width 54 height 15
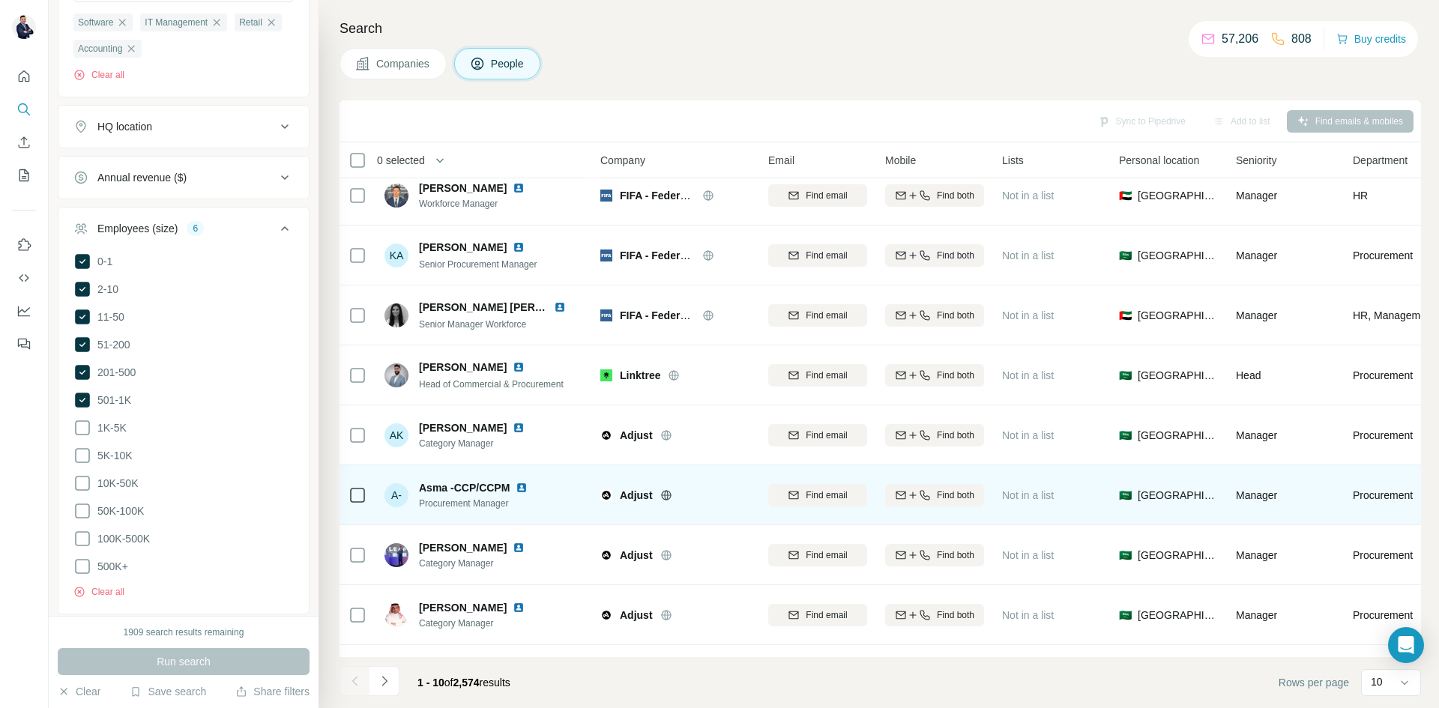
scroll to position [0, 0]
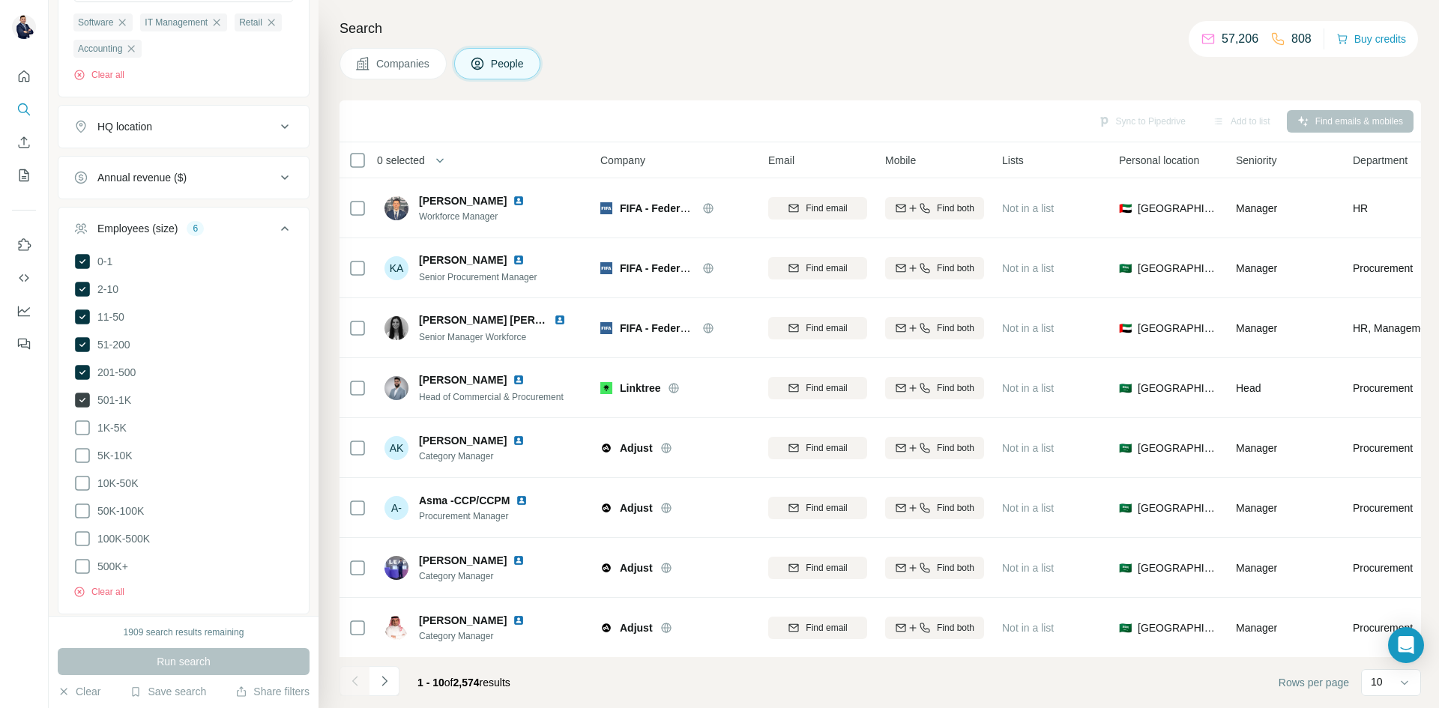
click at [124, 399] on span "501-1K" at bounding box center [111, 400] width 40 height 15
click at [129, 371] on span "201-500" at bounding box center [113, 372] width 44 height 15
click at [118, 348] on span "51-200" at bounding box center [110, 344] width 39 height 15
click at [182, 657] on span "Run search" at bounding box center [184, 661] width 54 height 15
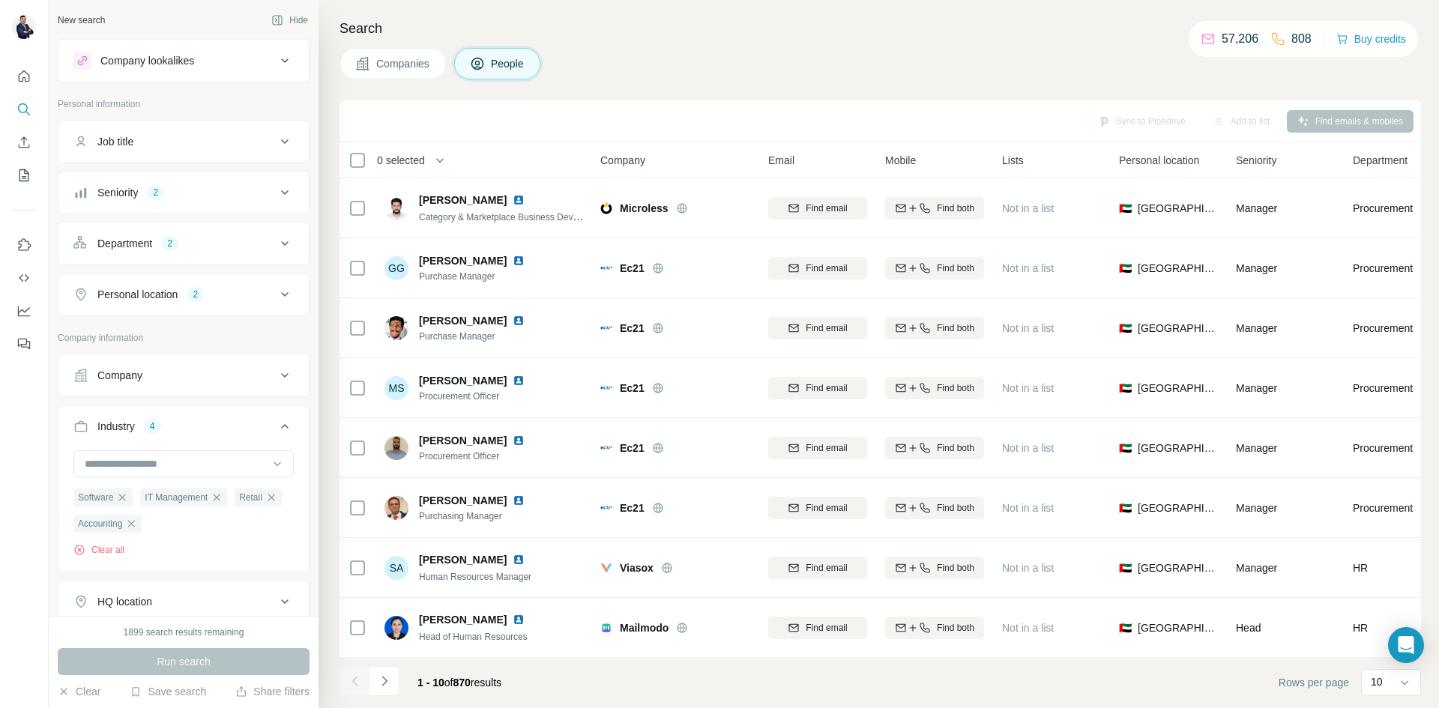
click at [432, 154] on button "button" at bounding box center [440, 160] width 30 height 30
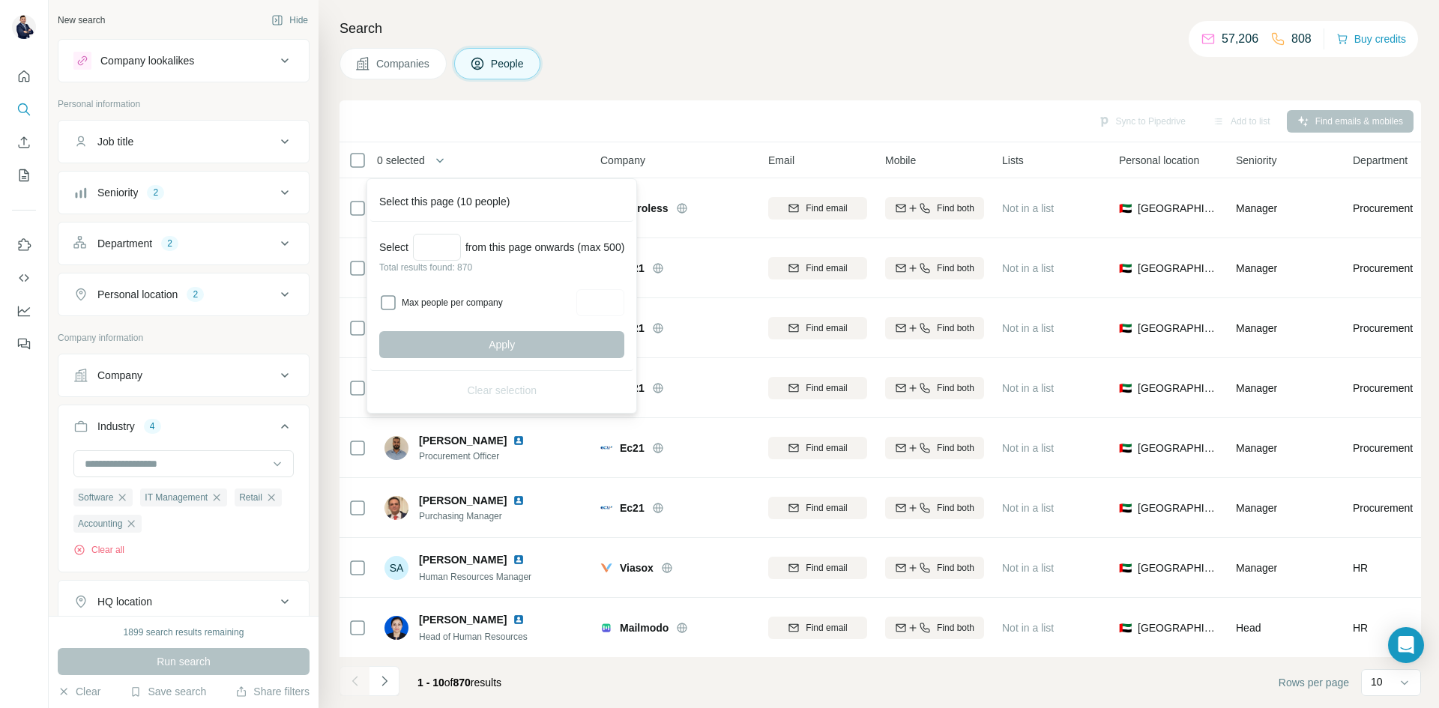
click at [484, 306] on label "Max people per company" at bounding box center [487, 302] width 170 height 13
click at [612, 298] on input "Max people per company" at bounding box center [600, 302] width 48 height 27
type input "*"
click at [546, 279] on div "Select from this page onwards (max 500) Total results found: 870 Max people per…" at bounding box center [501, 296] width 263 height 149
click at [461, 247] on input "Select a number (up to 500)" at bounding box center [437, 247] width 48 height 27
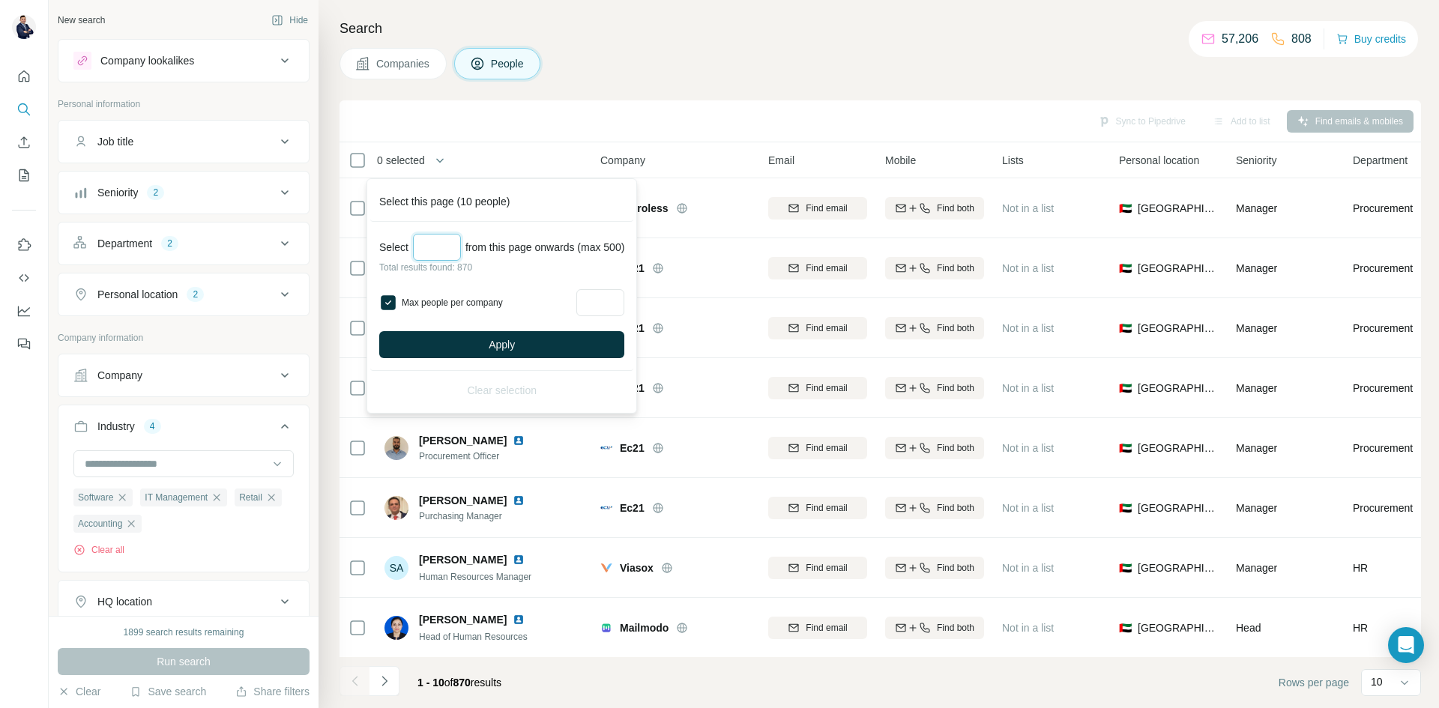
type input "*"
drag, startPoint x: 444, startPoint y: 247, endPoint x: 425, endPoint y: 252, distance: 19.3
click at [425, 252] on input "***" at bounding box center [437, 247] width 48 height 27
type input "***"
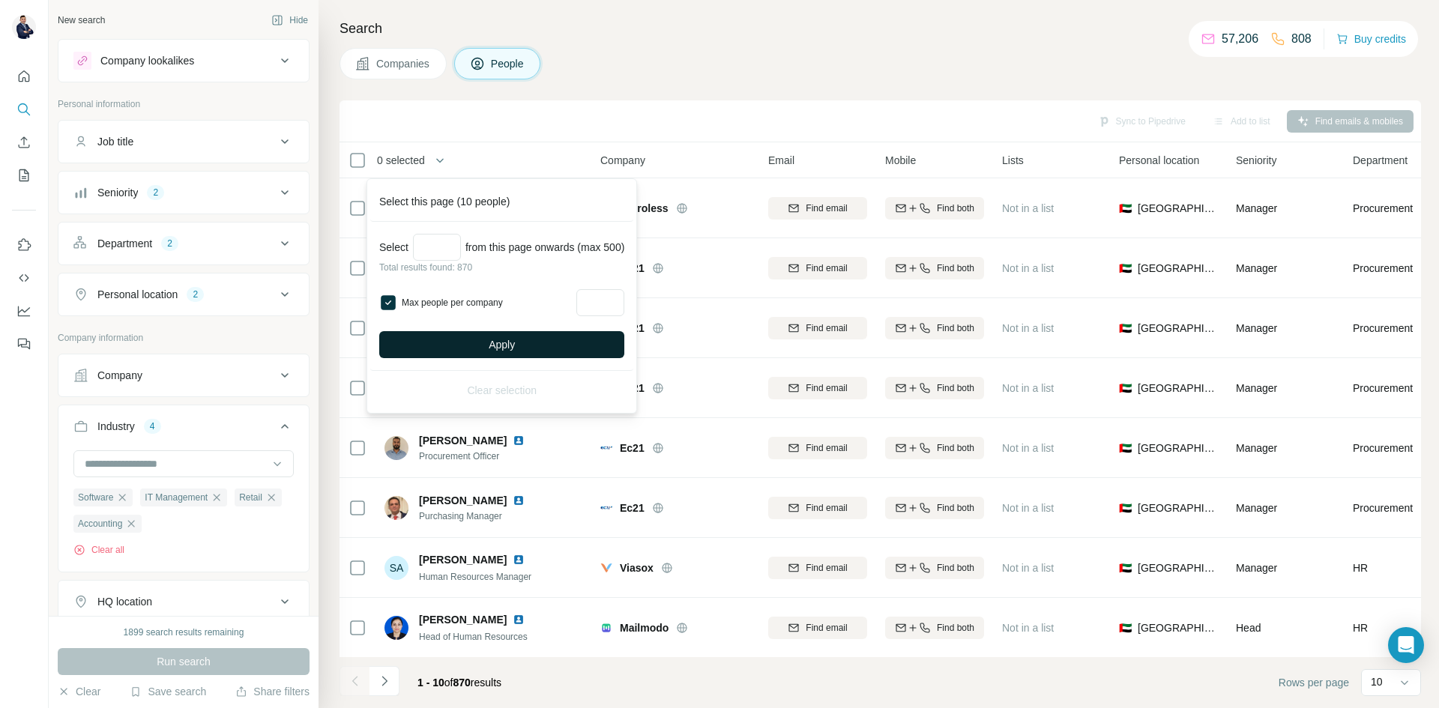
click at [524, 350] on button "Apply" at bounding box center [501, 344] width 245 height 27
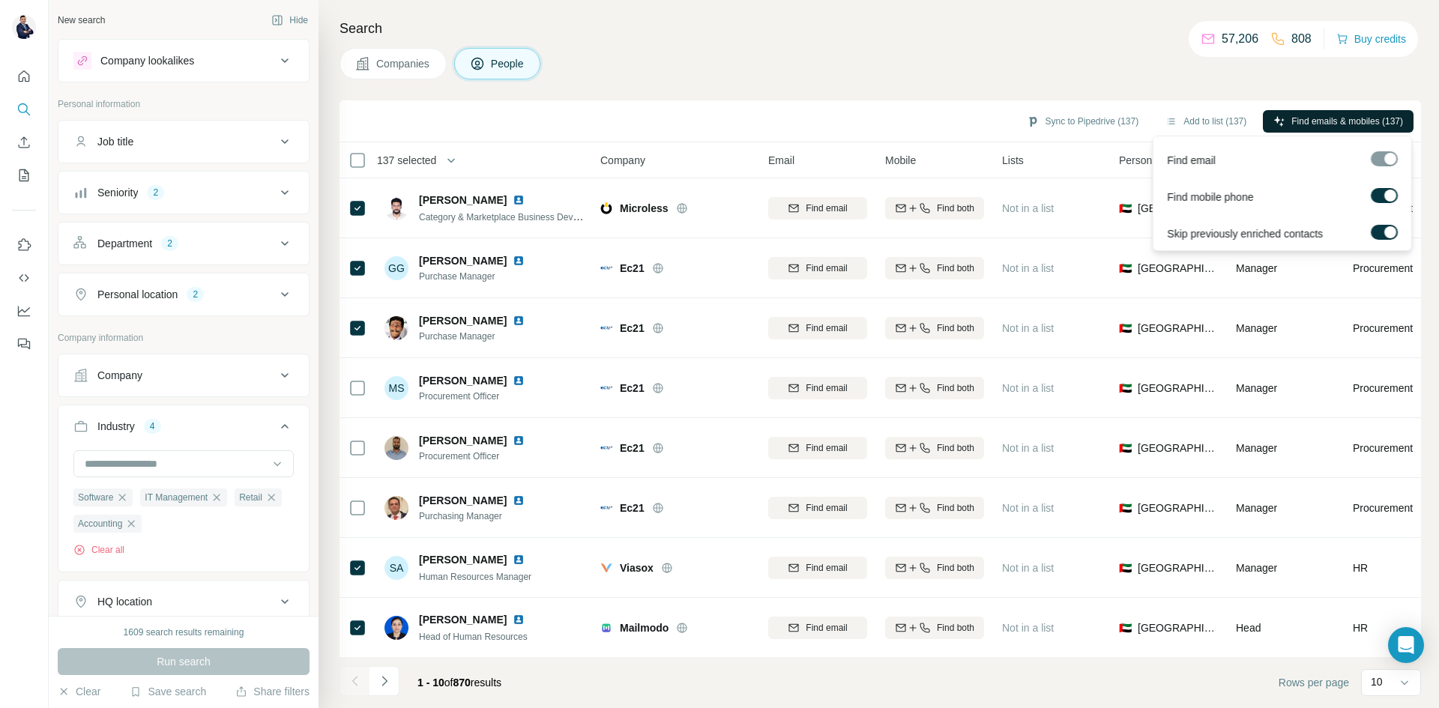
click at [1351, 118] on span "Find emails & mobiles (137)" at bounding box center [1347, 121] width 112 height 13
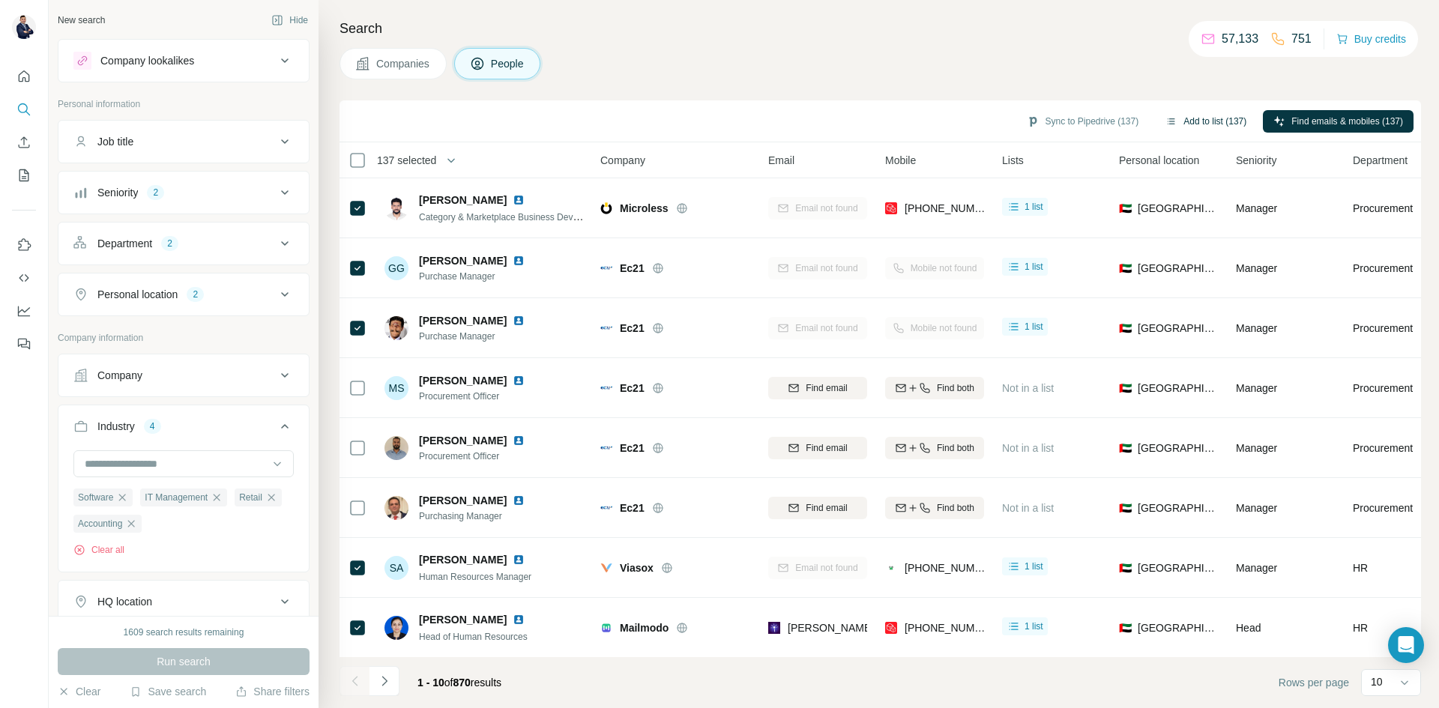
click at [1200, 124] on button "Add to list (137)" at bounding box center [1206, 121] width 102 height 22
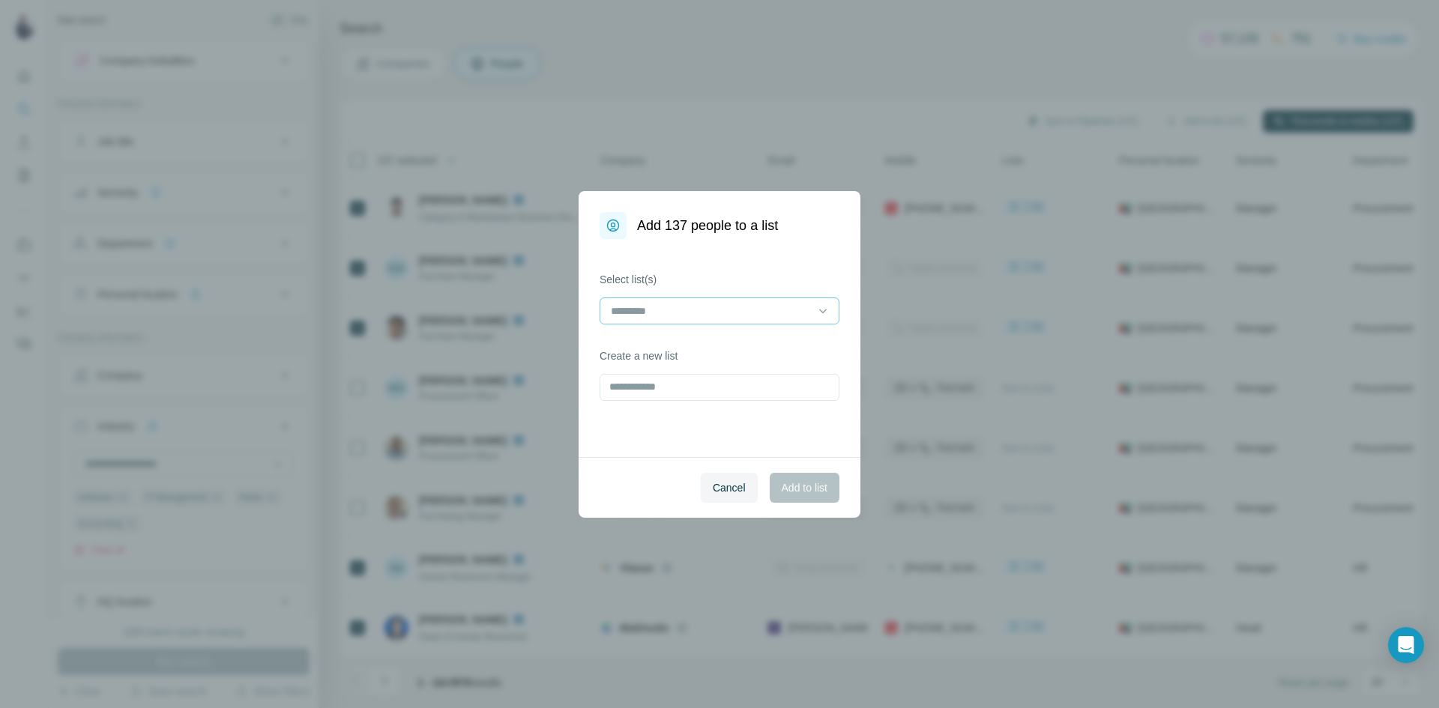
click at [697, 298] on div at bounding box center [710, 310] width 202 height 25
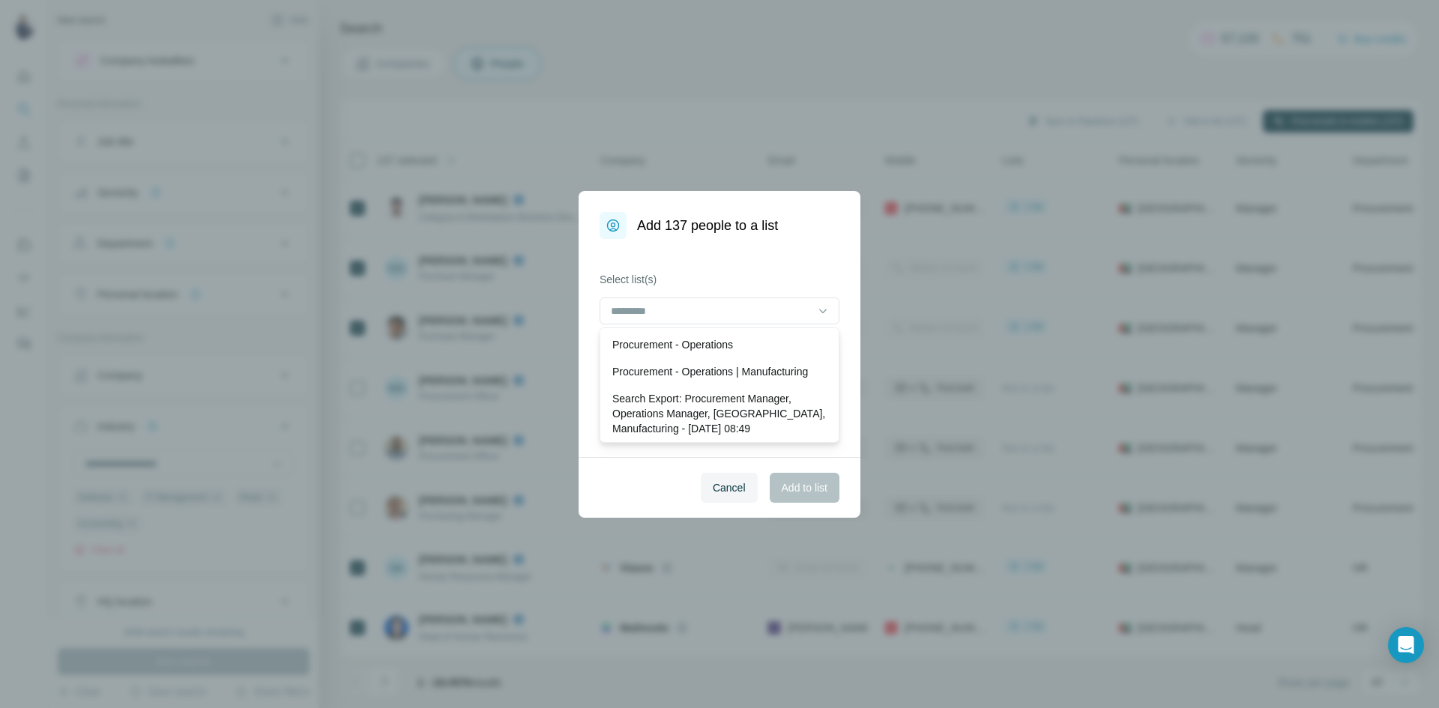
click at [713, 285] on label "Select list(s)" at bounding box center [720, 279] width 240 height 15
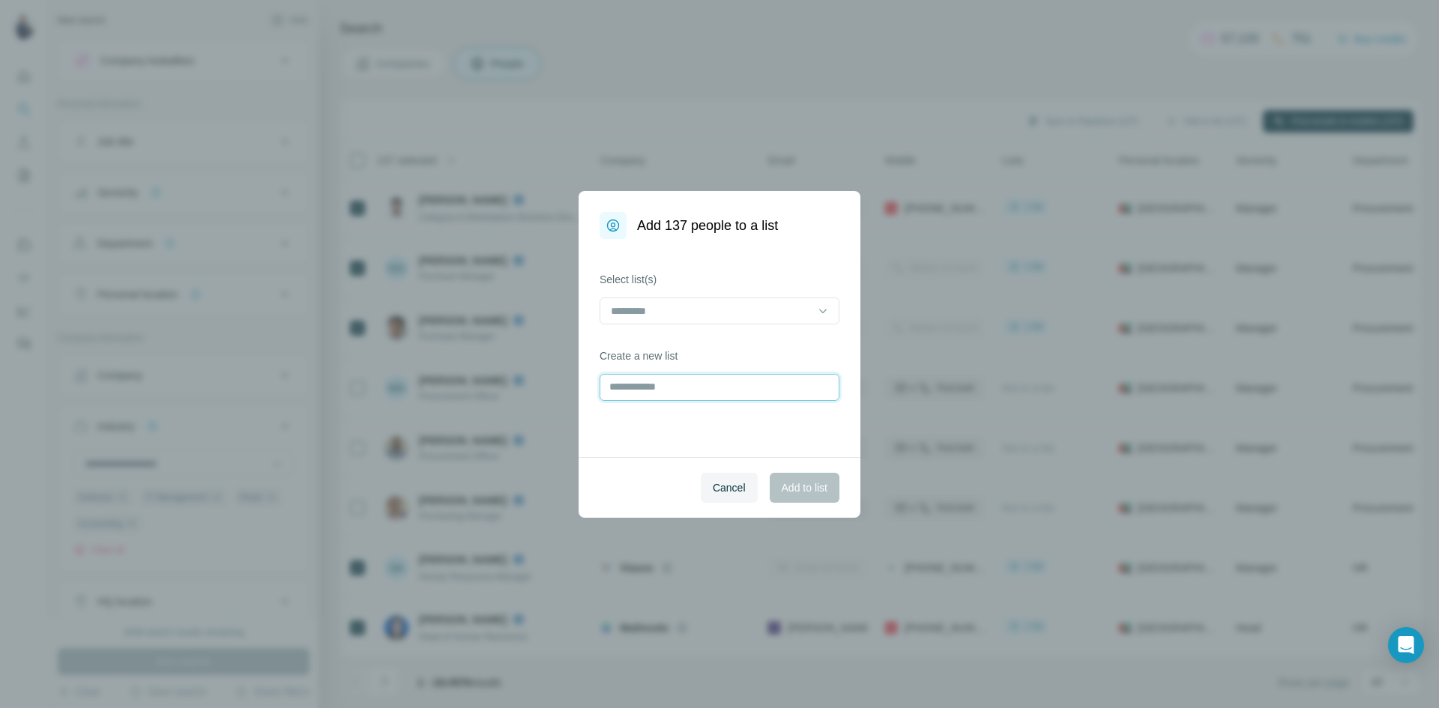
click at [678, 380] on input "text" at bounding box center [720, 387] width 240 height 27
type input "***"
click at [823, 480] on span "Add to list" at bounding box center [805, 487] width 46 height 15
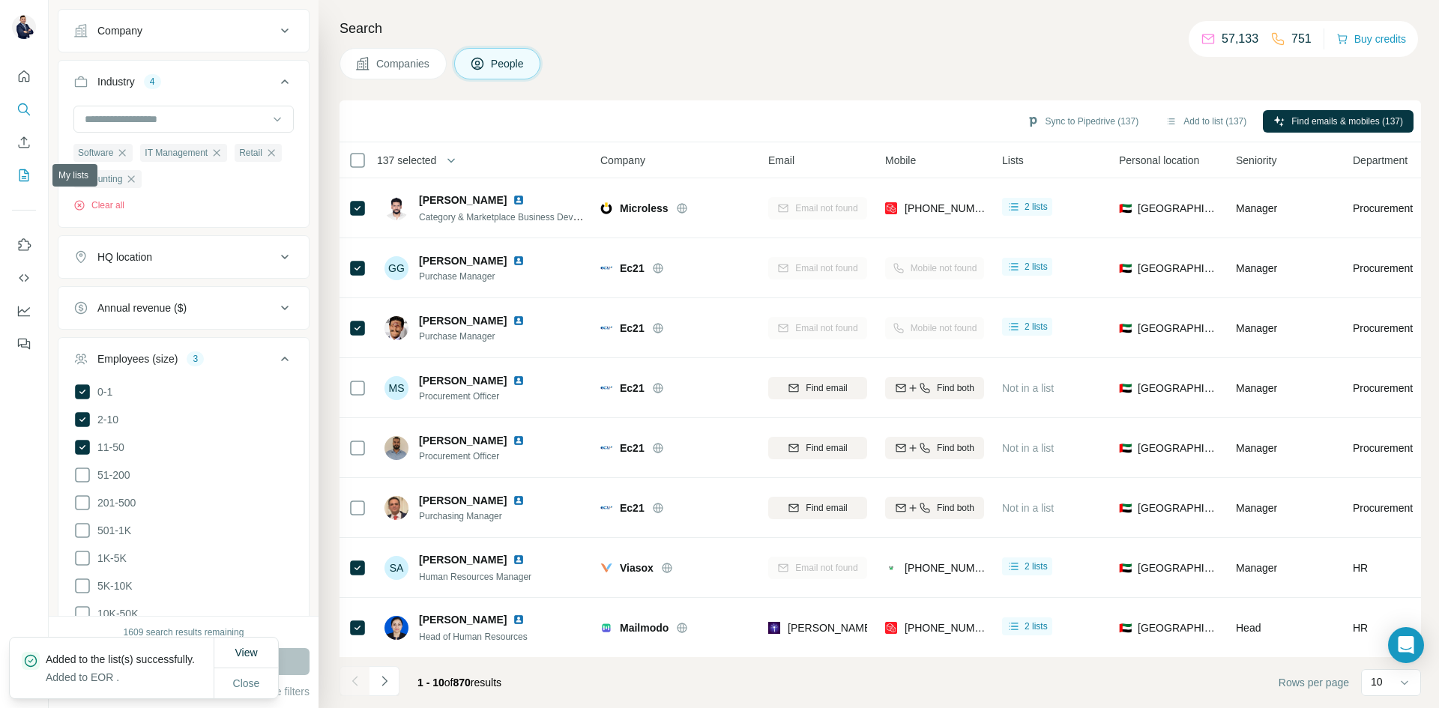
scroll to position [100, 0]
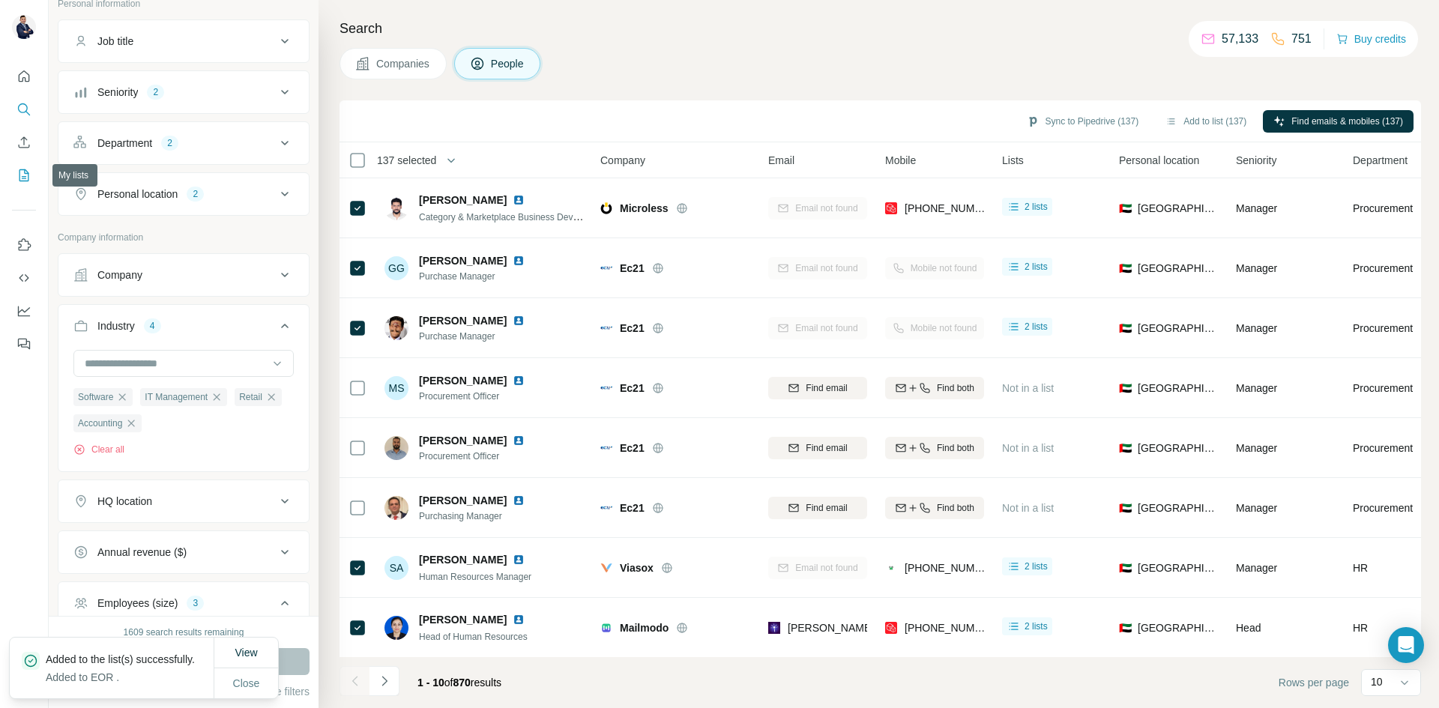
click at [25, 174] on icon "My lists" at bounding box center [25, 174] width 7 height 10
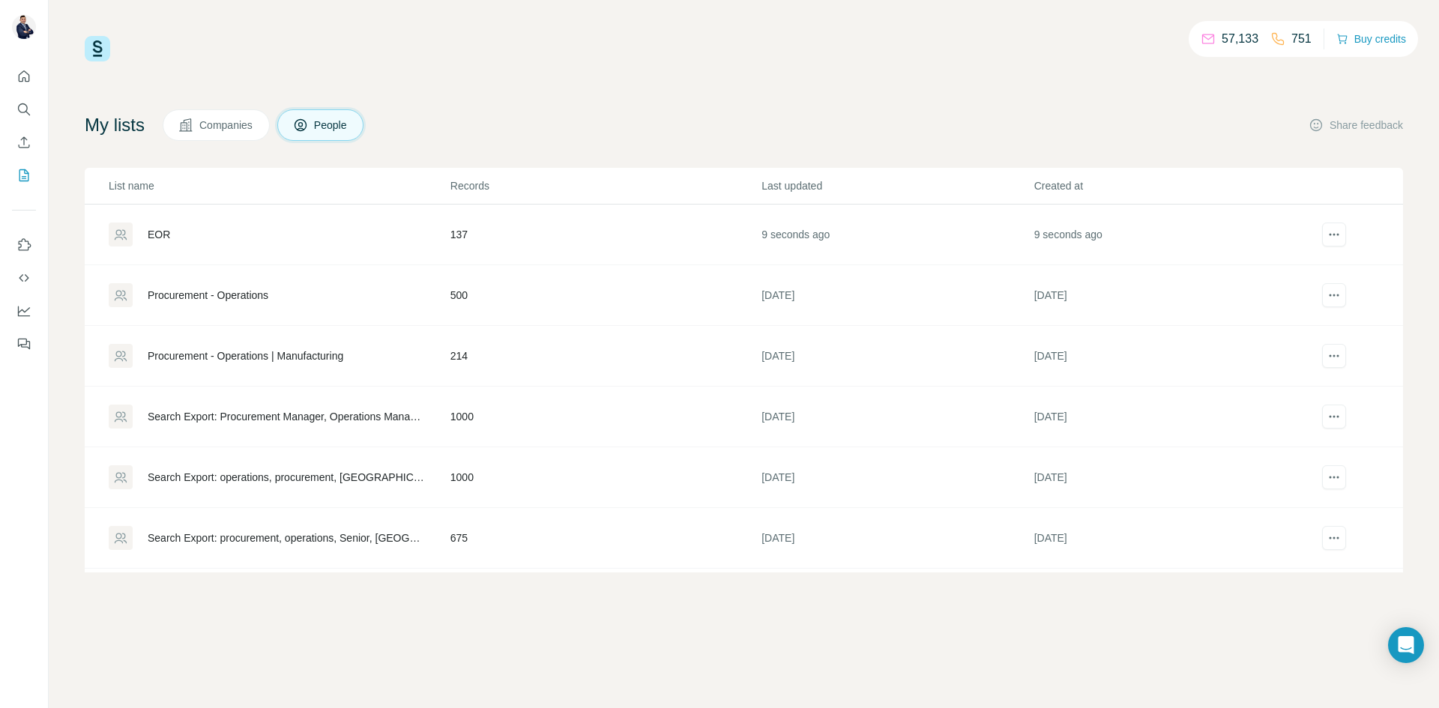
click at [459, 226] on td "137" at bounding box center [605, 235] width 311 height 61
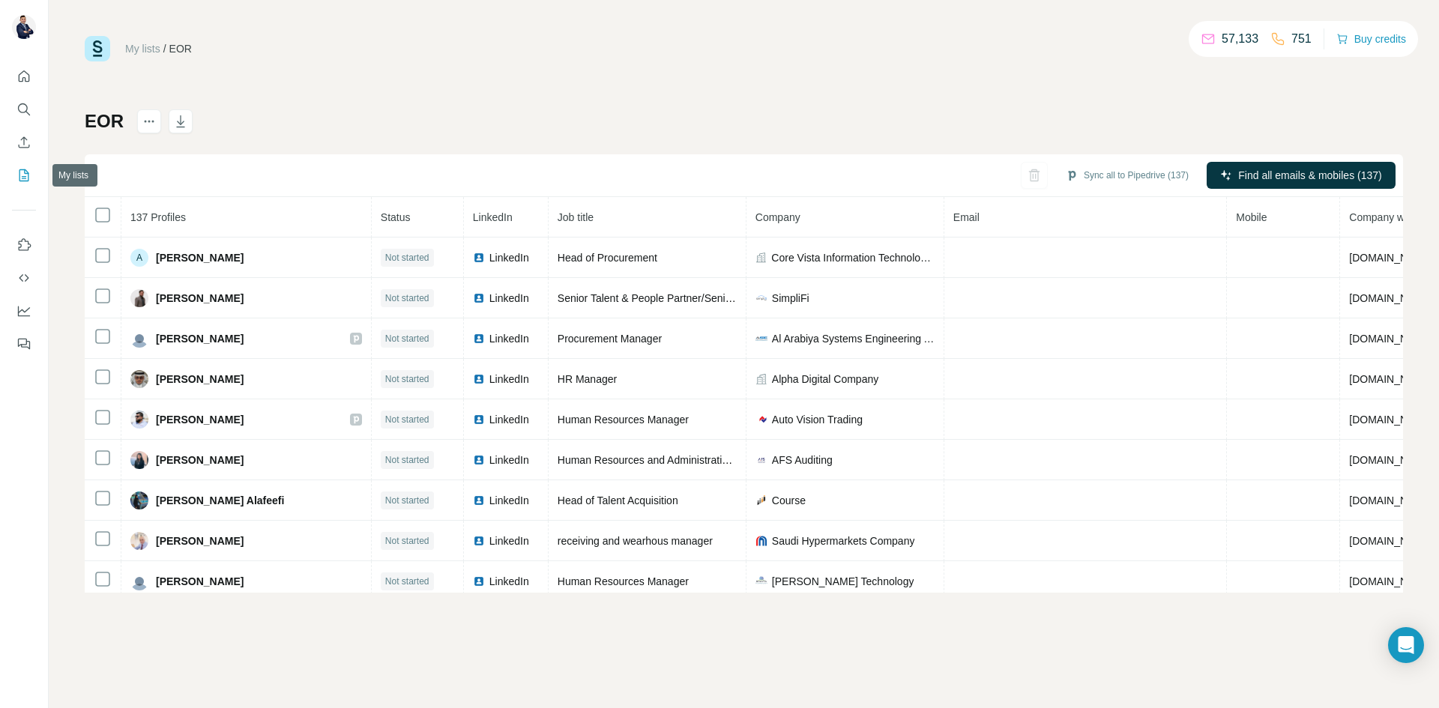
click at [22, 172] on icon "My lists" at bounding box center [23, 175] width 15 height 15
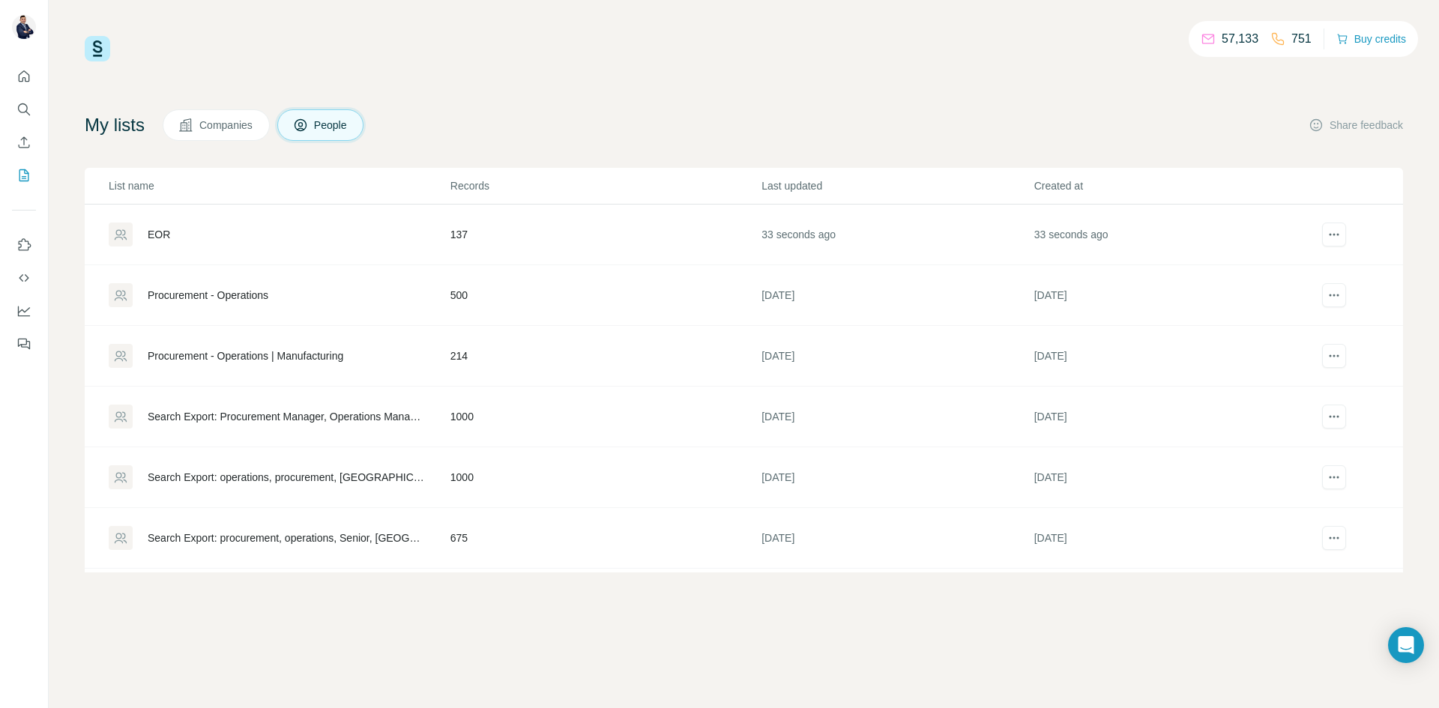
click at [173, 229] on div "EOR" at bounding box center [279, 235] width 340 height 24
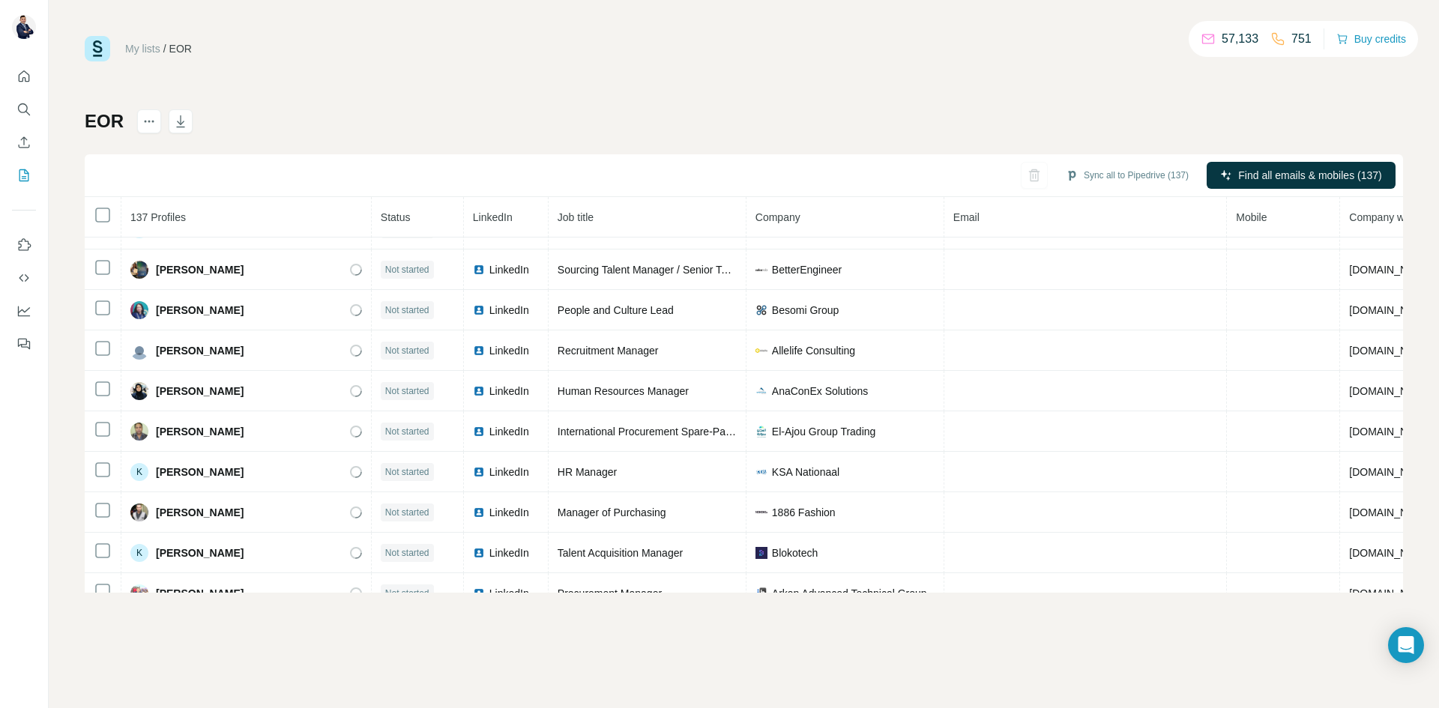
scroll to position [2773, 0]
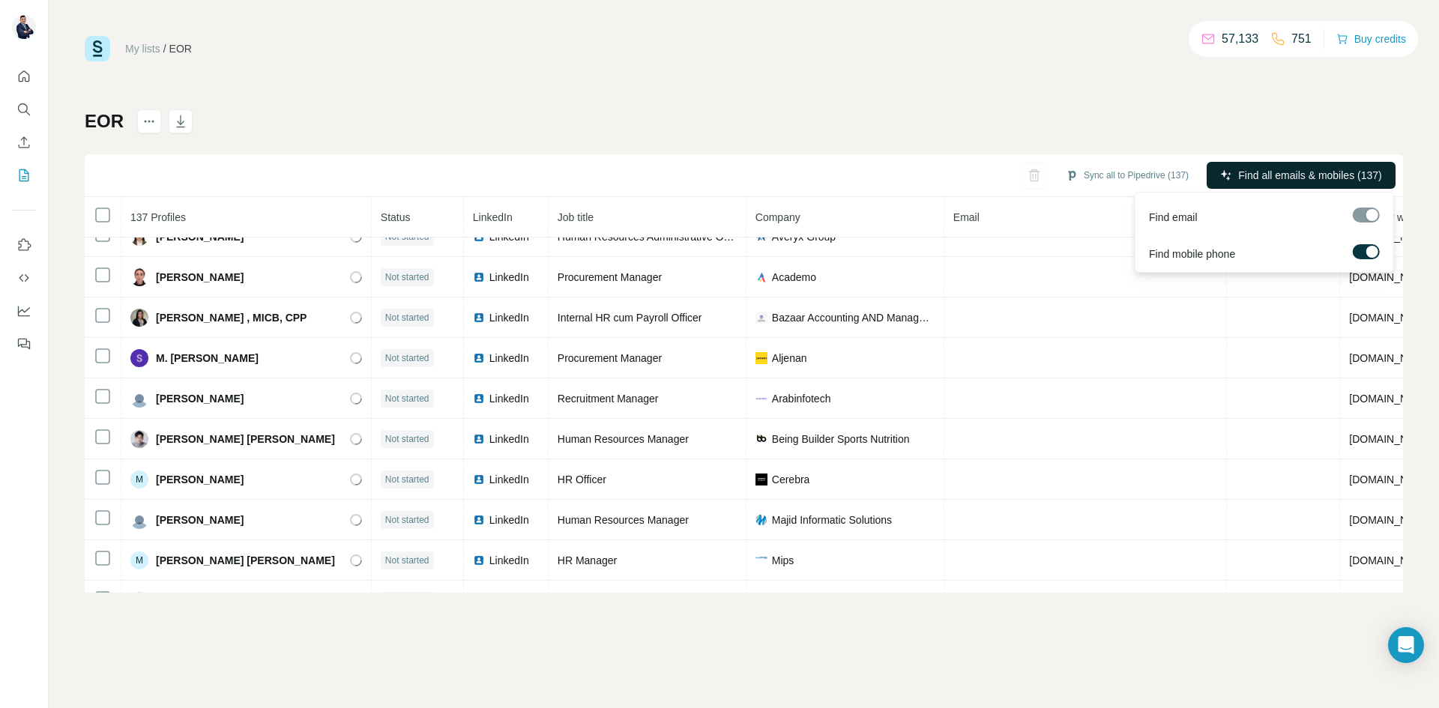
click at [1314, 183] on button "Find all emails & mobiles (137)" at bounding box center [1301, 175] width 189 height 27
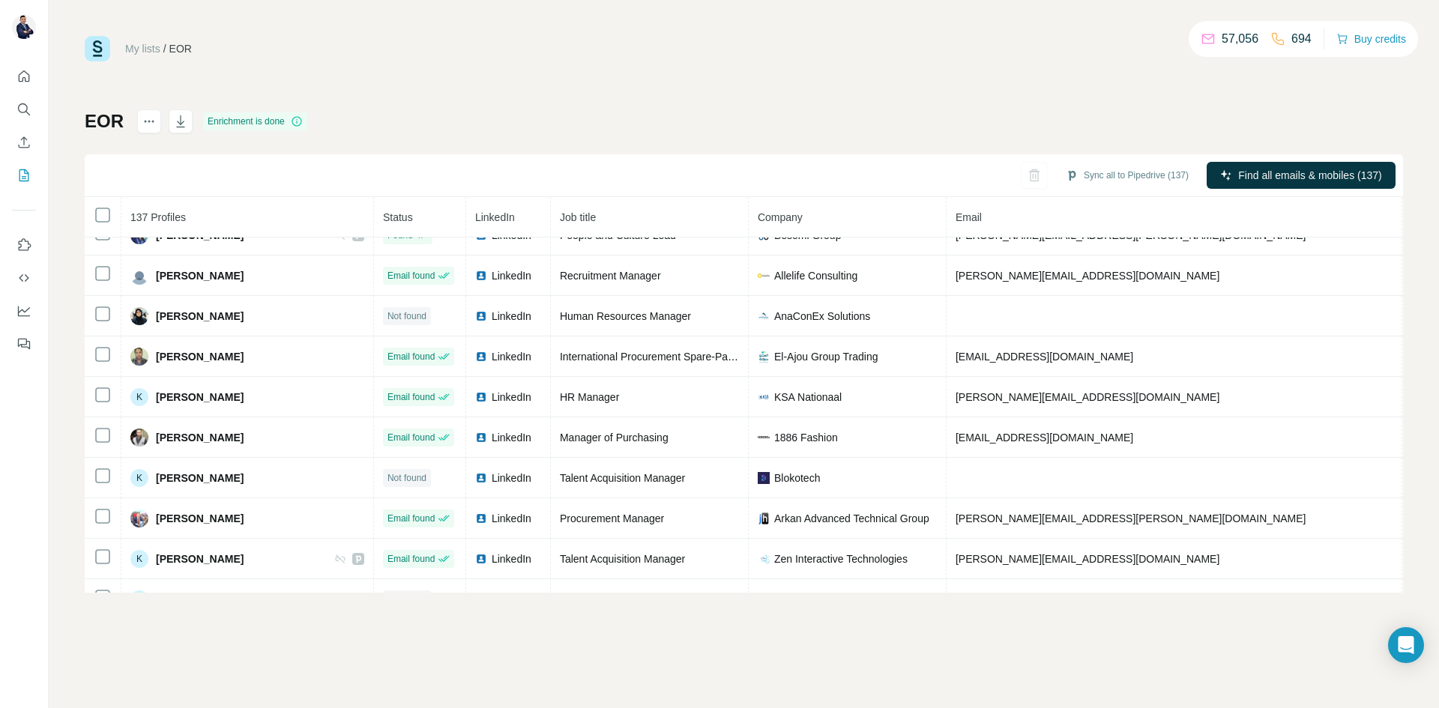
scroll to position [1574, 0]
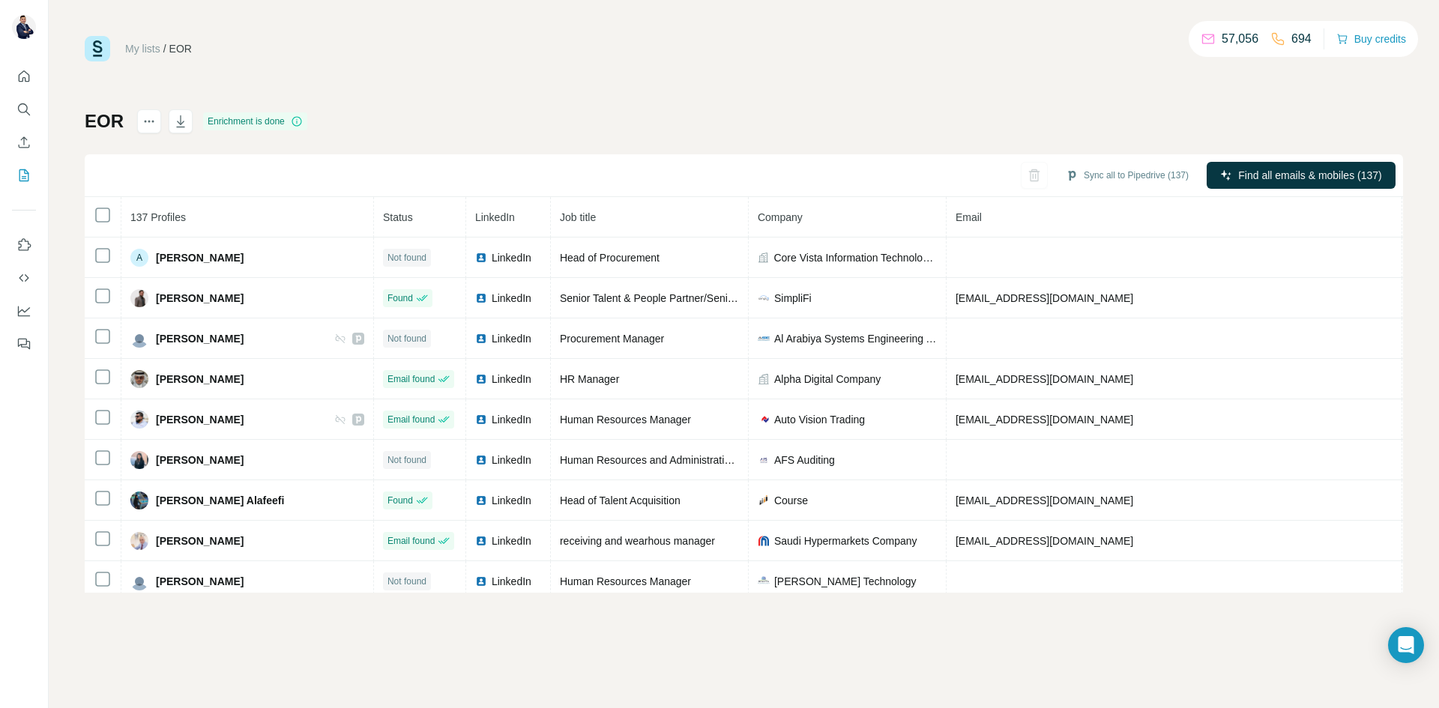
click at [29, 82] on icon "Quick start" at bounding box center [23, 76] width 15 height 15
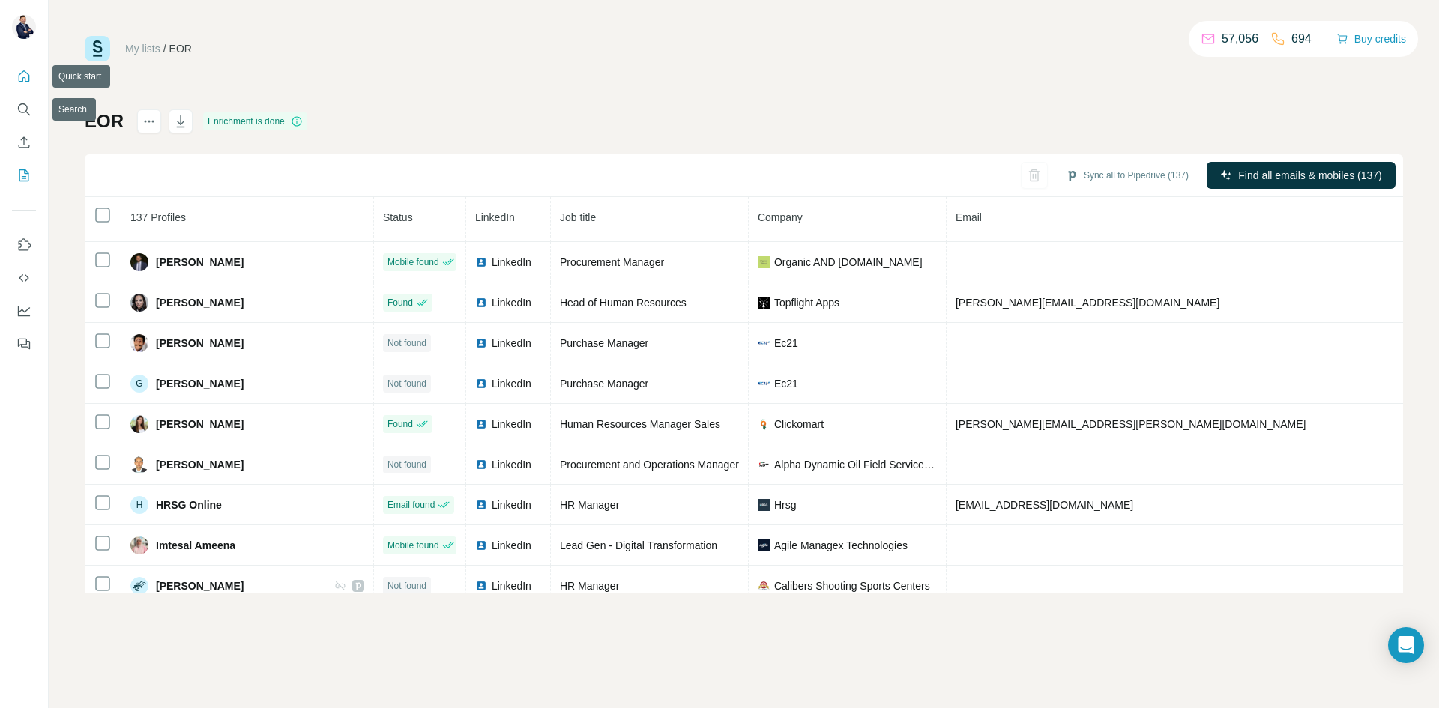
click at [24, 85] on button "Quick start" at bounding box center [24, 76] width 24 height 27
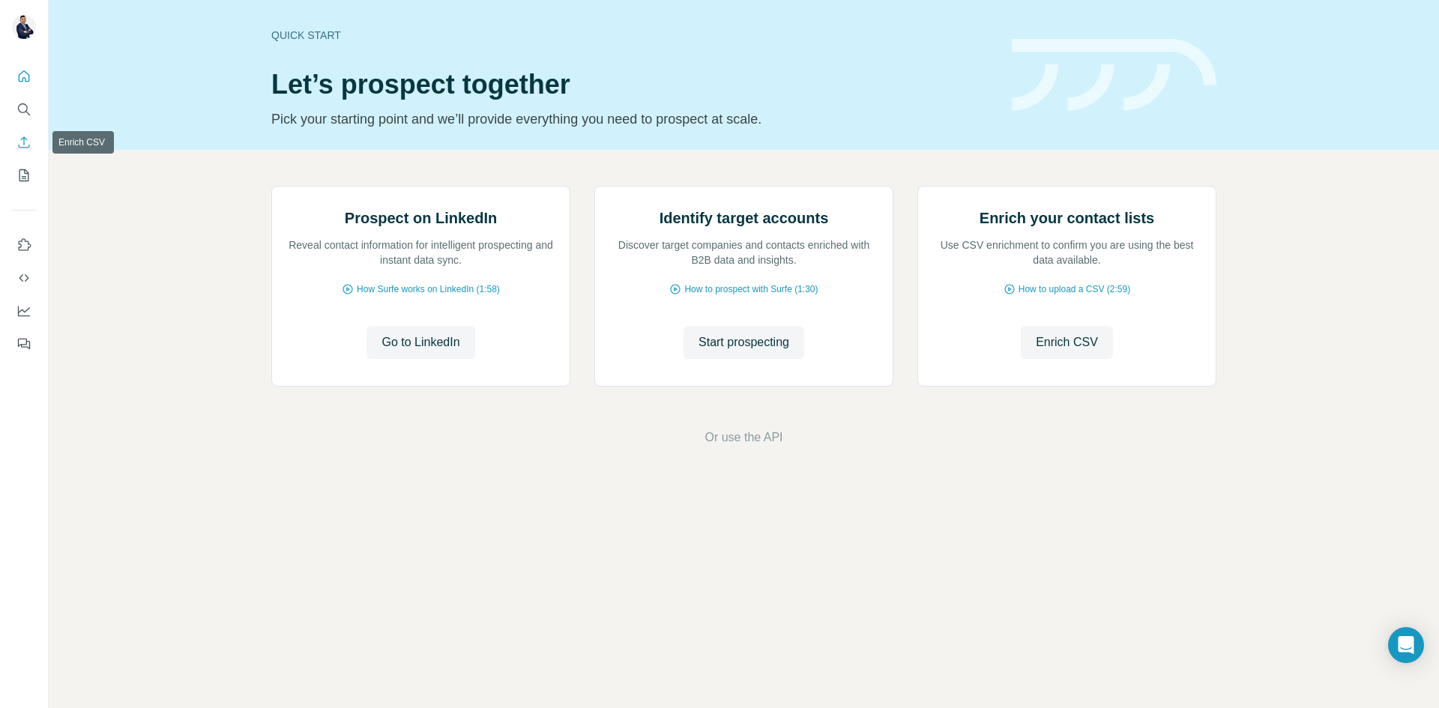
click at [31, 145] on icon "Enrich CSV" at bounding box center [23, 142] width 15 height 15
click at [25, 178] on icon "My lists" at bounding box center [23, 175] width 15 height 15
drag, startPoint x: 19, startPoint y: 178, endPoint x: 19, endPoint y: 161, distance: 16.5
click at [19, 175] on icon "My lists" at bounding box center [24, 175] width 10 height 12
